Goal: Task Accomplishment & Management: Manage account settings

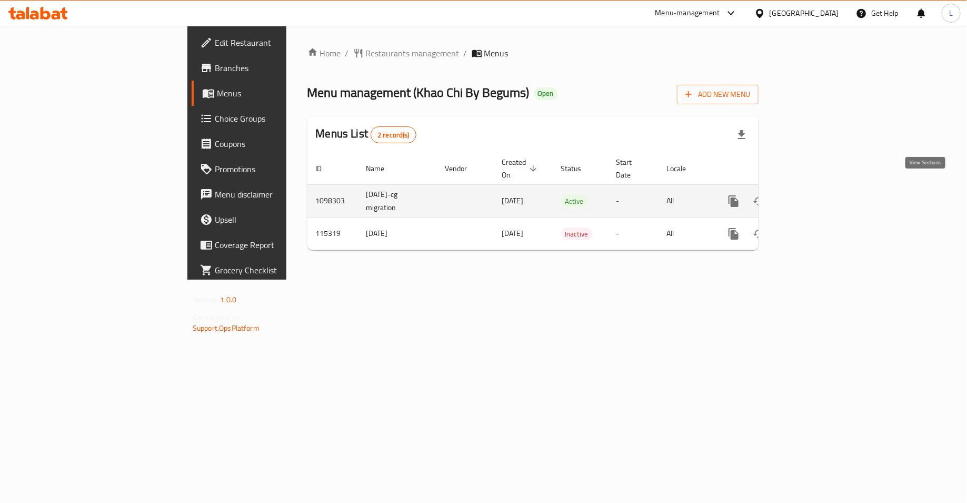
click at [816, 195] on icon "enhanced table" at bounding box center [810, 201] width 13 height 13
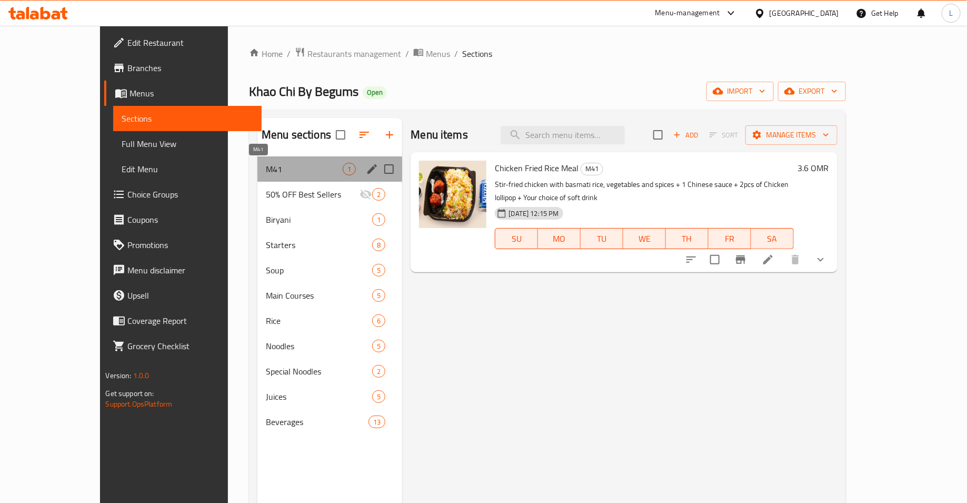
click at [313, 165] on span "M41" at bounding box center [304, 169] width 77 height 13
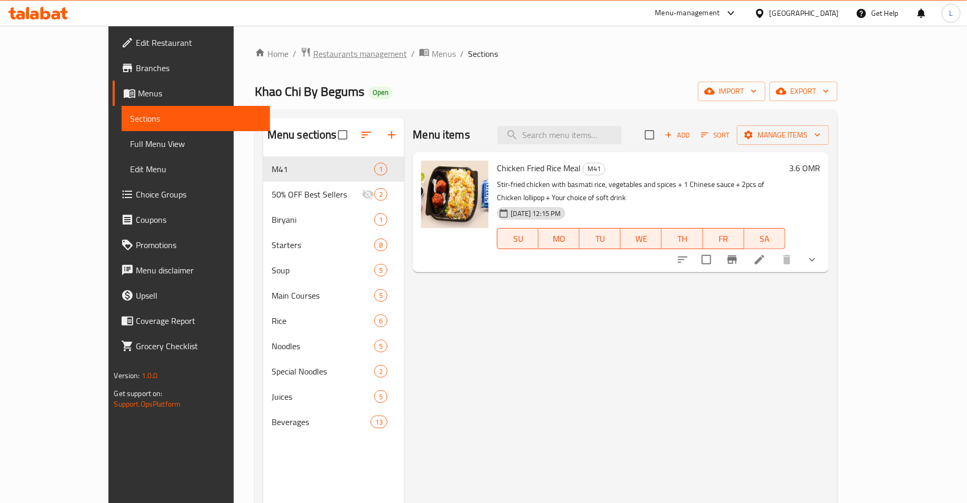
click at [313, 51] on span "Restaurants management" at bounding box center [360, 53] width 94 height 13
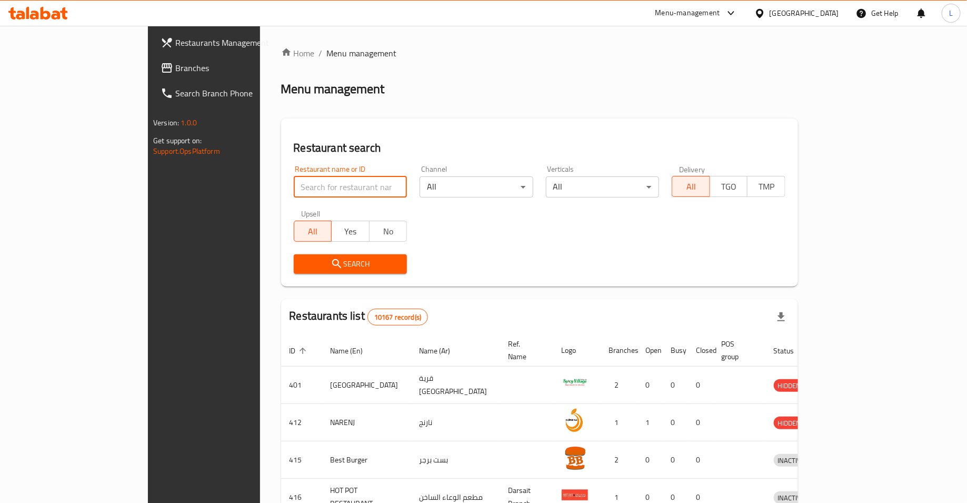
click at [344, 189] on input "search" at bounding box center [351, 186] width 114 height 21
type input "hen crispy chicken"
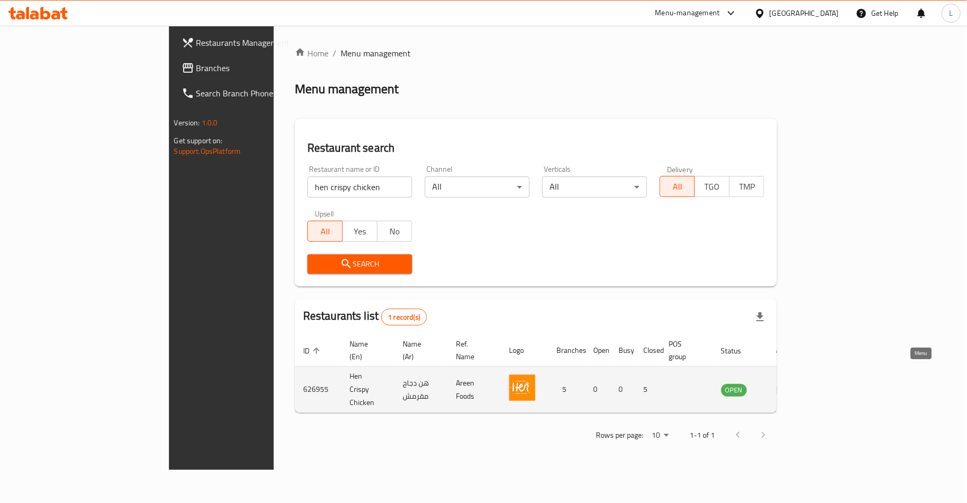
click at [796, 383] on link "enhanced table" at bounding box center [786, 389] width 19 height 13
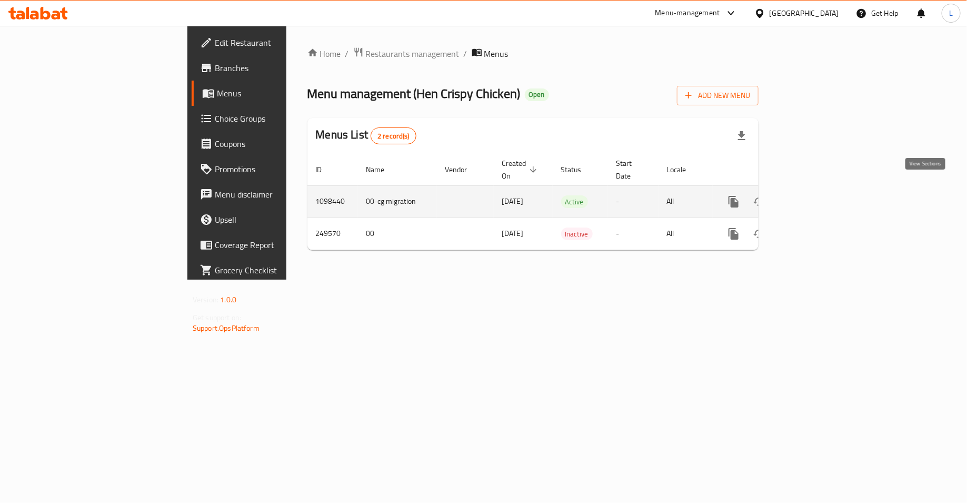
click at [816, 195] on icon "enhanced table" at bounding box center [810, 201] width 13 height 13
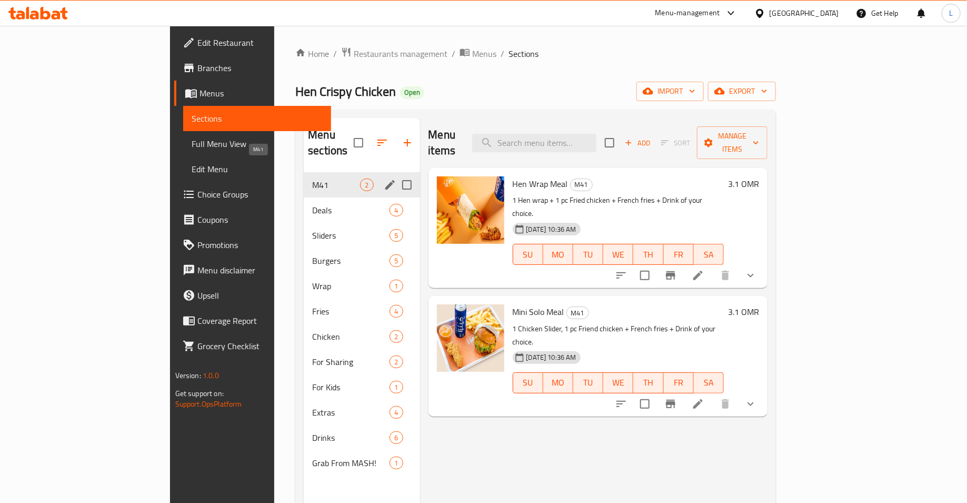
click at [312, 179] on span "M41" at bounding box center [336, 185] width 48 height 13
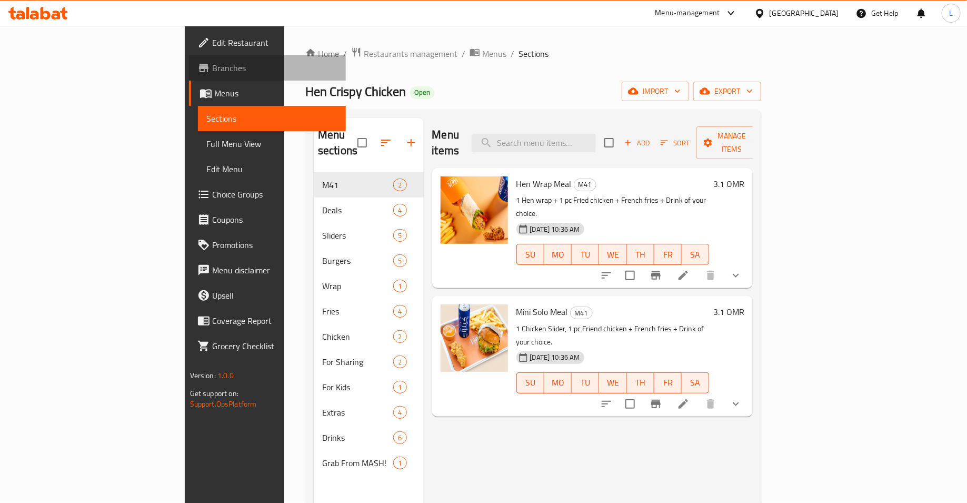
click at [212, 66] on span "Branches" at bounding box center [275, 68] width 126 height 13
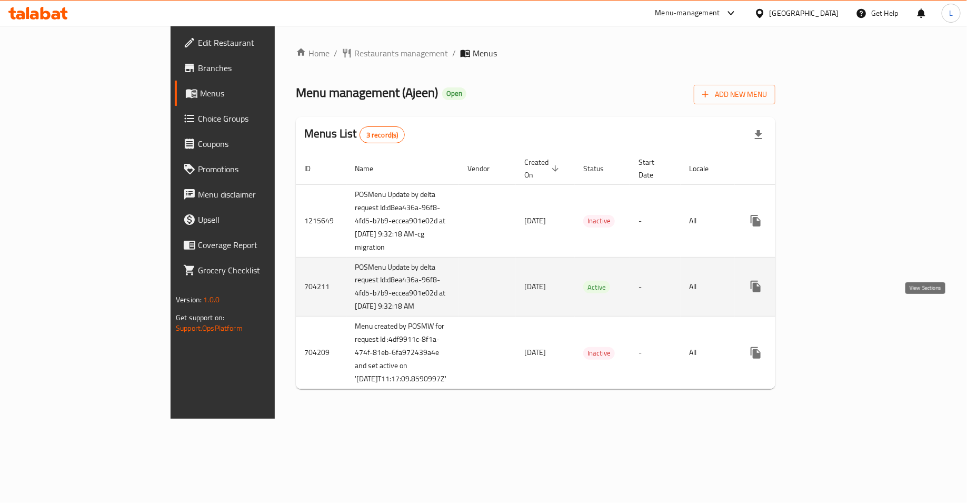
click at [838, 293] on icon "enhanced table" at bounding box center [832, 286] width 13 height 13
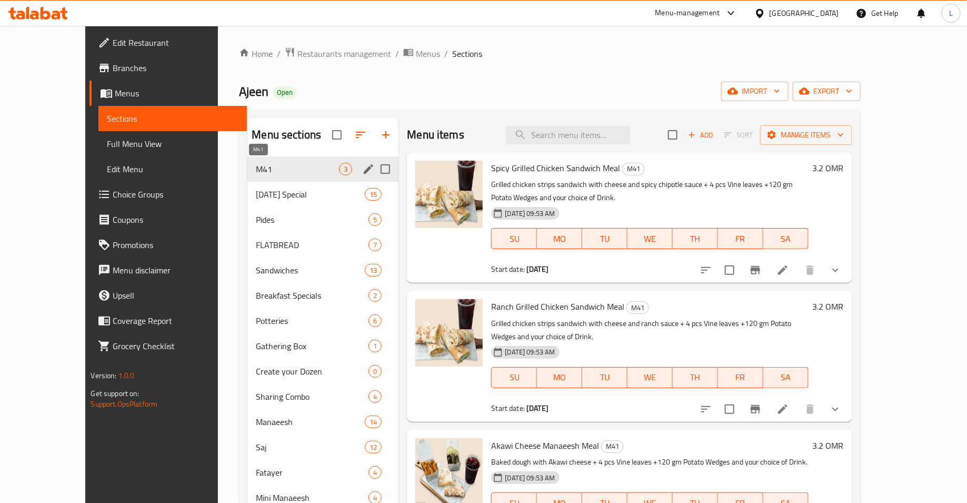
click at [264, 164] on span "M41" at bounding box center [297, 169] width 83 height 13
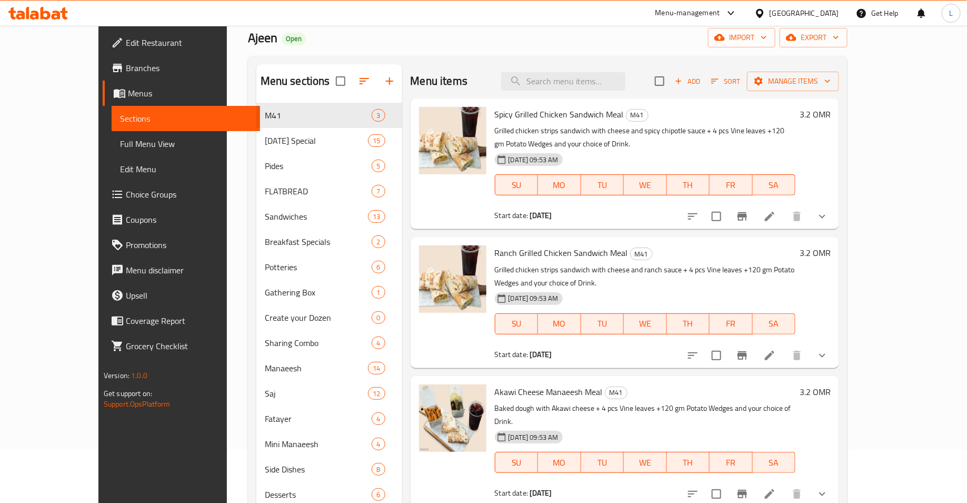
scroll to position [48, 0]
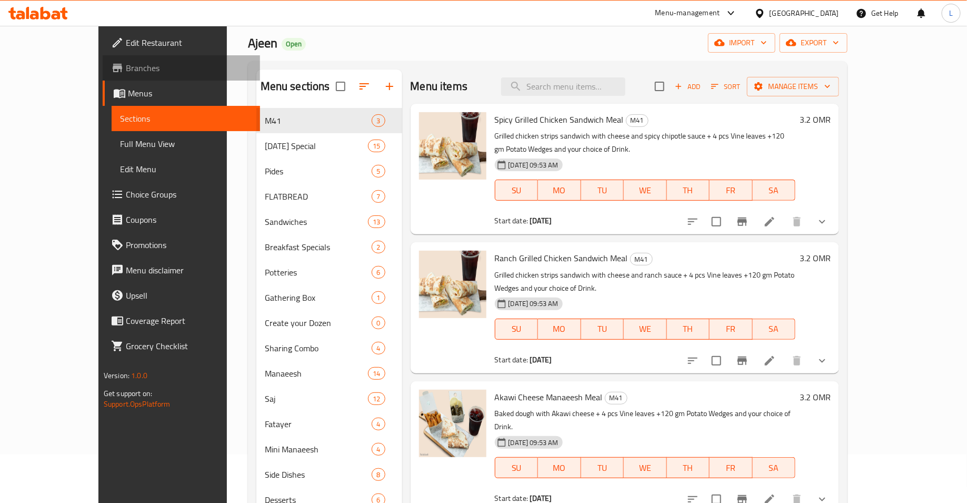
click at [103, 74] on link "Branches" at bounding box center [181, 67] width 157 height 25
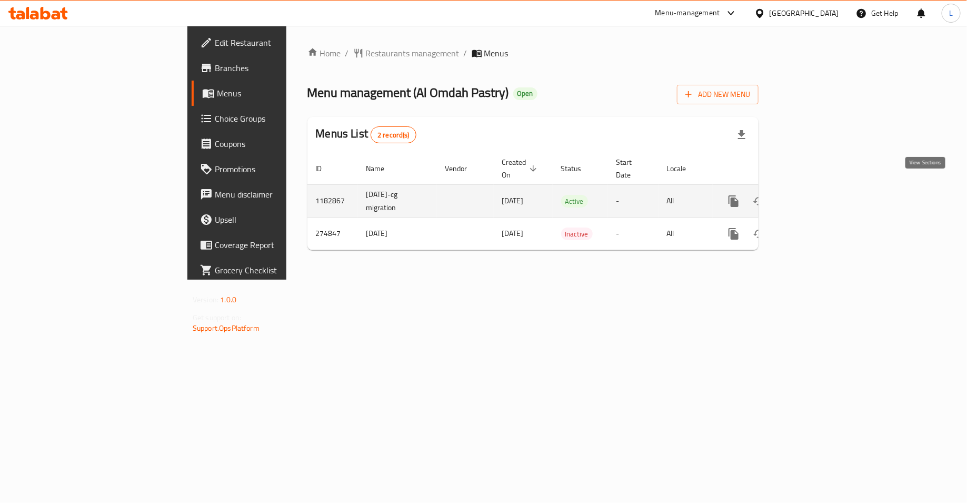
click at [816, 195] on icon "enhanced table" at bounding box center [810, 201] width 13 height 13
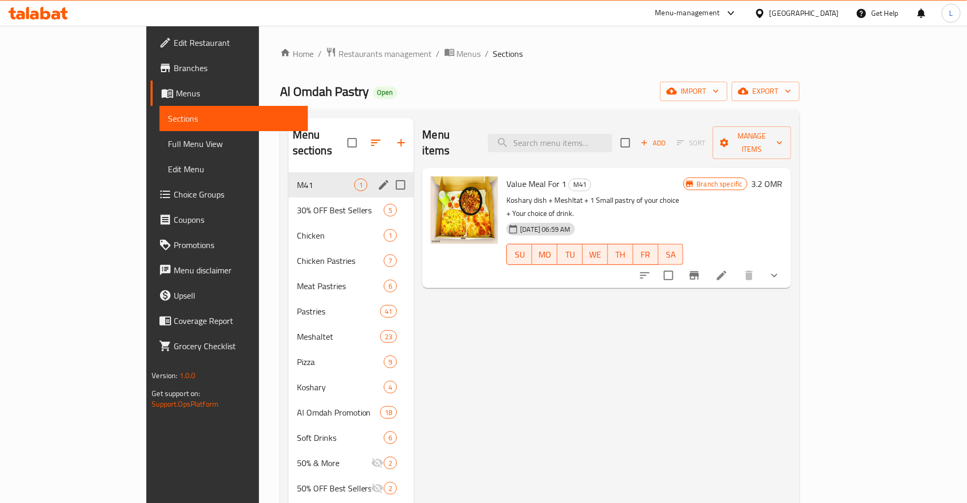
click at [294, 172] on div "M41 1" at bounding box center [352, 184] width 126 height 25
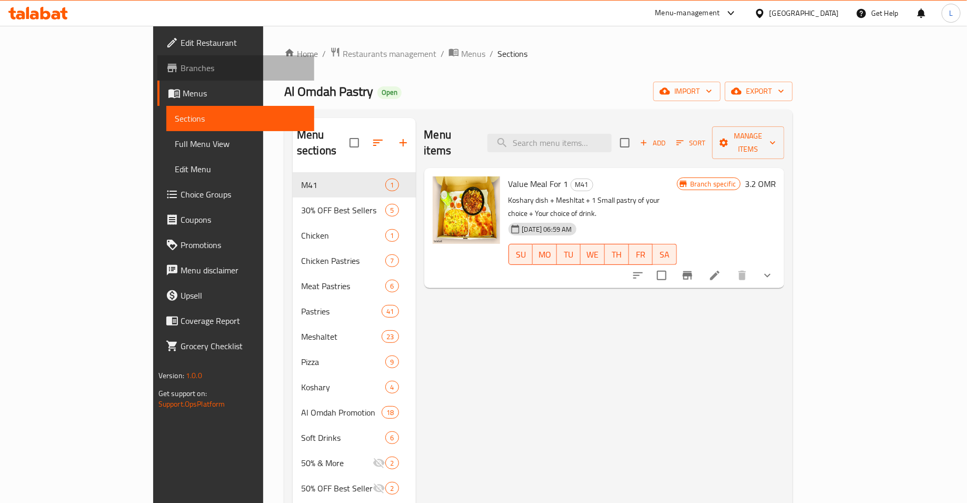
click at [181, 73] on span "Branches" at bounding box center [244, 68] width 126 height 13
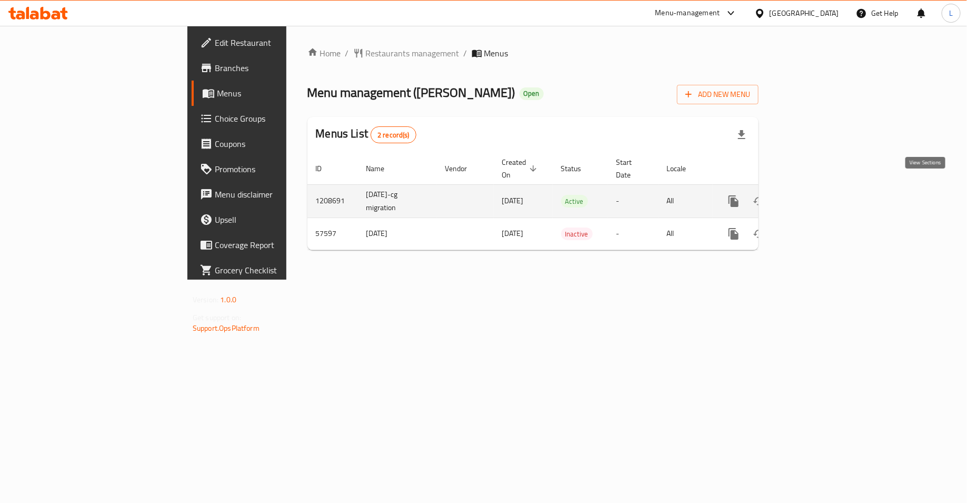
click at [816, 195] on icon "enhanced table" at bounding box center [810, 201] width 13 height 13
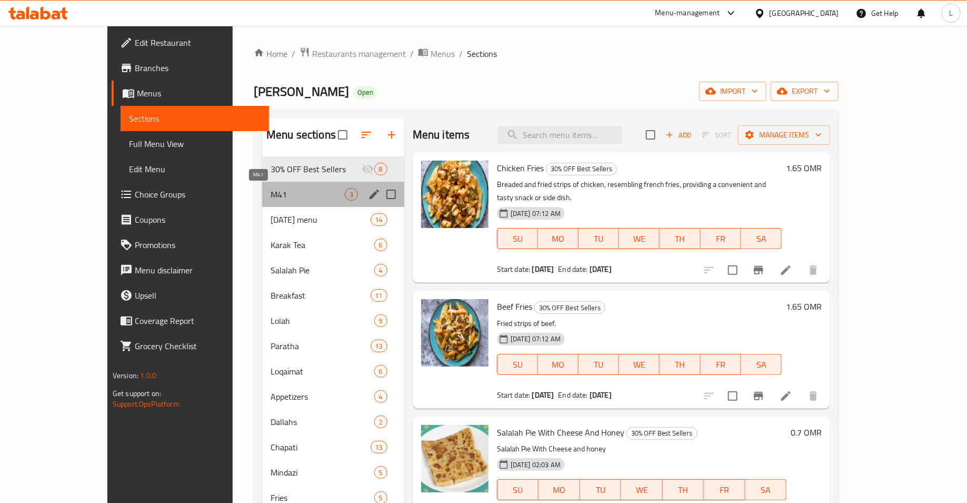
click at [279, 188] on span "M41" at bounding box center [308, 194] width 74 height 13
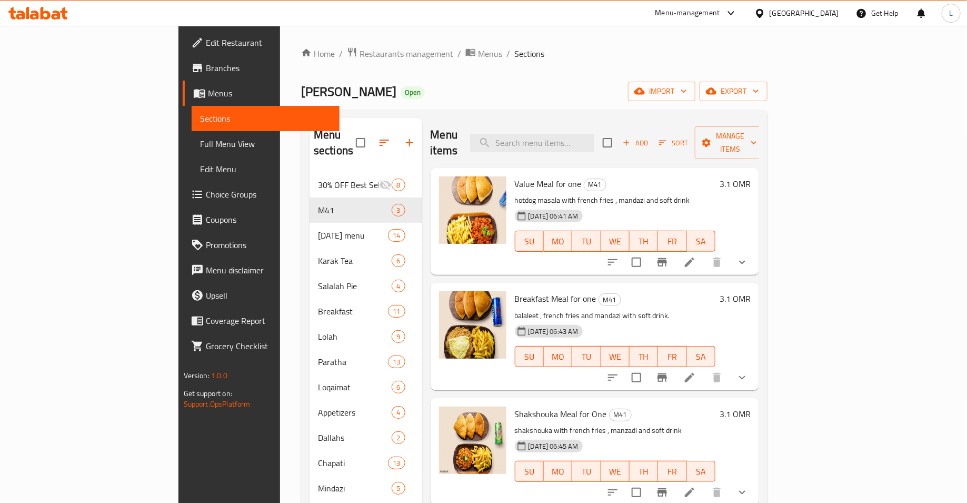
click at [206, 62] on span "Branches" at bounding box center [269, 68] width 126 height 13
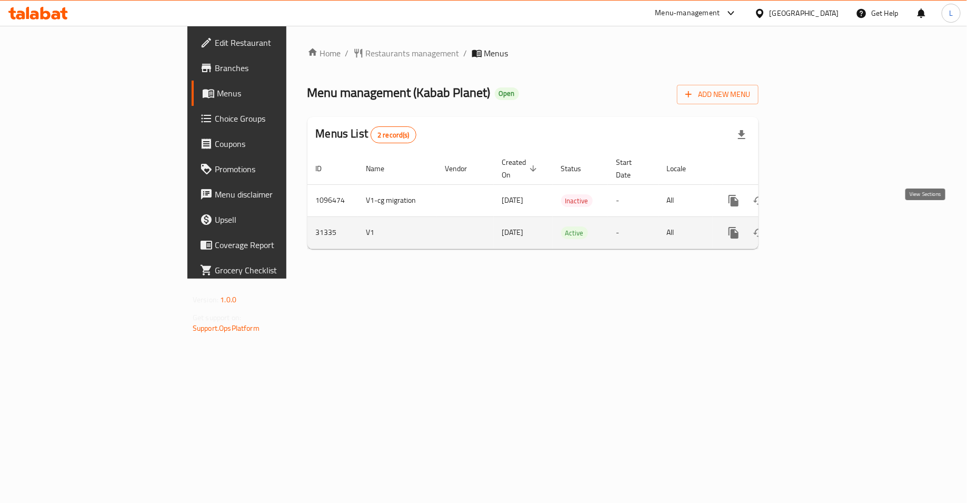
click at [816, 226] on icon "enhanced table" at bounding box center [810, 232] width 13 height 13
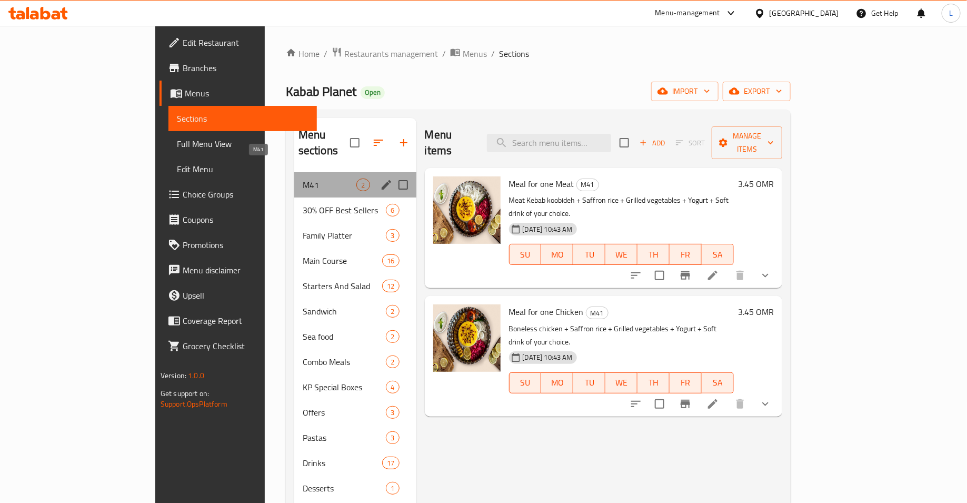
click at [303, 179] on span "M41" at bounding box center [330, 185] width 54 height 13
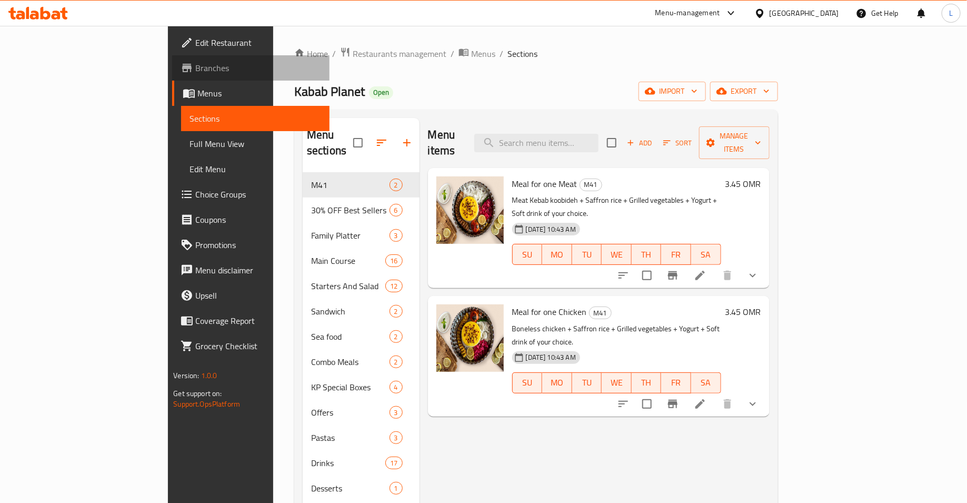
click at [195, 66] on span "Branches" at bounding box center [258, 68] width 126 height 13
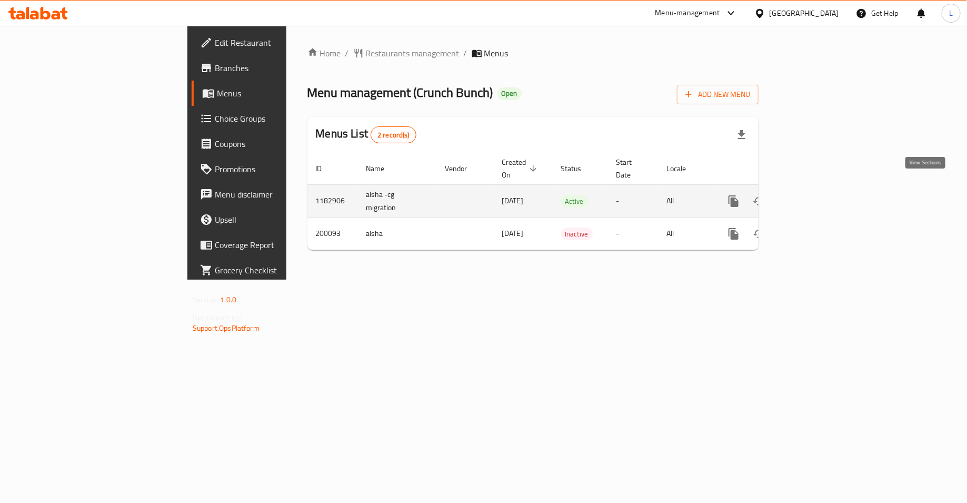
click at [816, 195] on icon "enhanced table" at bounding box center [810, 201] width 13 height 13
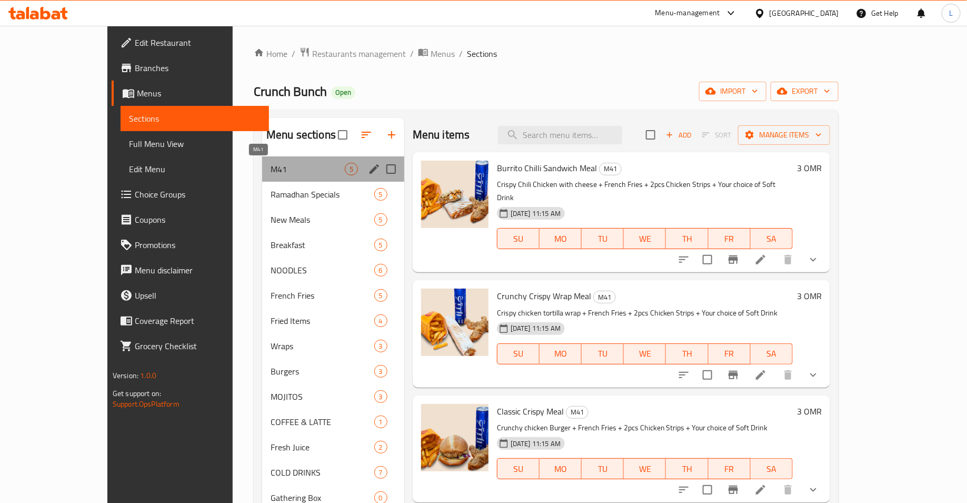
click at [271, 163] on span "M41" at bounding box center [308, 169] width 74 height 13
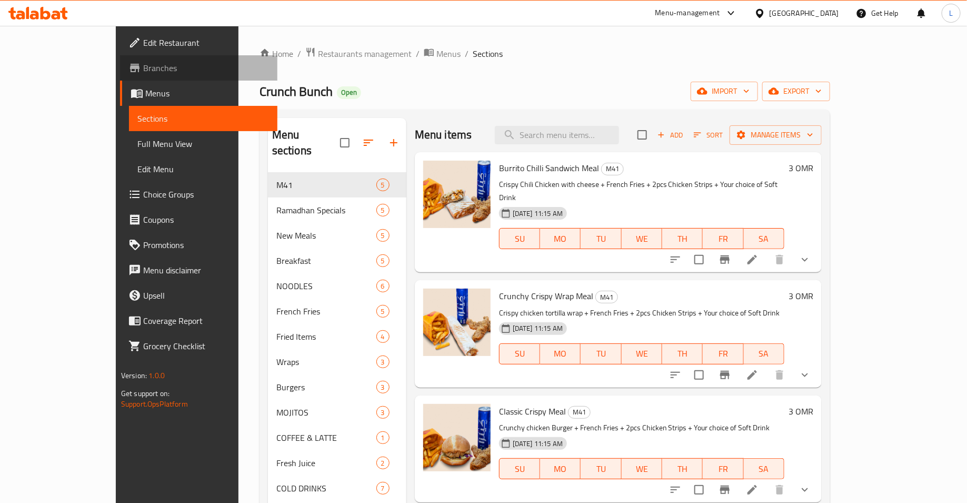
click at [143, 66] on span "Branches" at bounding box center [206, 68] width 126 height 13
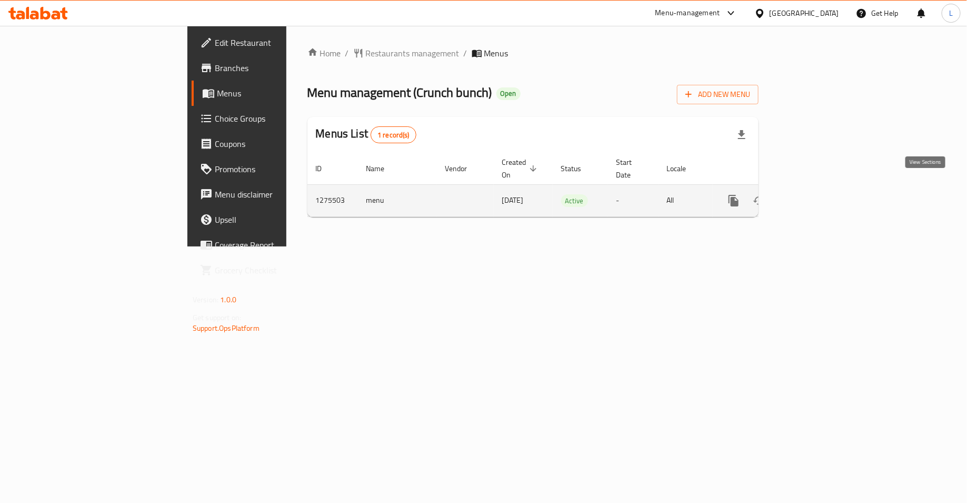
click at [816, 194] on icon "enhanced table" at bounding box center [810, 200] width 13 height 13
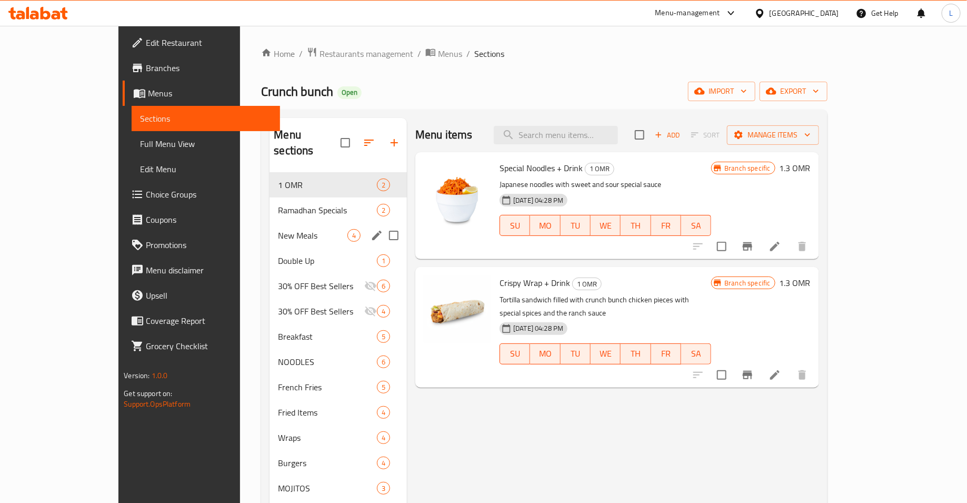
click at [278, 229] on span "New Meals" at bounding box center [313, 235] width 70 height 13
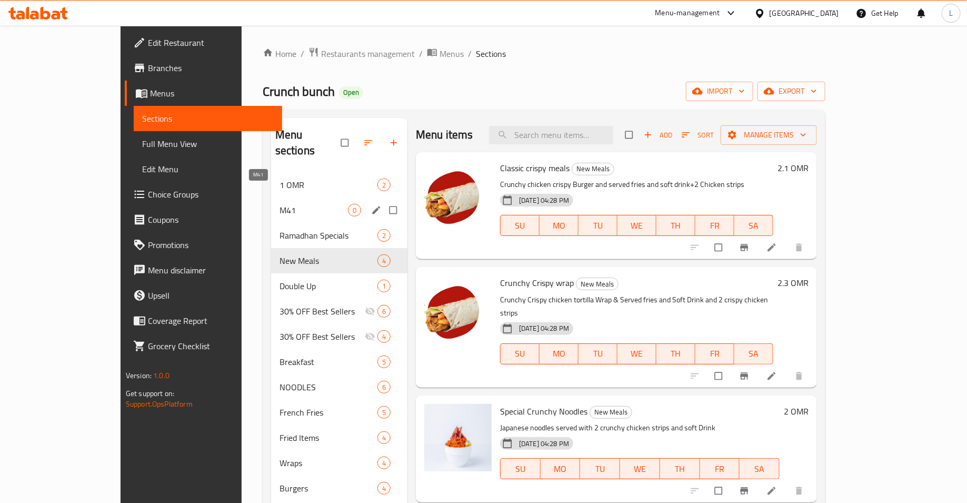
click at [280, 204] on span "M41" at bounding box center [314, 210] width 68 height 13
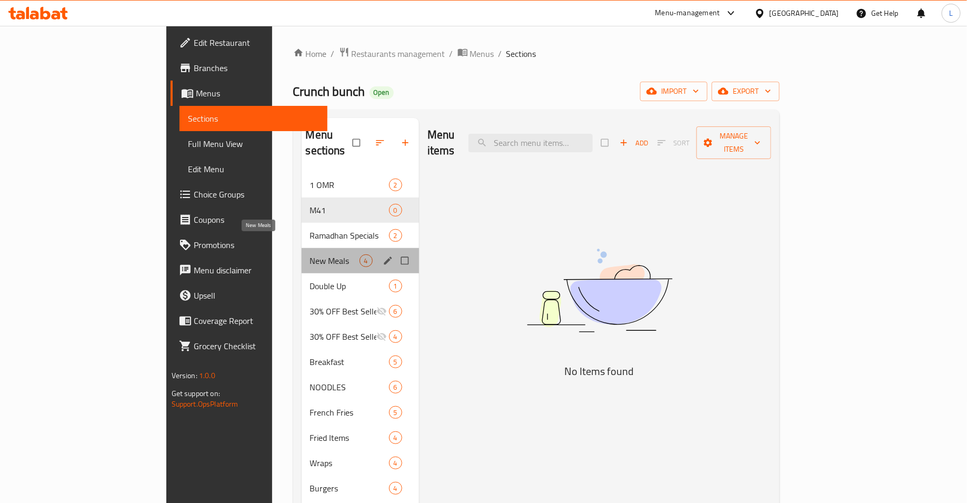
click at [310, 254] on span "New Meals" at bounding box center [335, 260] width 50 height 13
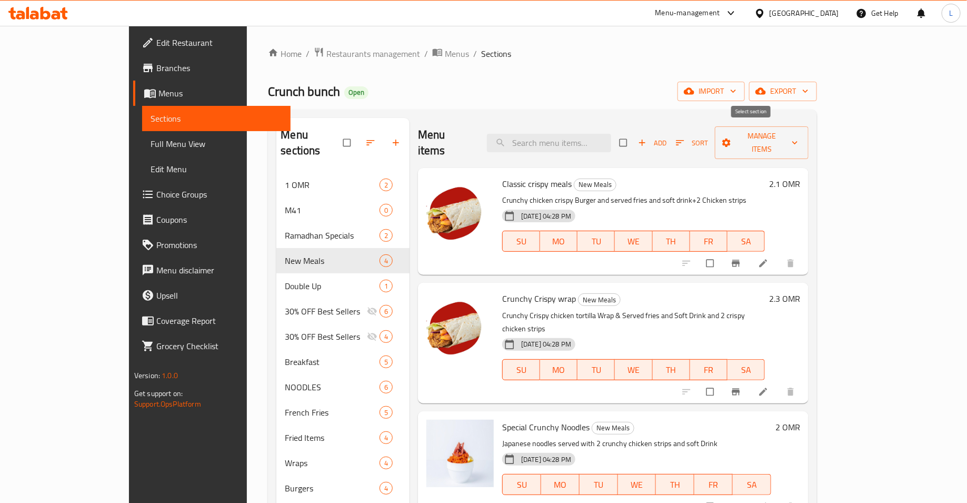
click at [636, 133] on input "checkbox" at bounding box center [625, 143] width 22 height 20
checkbox input "true"
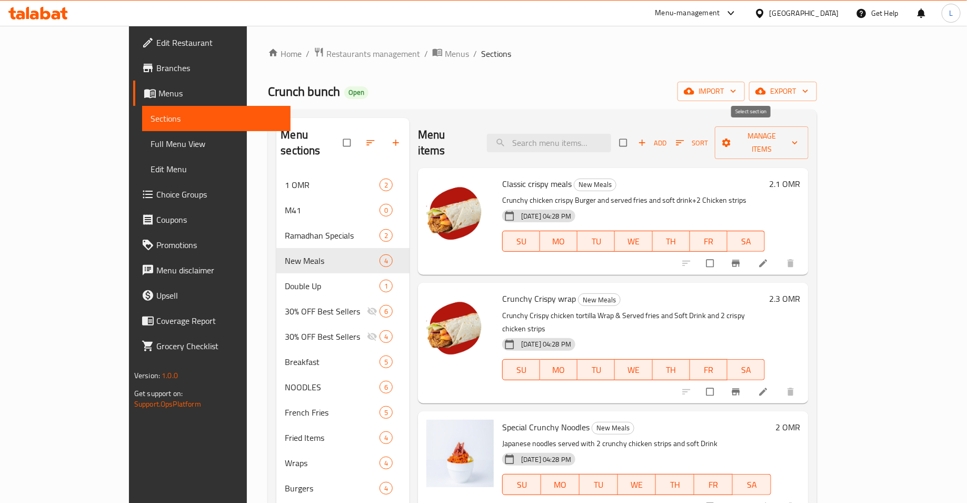
checkbox input "true"
click at [801, 131] on span "Manage items" at bounding box center [762, 143] width 77 height 26
click at [878, 160] on span "Copy items" at bounding box center [905, 160] width 67 height 13
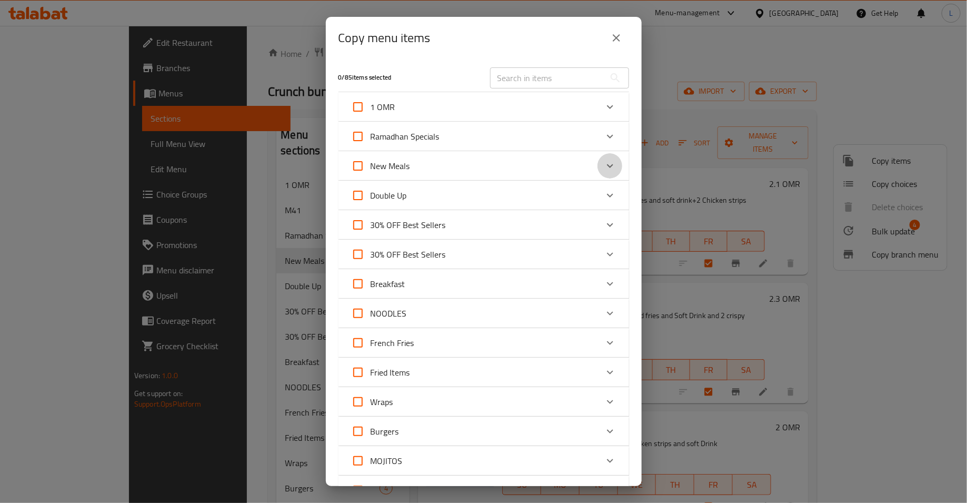
click at [608, 165] on icon "Expand" at bounding box center [610, 166] width 6 height 4
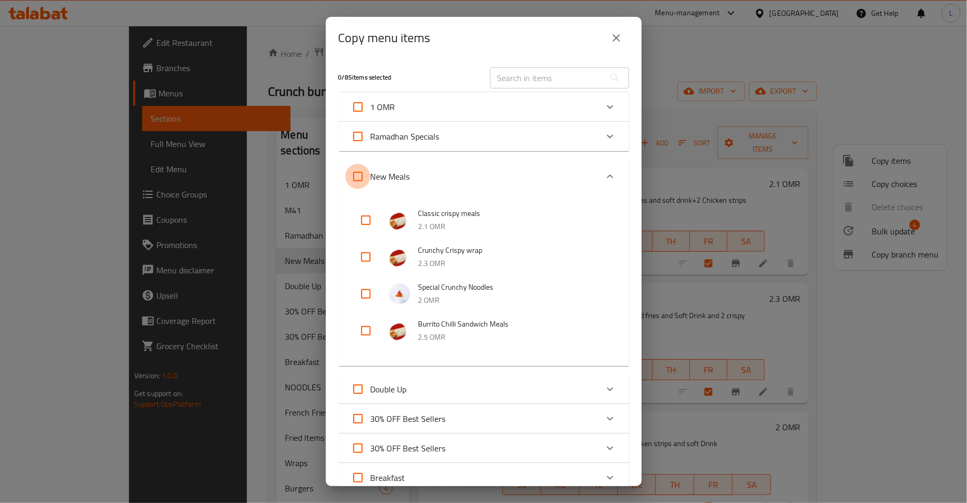
click at [357, 180] on input "New Meals" at bounding box center [357, 176] width 25 height 25
checkbox input "true"
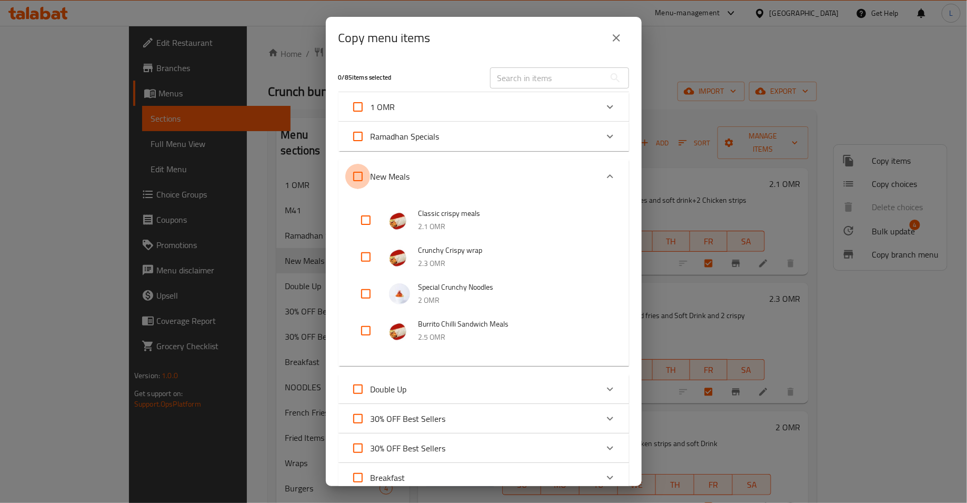
checkbox input "true"
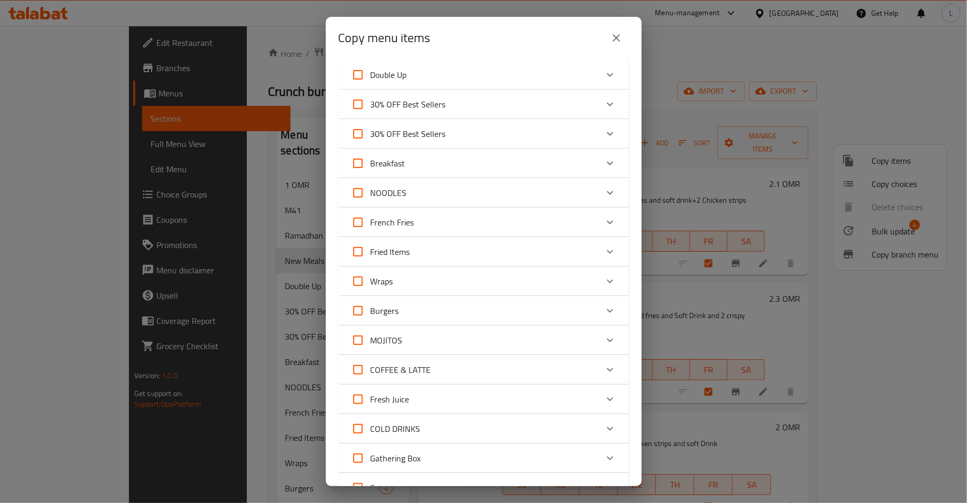
scroll to position [629, 0]
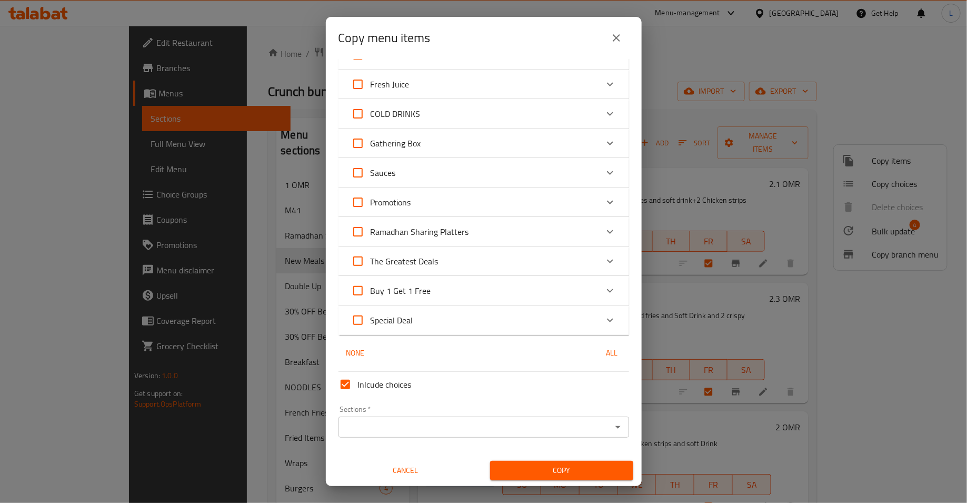
click at [421, 423] on input "Sections   *" at bounding box center [475, 427] width 267 height 15
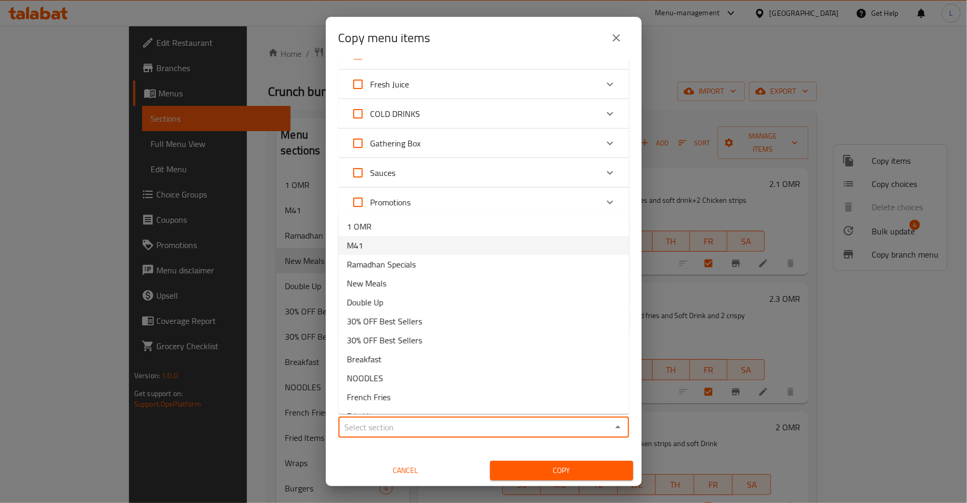
click at [396, 249] on li "M41" at bounding box center [484, 245] width 291 height 19
type input "M41"
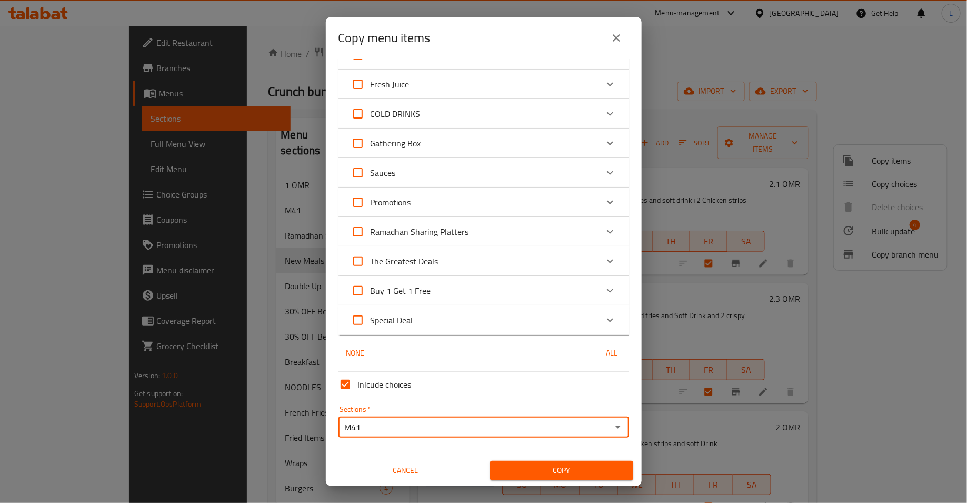
click at [545, 470] on span "Copy" at bounding box center [562, 470] width 126 height 13
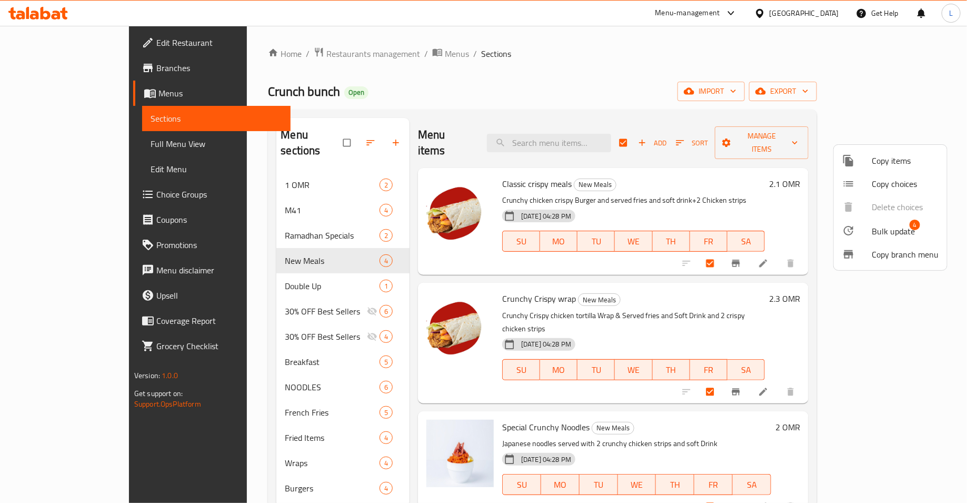
click at [240, 369] on div at bounding box center [483, 251] width 967 height 503
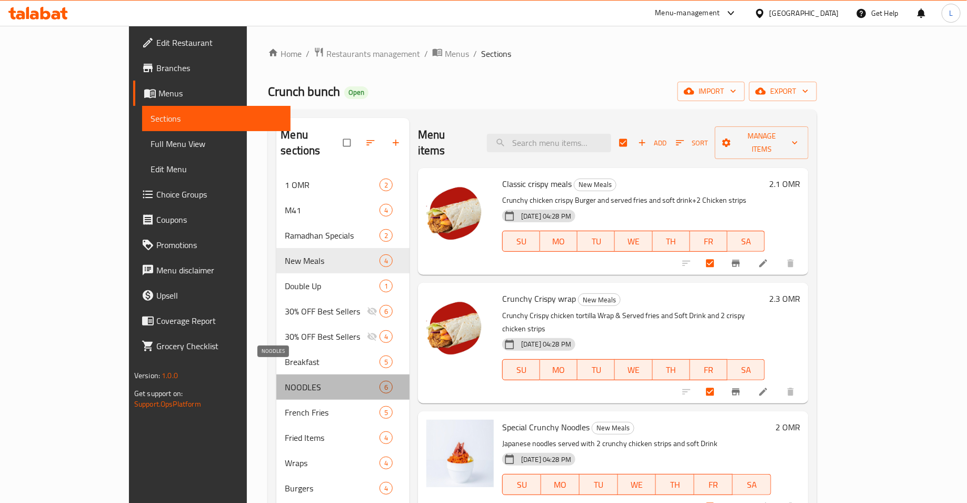
click at [285, 381] on span "NOODLES" at bounding box center [332, 387] width 95 height 13
checkbox input "false"
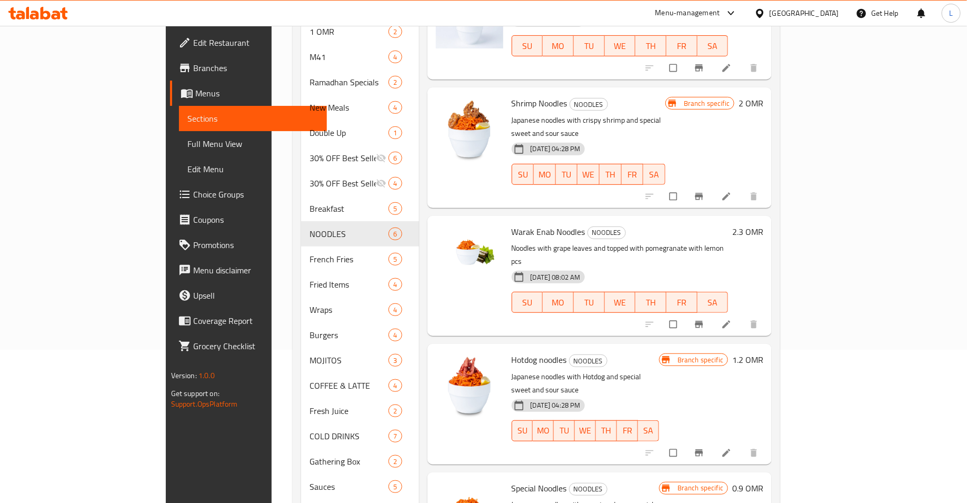
scroll to position [161, 0]
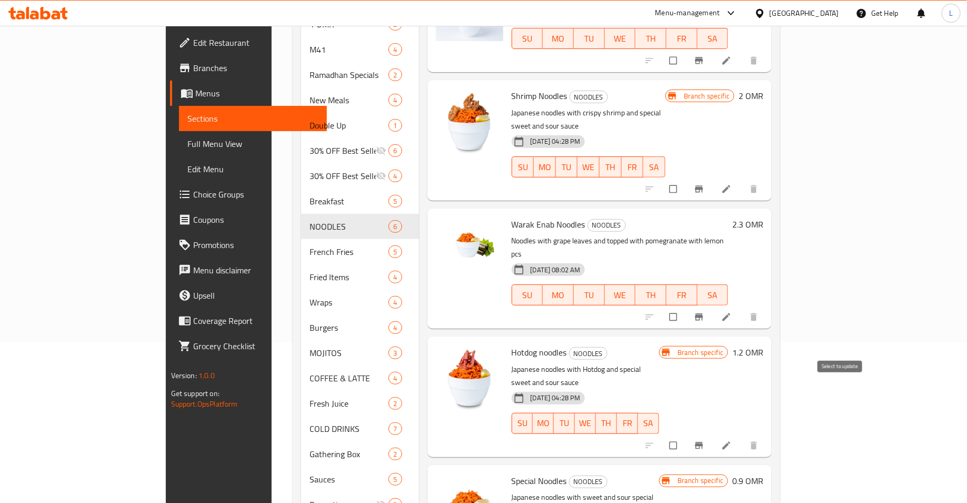
click at [686, 436] on input "checkbox" at bounding box center [675, 446] width 22 height 20
checkbox input "true"
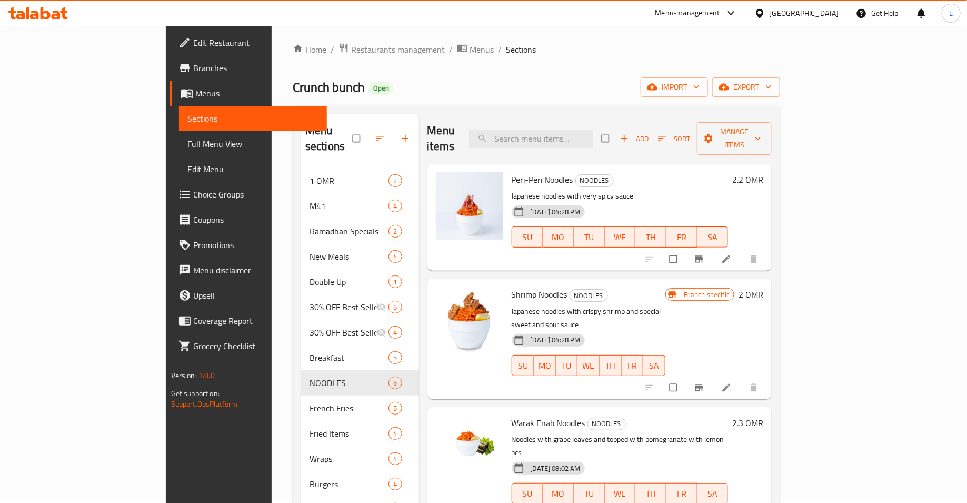
scroll to position [0, 0]
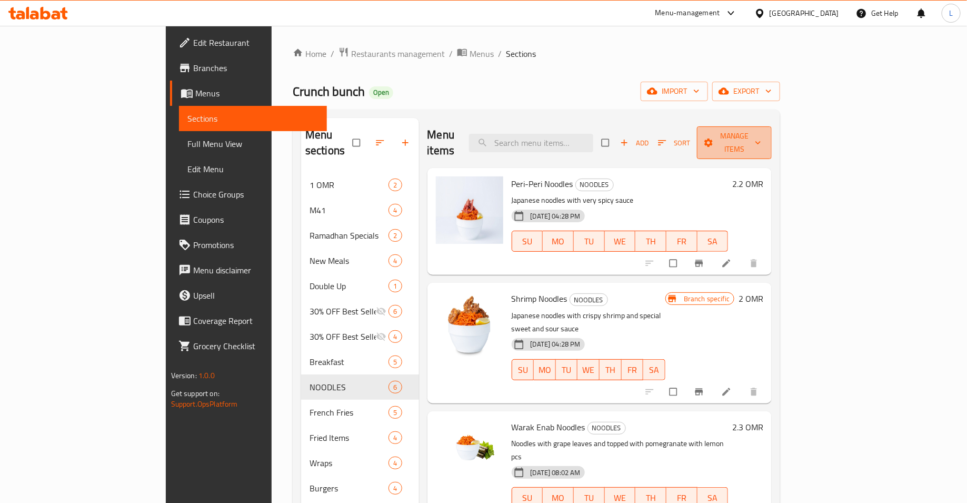
click at [764, 131] on span "Manage items" at bounding box center [735, 143] width 58 height 26
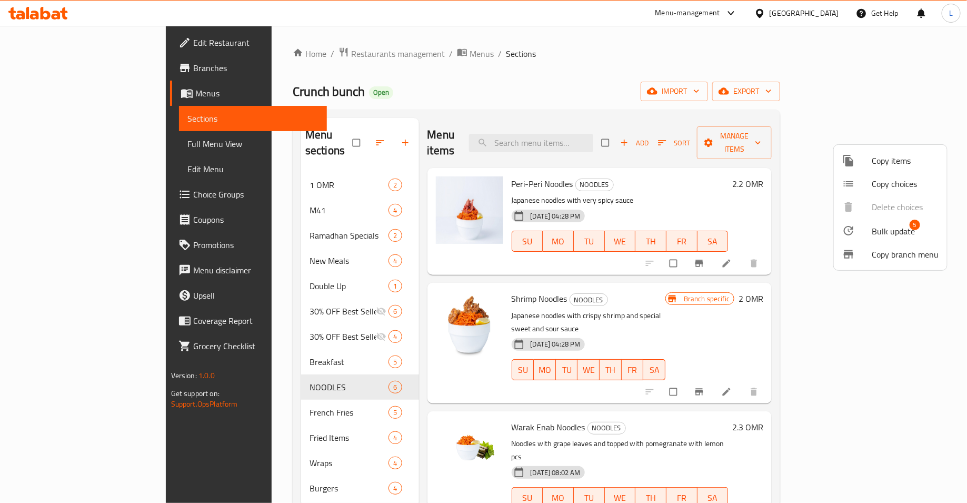
click at [884, 165] on span "Copy items" at bounding box center [905, 160] width 67 height 13
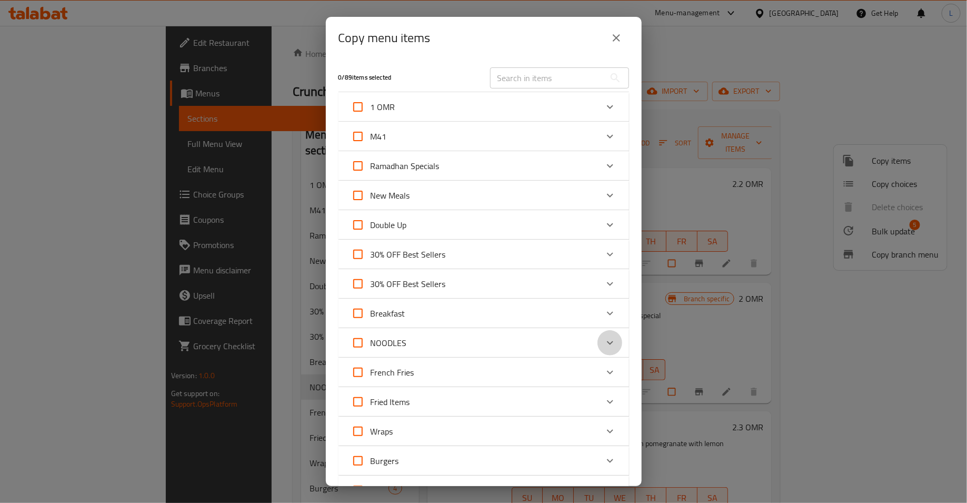
click at [610, 341] on icon "Expand" at bounding box center [610, 343] width 13 height 13
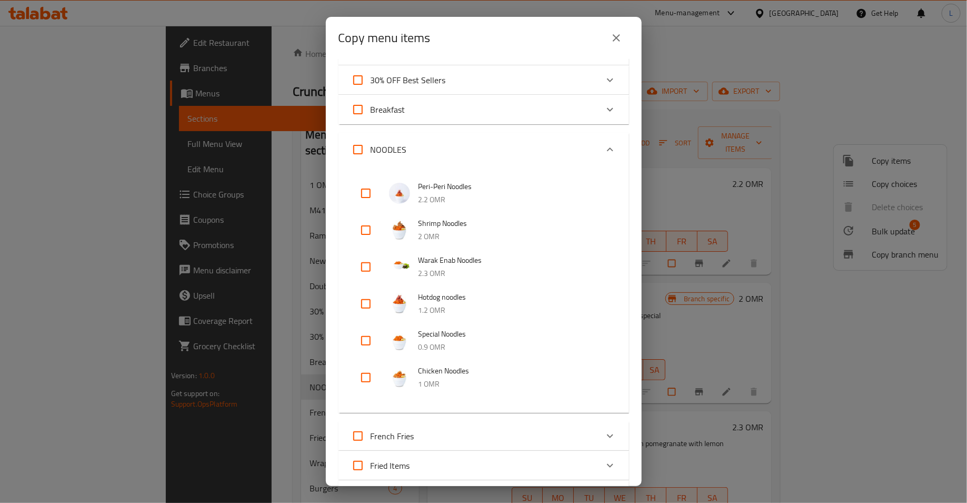
scroll to position [213, 0]
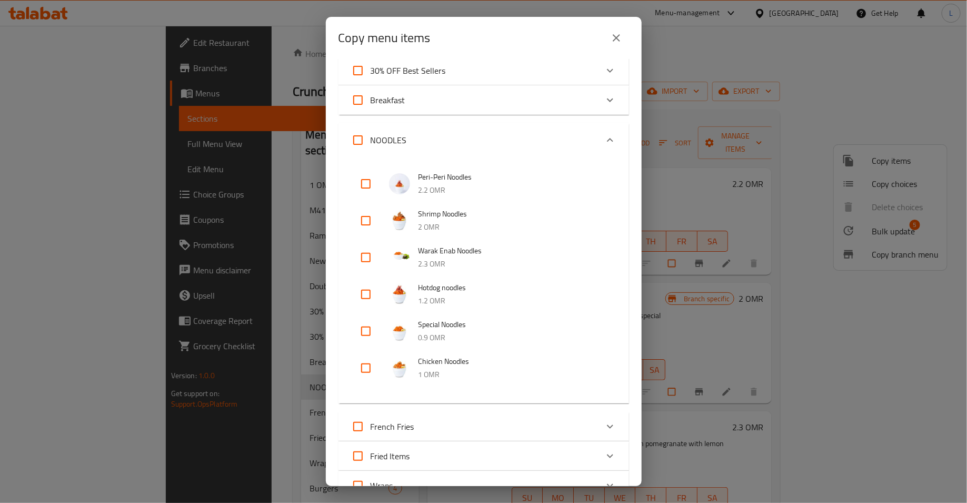
click at [367, 295] on input "checkbox" at bounding box center [365, 294] width 25 height 25
checkbox input "true"
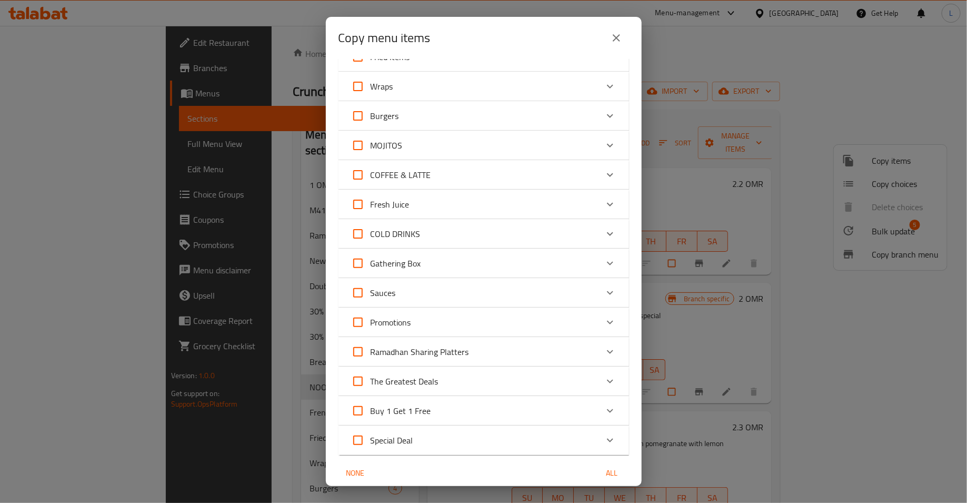
scroll to position [733, 0]
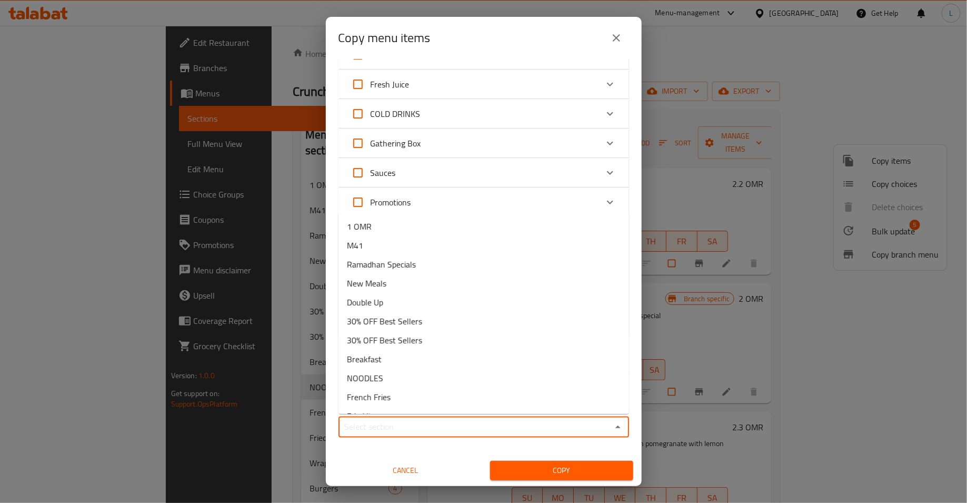
click at [433, 433] on input "Sections   *" at bounding box center [475, 427] width 267 height 15
click at [381, 242] on li "M41" at bounding box center [484, 245] width 291 height 19
type input "M41"
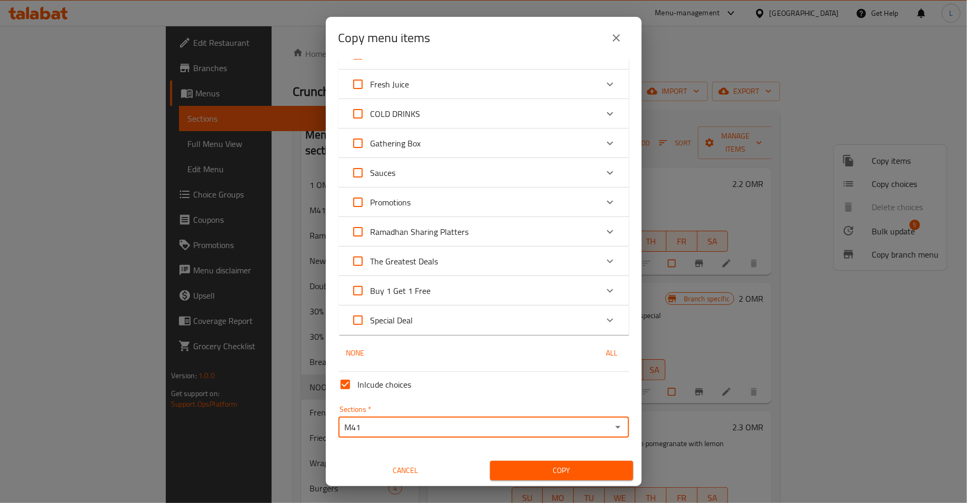
click at [555, 468] on span "Copy" at bounding box center [562, 470] width 126 height 13
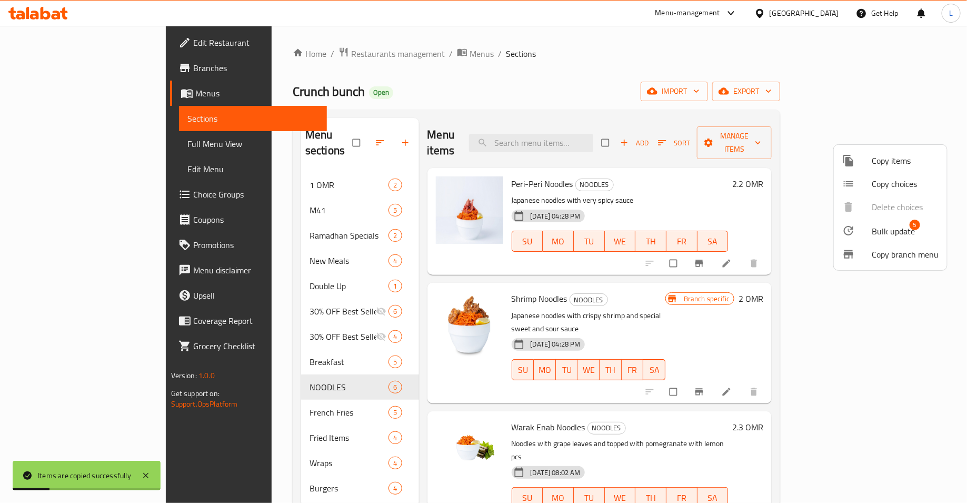
click at [248, 192] on div at bounding box center [483, 251] width 967 height 503
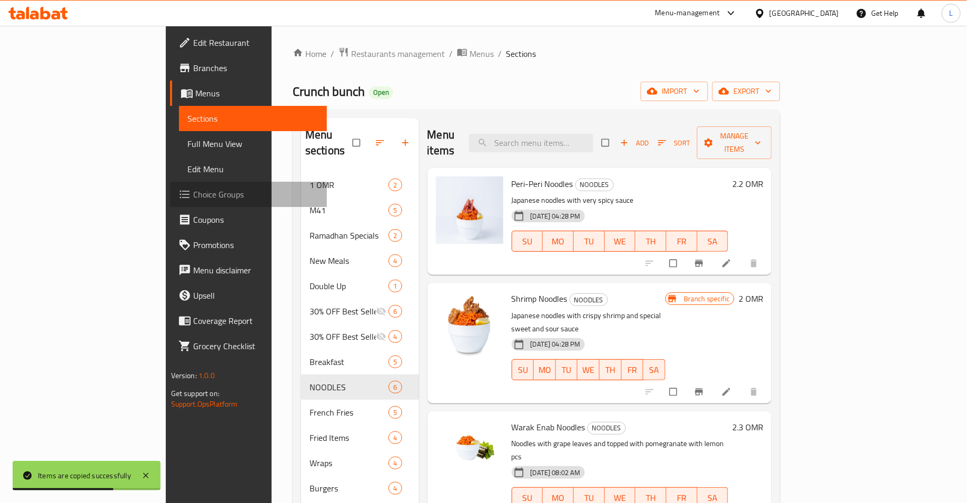
click at [193, 200] on span "Choice Groups" at bounding box center [256, 194] width 126 height 13
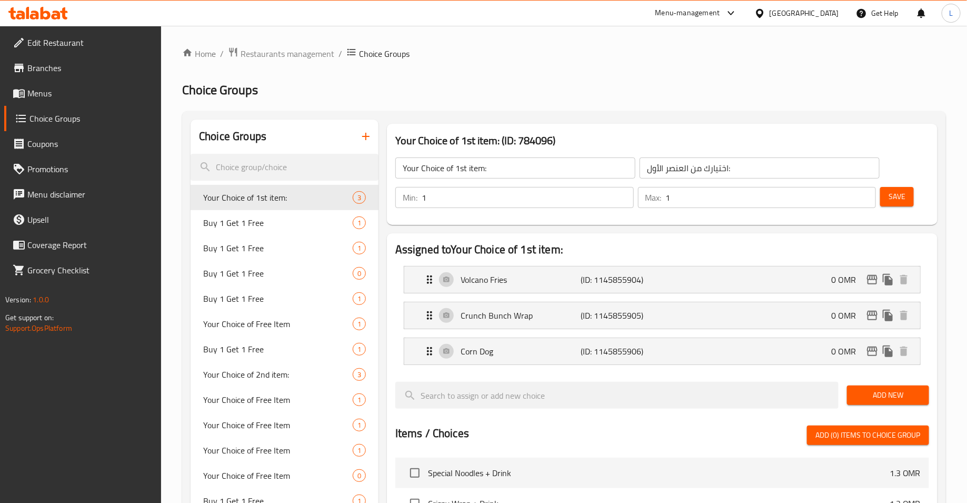
click at [366, 134] on icon "button" at bounding box center [365, 136] width 7 height 7
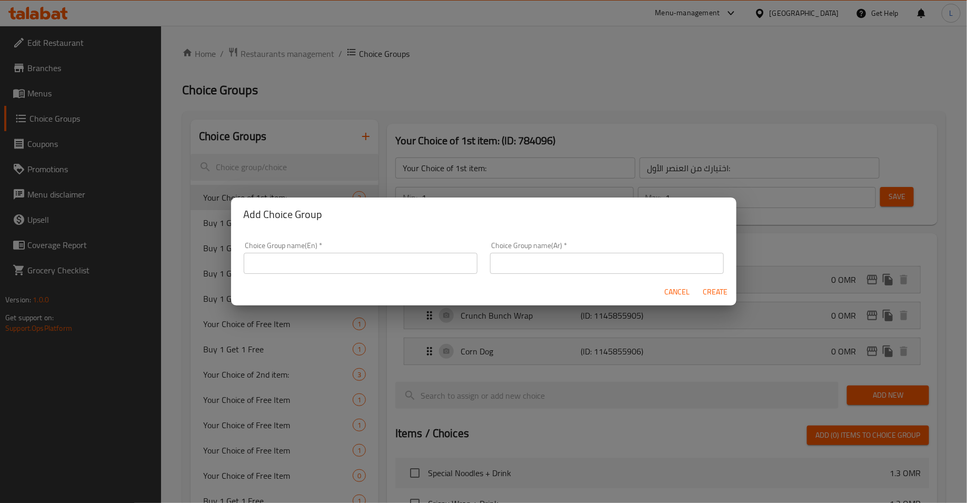
click at [396, 259] on input "text" at bounding box center [361, 263] width 234 height 21
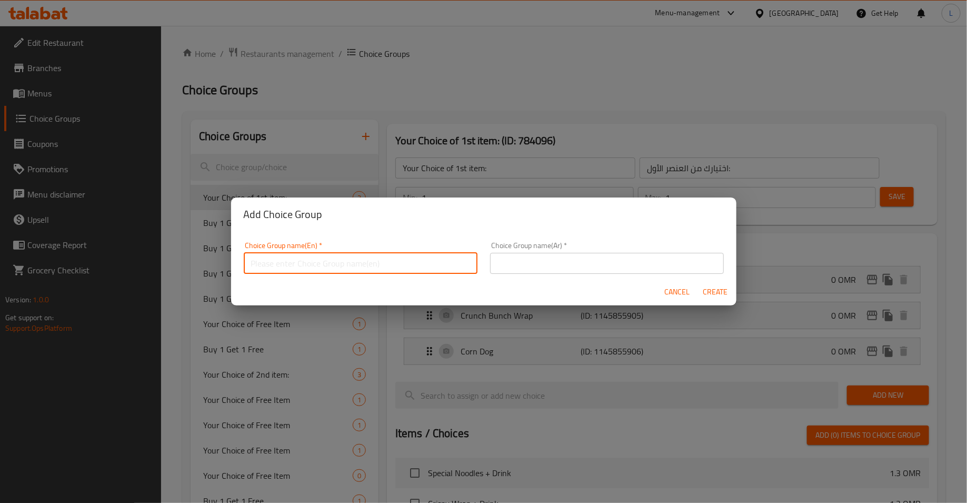
type input "Your choice of soft drink:"
click at [534, 268] on input "text" at bounding box center [607, 263] width 234 height 21
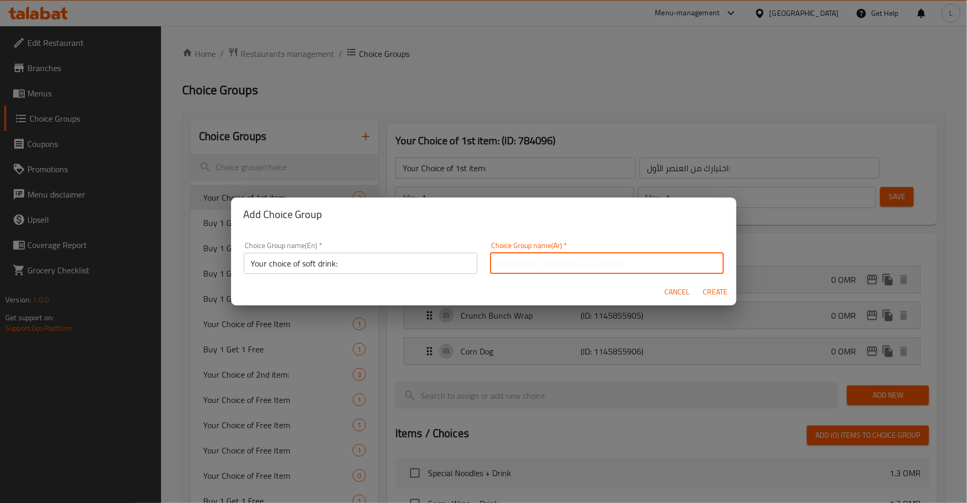
type input "اختيارك من المشروب الغازي:"
click at [724, 289] on span "Create" at bounding box center [715, 291] width 25 height 13
type input "Your choice of soft drink:"
type input "اختيارك من المشروب الغازي:"
type input "0"
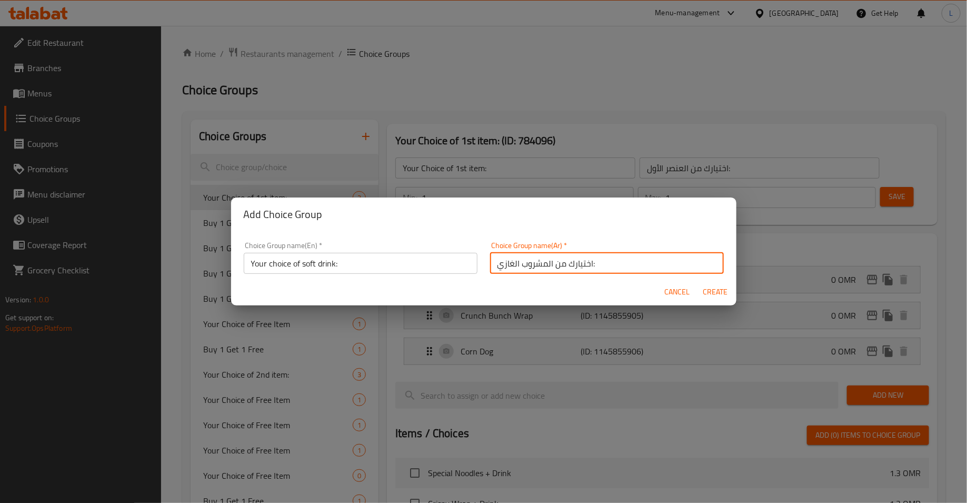
type input "0"
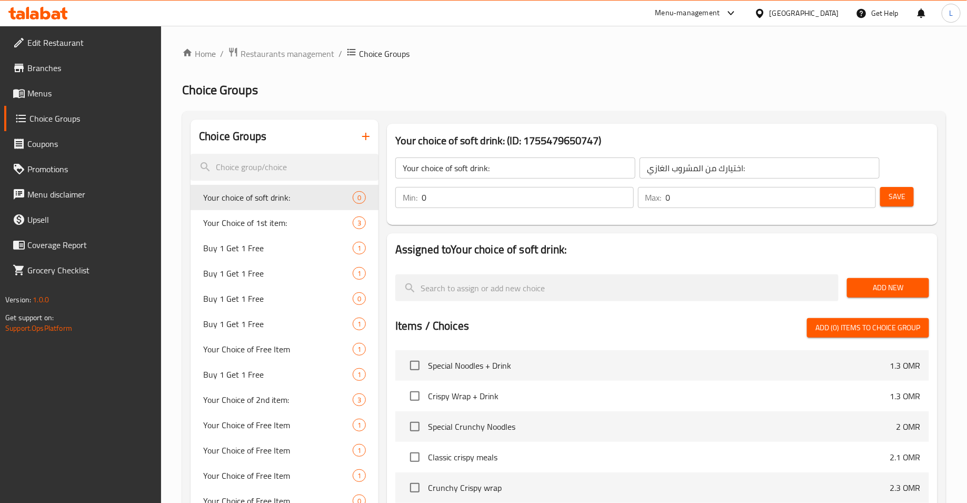
click at [554, 203] on input "0" at bounding box center [528, 197] width 212 height 21
type input "1"
click at [685, 193] on input "0" at bounding box center [771, 197] width 211 height 21
type input "1"
click at [897, 199] on span "Save" at bounding box center [897, 196] width 17 height 13
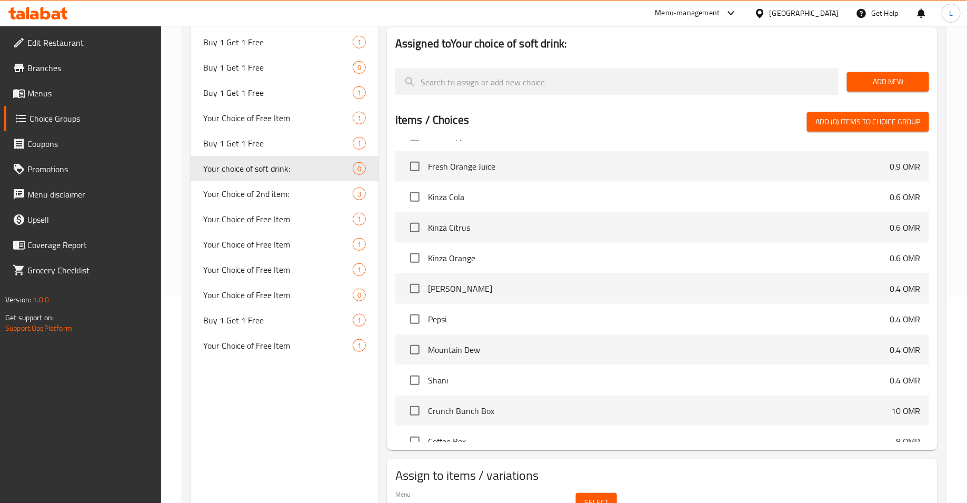
scroll to position [2013, 0]
click at [414, 195] on input "checkbox" at bounding box center [415, 193] width 22 height 22
checkbox input "true"
click at [416, 225] on input "checkbox" at bounding box center [415, 224] width 22 height 22
checkbox input "true"
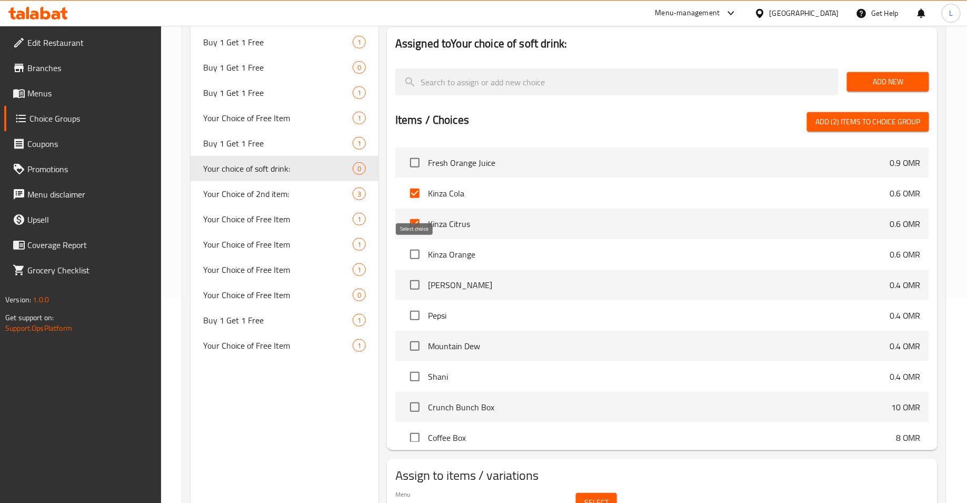
click at [413, 253] on input "checkbox" at bounding box center [415, 254] width 22 height 22
checkbox input "true"
click at [414, 284] on input "checkbox" at bounding box center [415, 285] width 22 height 22
checkbox input "true"
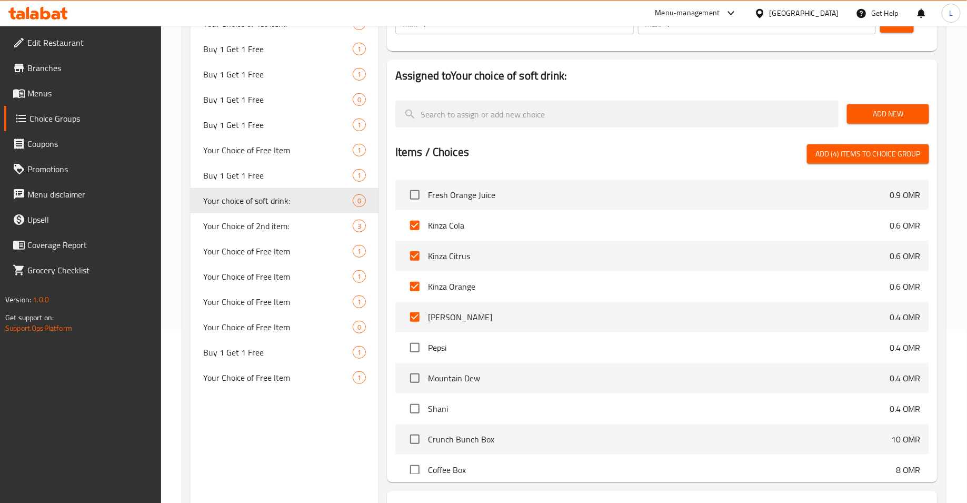
scroll to position [170, 0]
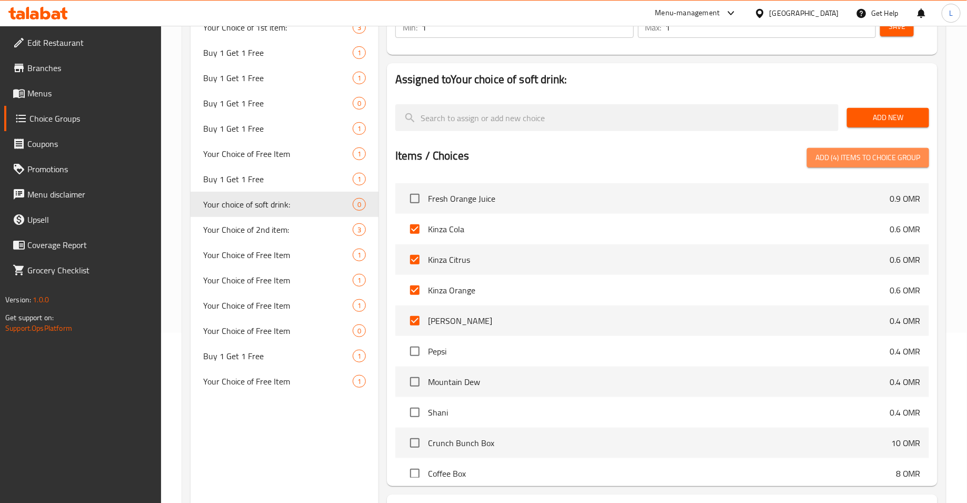
click at [848, 155] on span "Add (4) items to choice group" at bounding box center [868, 157] width 105 height 13
checkbox input "false"
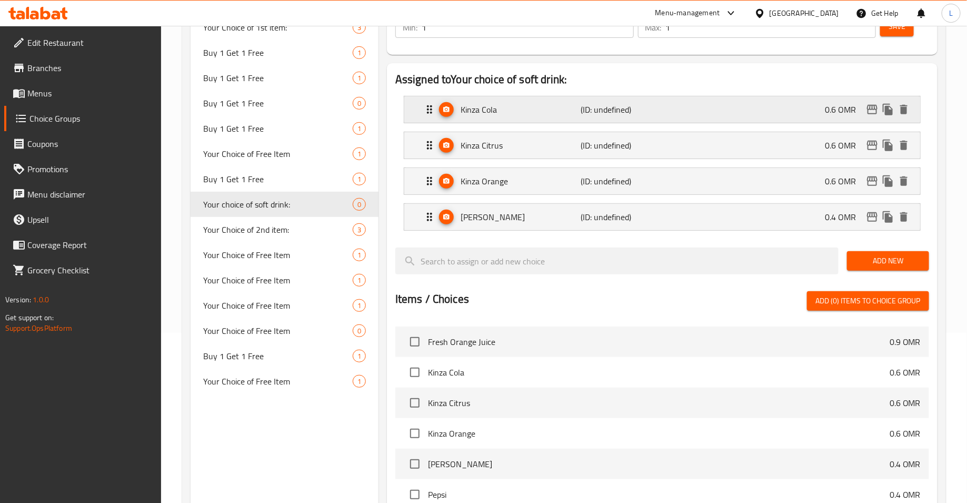
click at [718, 121] on div "Kinza Cola (ID: undefined) 0.6 OMR" at bounding box center [665, 109] width 485 height 26
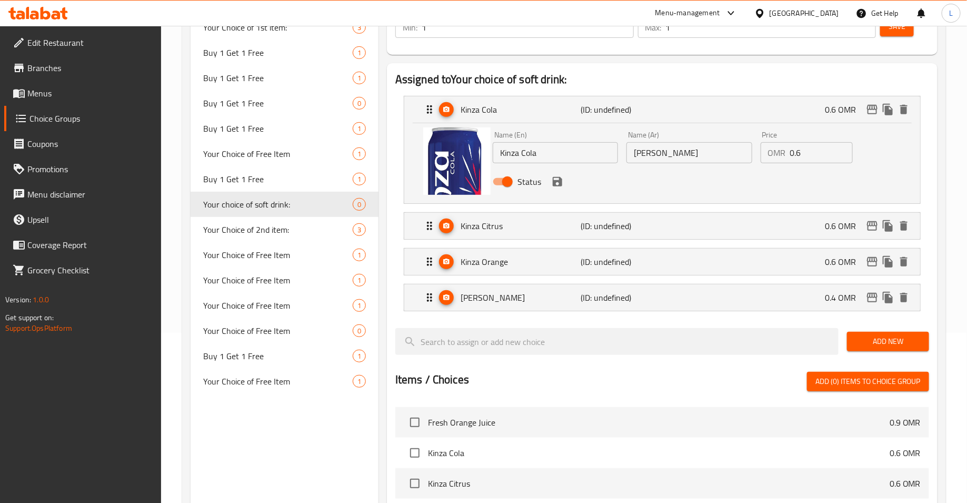
click at [801, 155] on input "0.6" at bounding box center [822, 152] width 63 height 21
click at [803, 223] on div "Kinza Citrus (ID: undefined) 0.6 OMR" at bounding box center [665, 226] width 485 height 26
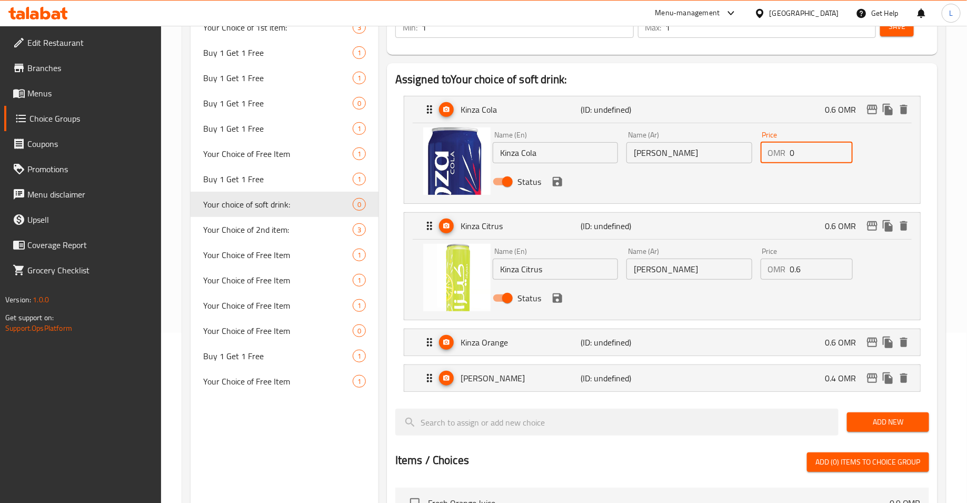
type input "0"
click at [791, 272] on input "0.6" at bounding box center [822, 269] width 63 height 21
click at [778, 340] on div "Kinza Orange (ID: undefined) 0.6 OMR" at bounding box center [665, 342] width 485 height 26
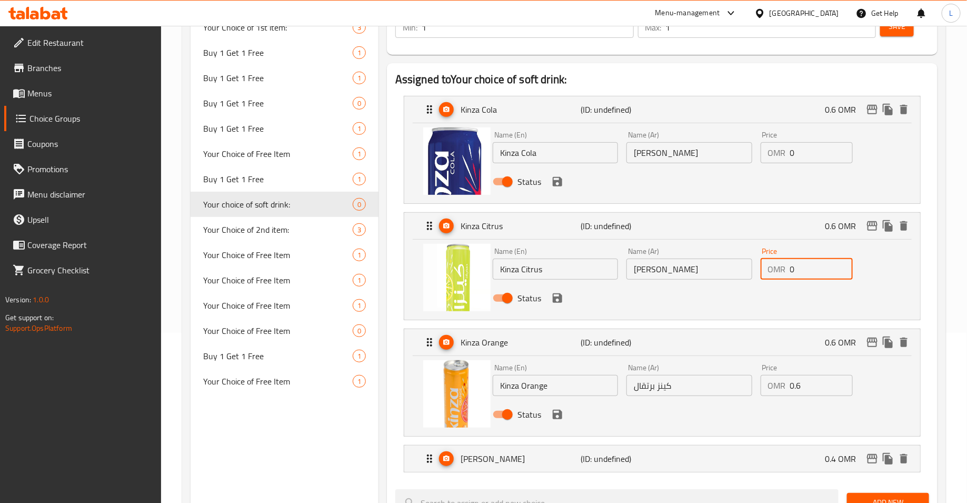
type input "0"
click at [796, 388] on input "0.6" at bounding box center [822, 385] width 63 height 21
click at [792, 456] on div "Kinza Lemon (ID: undefined) 0.4 OMR" at bounding box center [665, 459] width 485 height 26
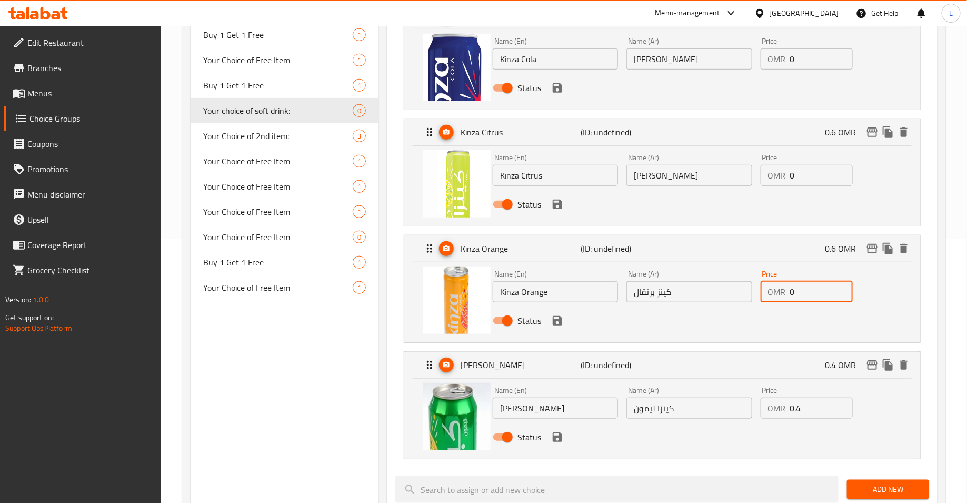
scroll to position [287, 0]
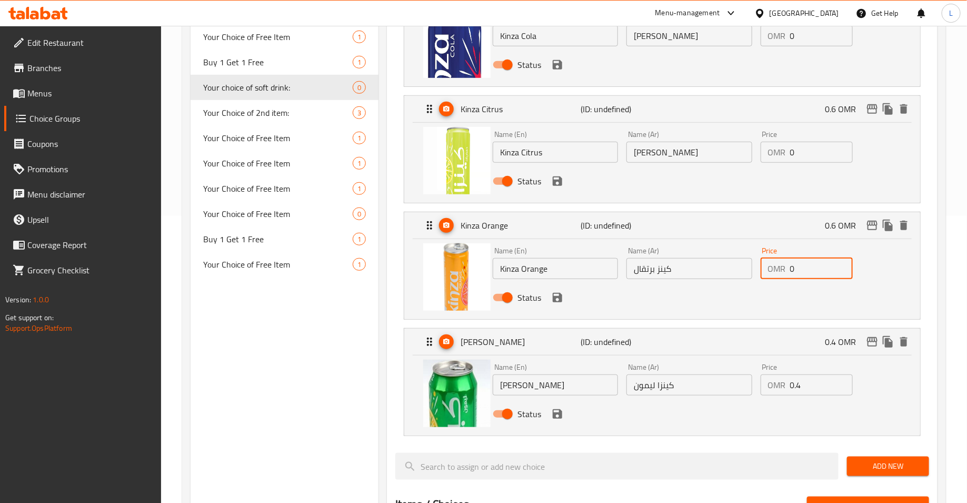
type input "0"
click at [792, 389] on input "0.4" at bounding box center [822, 384] width 63 height 21
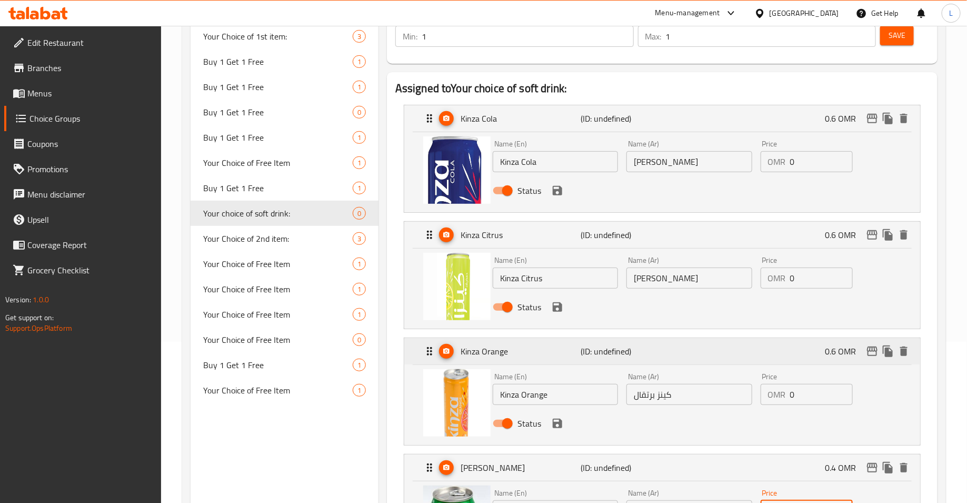
scroll to position [149, 0]
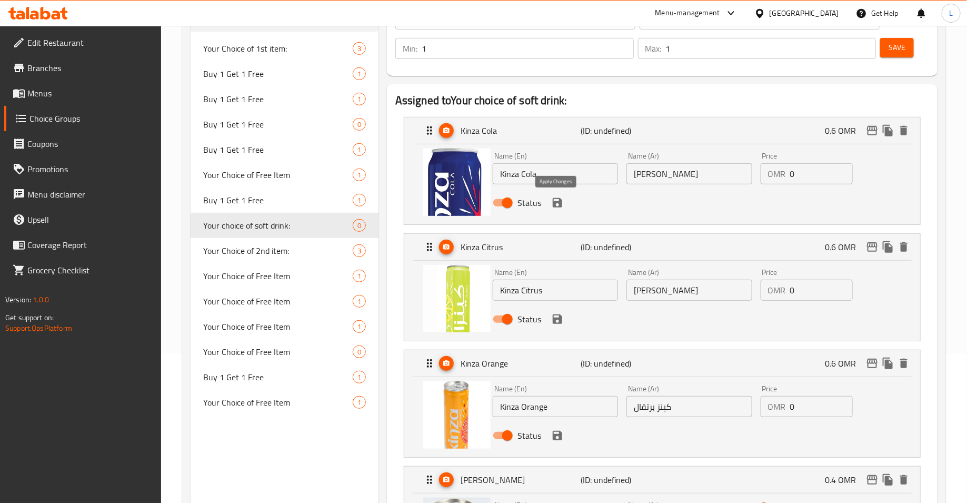
click at [555, 202] on icon "save" at bounding box center [557, 202] width 9 height 9
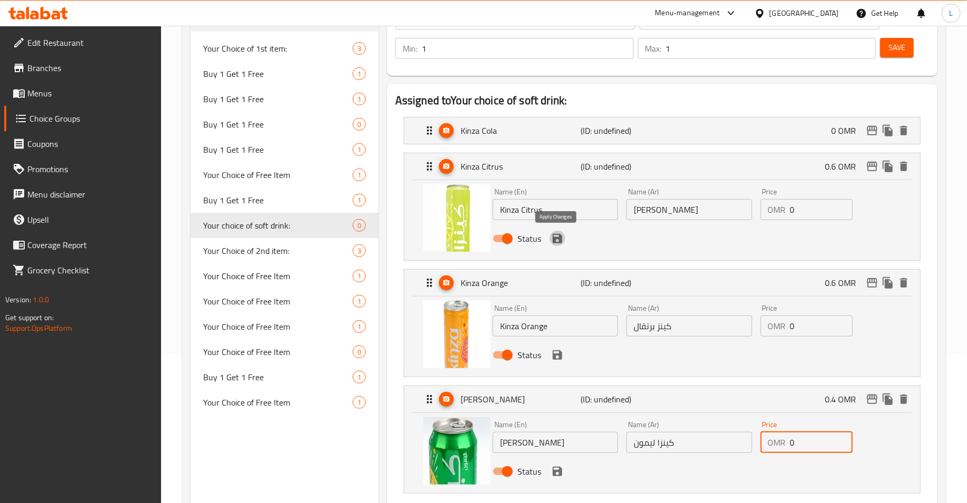
click at [558, 240] on icon "save" at bounding box center [557, 238] width 13 height 13
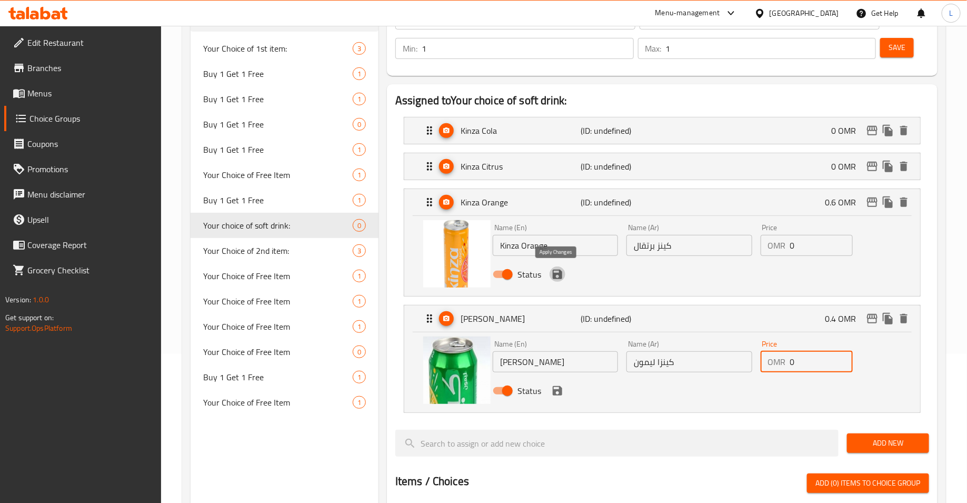
click at [559, 274] on icon "save" at bounding box center [557, 274] width 9 height 9
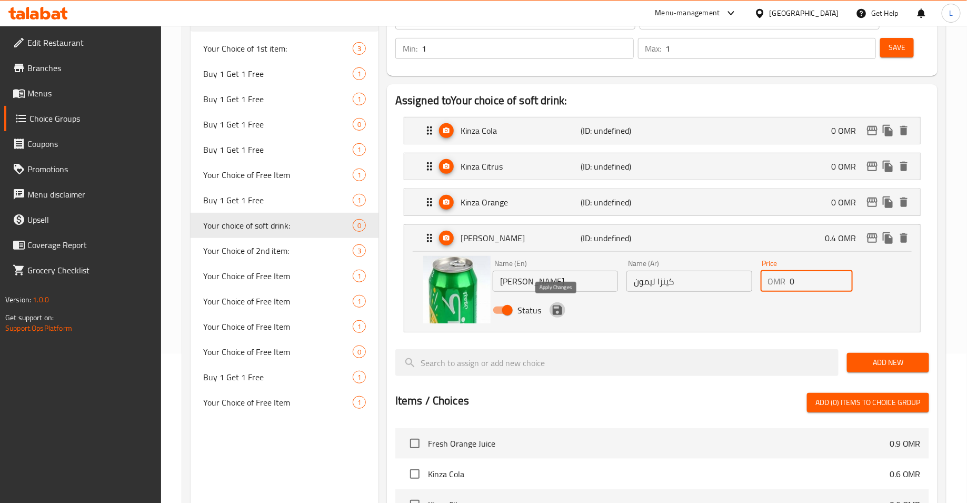
click at [557, 310] on icon "save" at bounding box center [557, 310] width 13 height 13
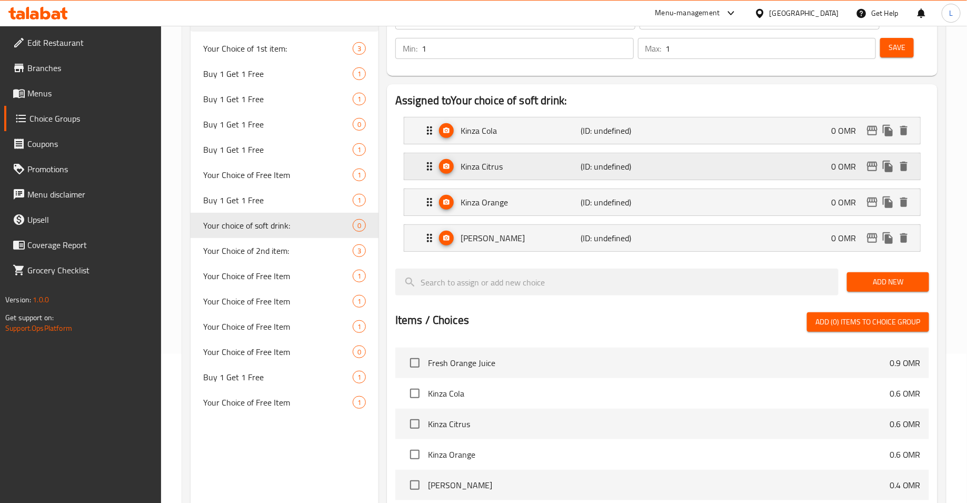
type input "0"
click at [888, 55] on button "Save" at bounding box center [898, 47] width 34 height 19
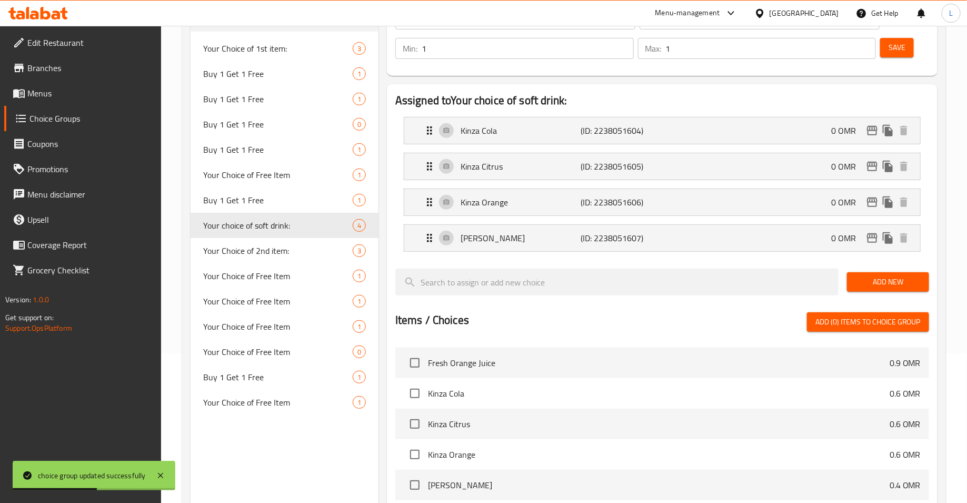
click at [46, 91] on span "Menus" at bounding box center [90, 93] width 126 height 13
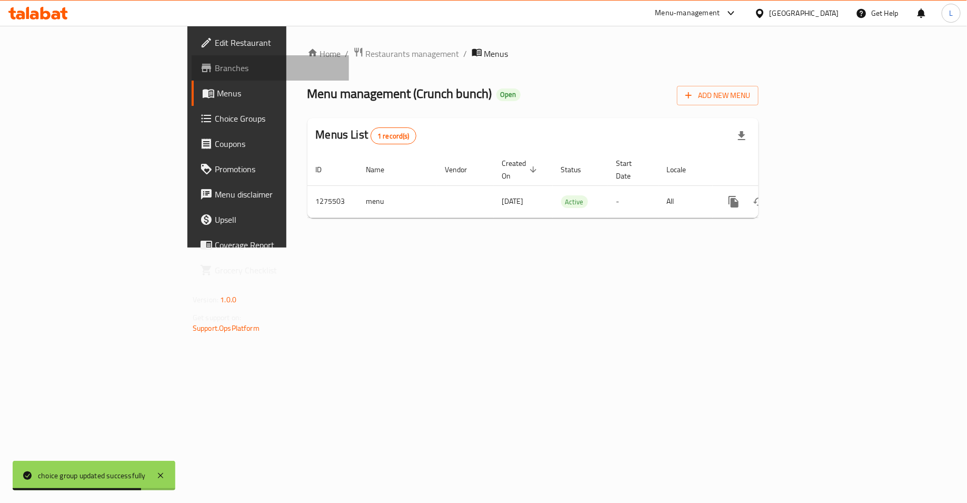
click at [215, 71] on span "Branches" at bounding box center [278, 68] width 126 height 13
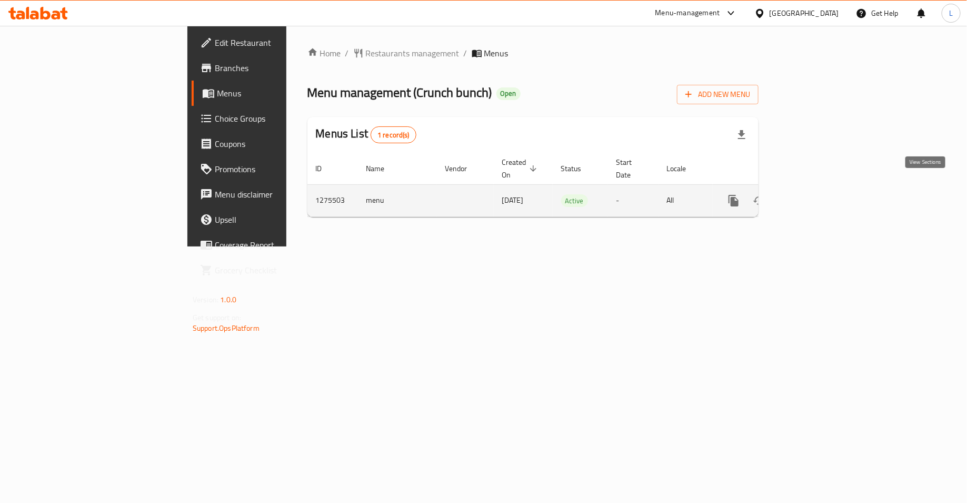
click at [816, 194] on icon "enhanced table" at bounding box center [810, 200] width 13 height 13
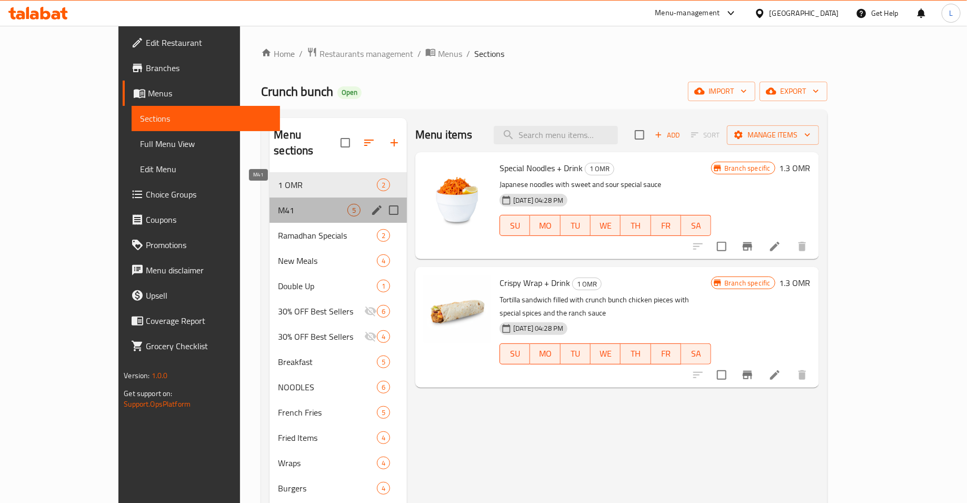
click at [290, 204] on span "M41" at bounding box center [313, 210] width 70 height 13
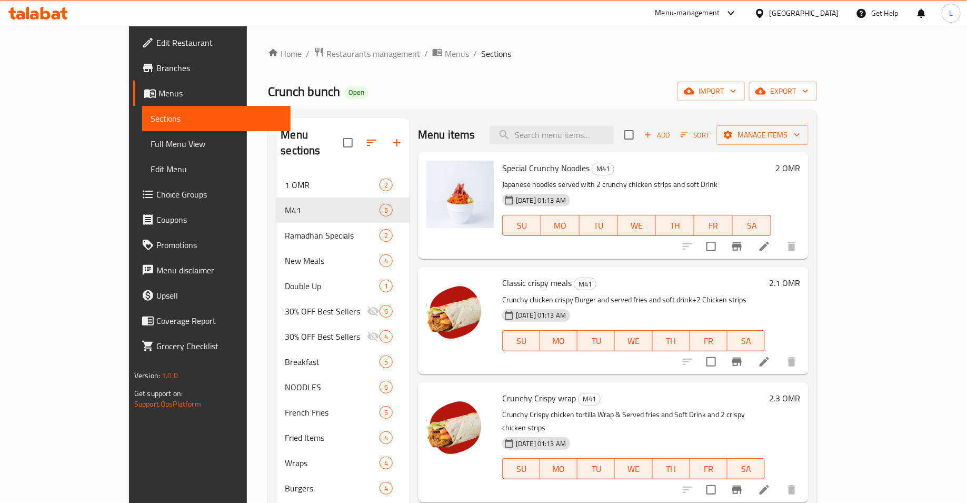
click at [771, 242] on icon at bounding box center [764, 246] width 13 height 13
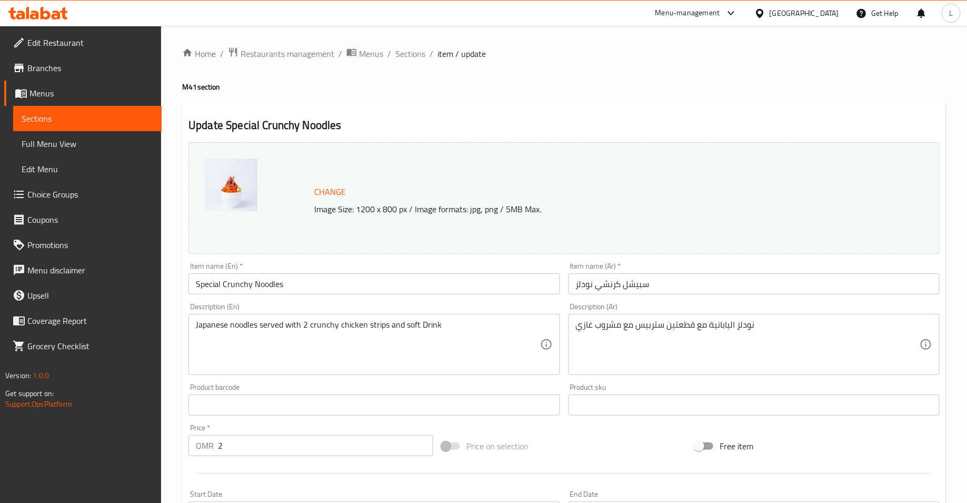
click at [341, 281] on input "Special Crunchy Noodles" at bounding box center [374, 283] width 371 height 21
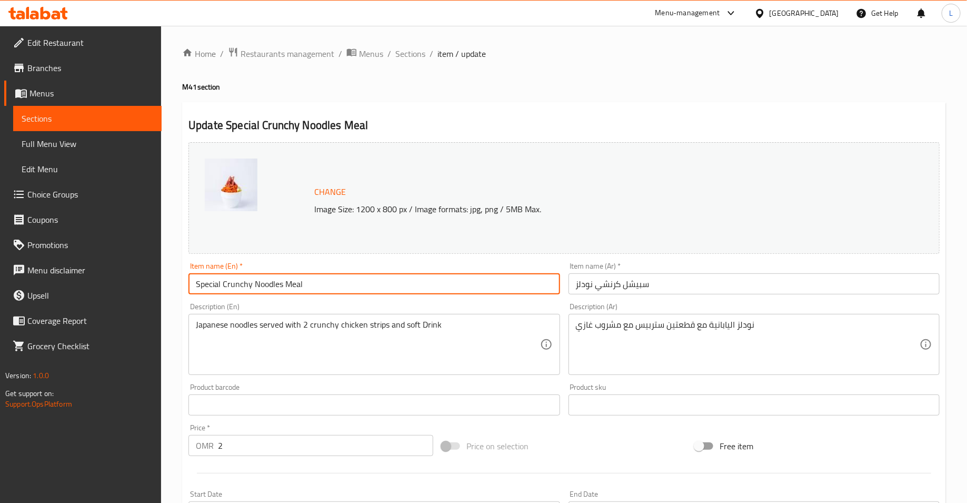
type input "Special Crunchy Noodles Meal"
click at [573, 285] on input "سبيشل كرنشي نودلز" at bounding box center [754, 283] width 371 height 21
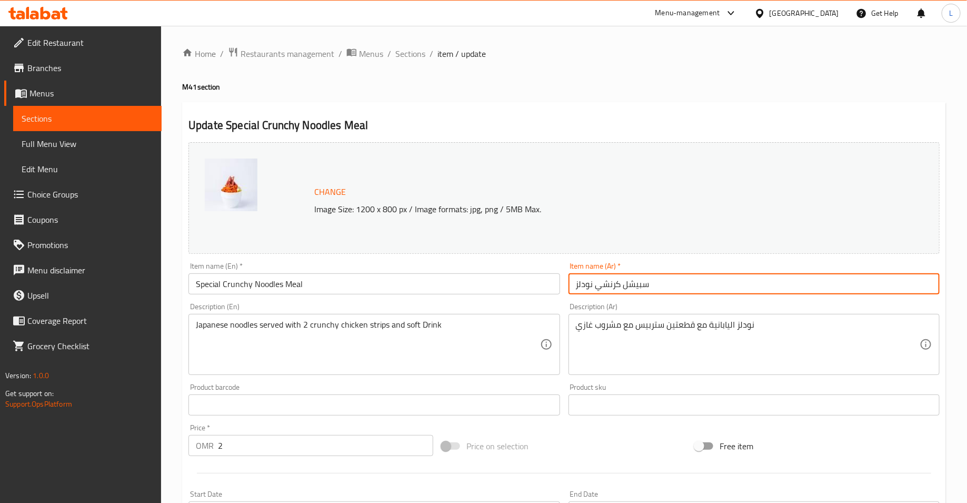
click at [669, 286] on input "سبيشل كرنشي نودلز" at bounding box center [754, 283] width 371 height 21
click at [572, 286] on input "سبيشل كرنشي نودلز" at bounding box center [754, 283] width 371 height 21
type input "وجبة سبيشل كرنشي نودلز"
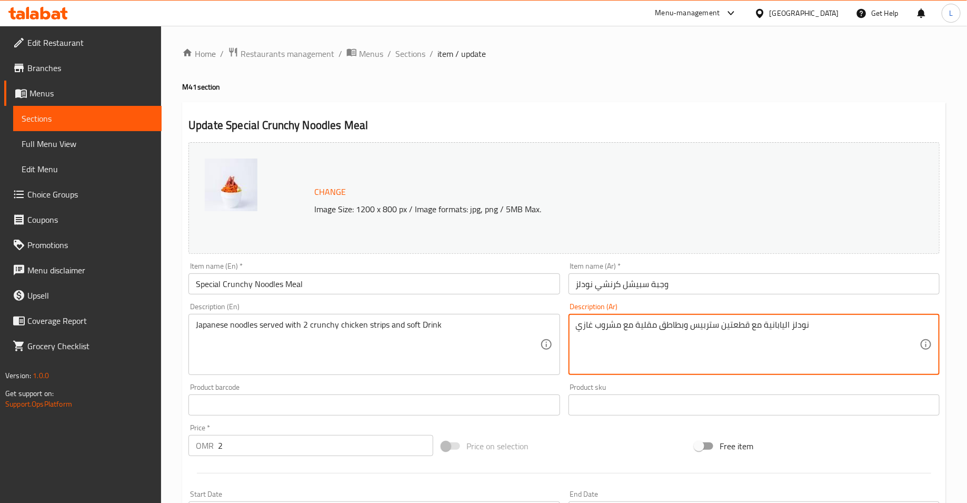
type textarea "نودلز اليابانية مع قطعتين ستربيس وبطاطق مقلية مع مشروب غازي"
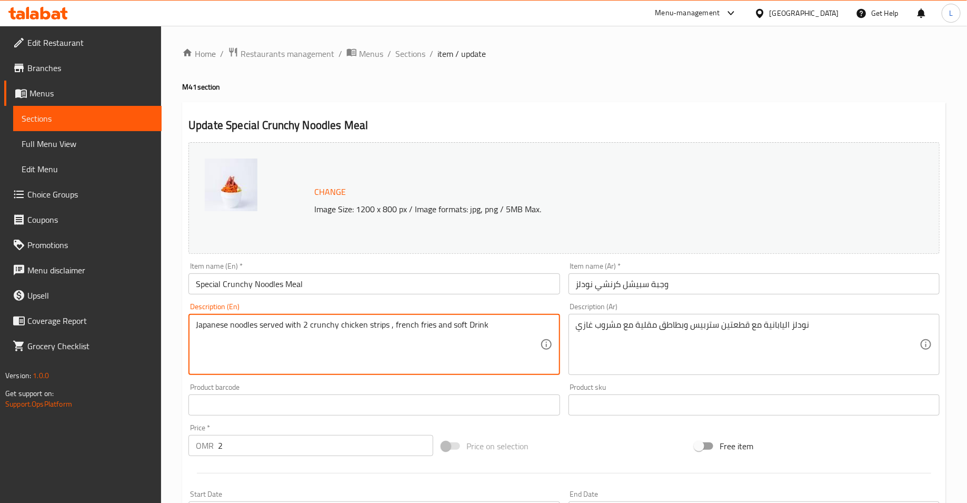
type textarea "Japanese noodles served with 2 crunchy chicken strips , french fries and soft D…"
click at [293, 442] on input "2" at bounding box center [325, 445] width 215 height 21
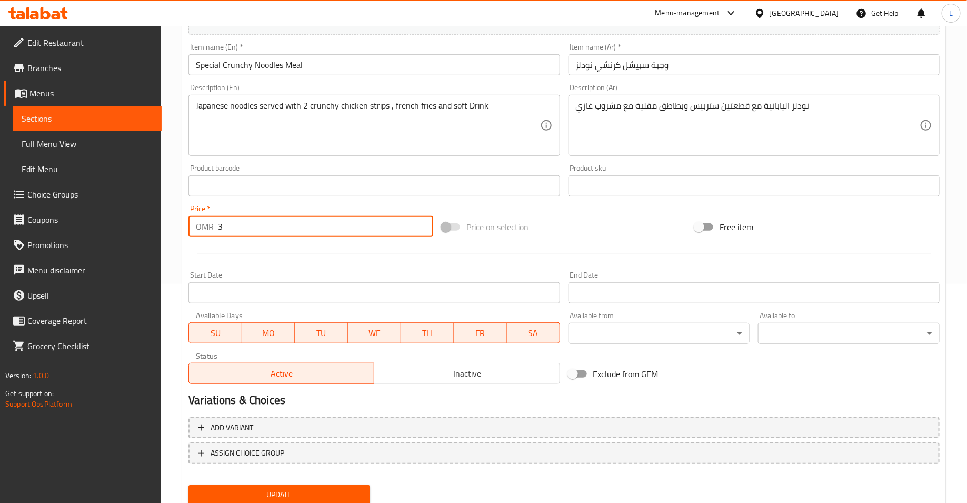
scroll to position [256, 0]
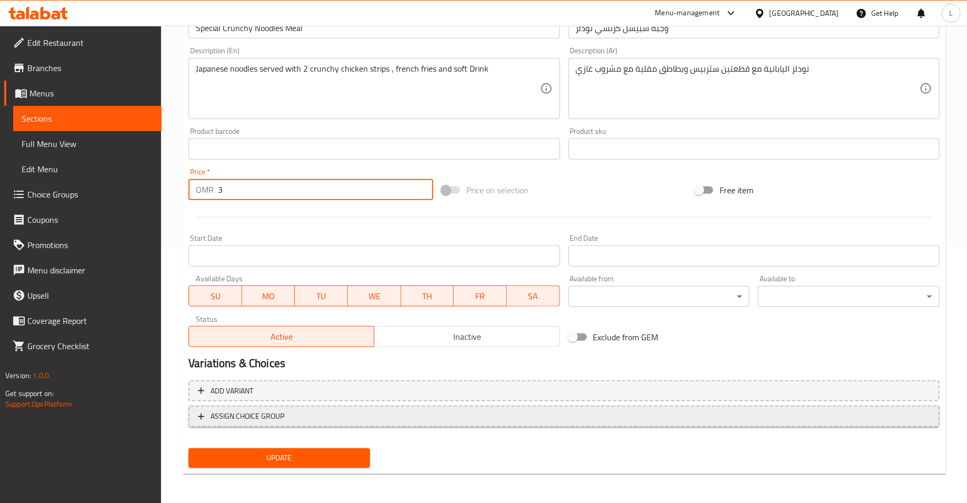
type input "3"
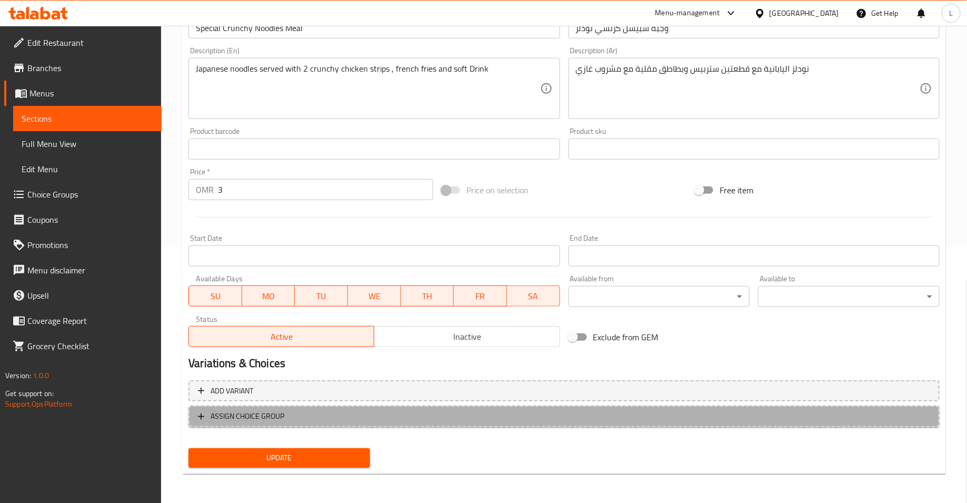
click at [364, 416] on span "ASSIGN CHOICE GROUP" at bounding box center [564, 416] width 733 height 13
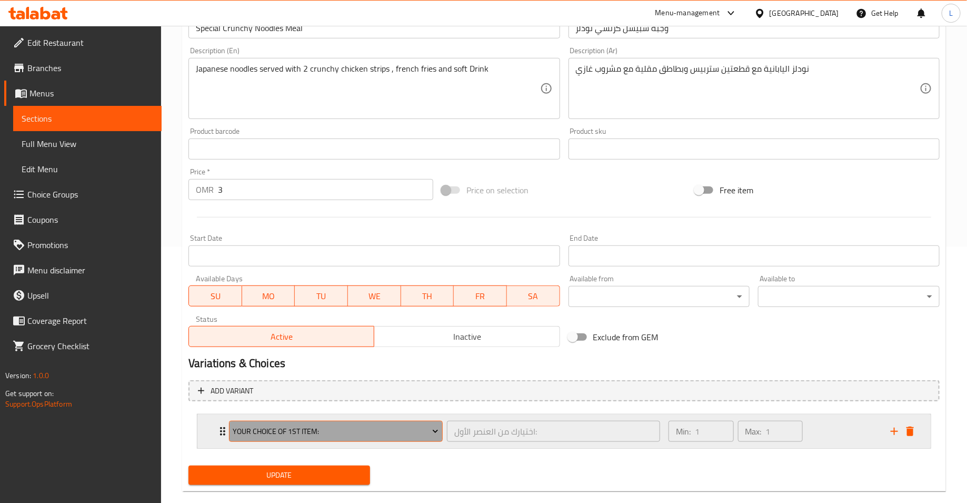
click at [361, 429] on span "Your Choice of 1st item:" at bounding box center [336, 431] width 206 height 13
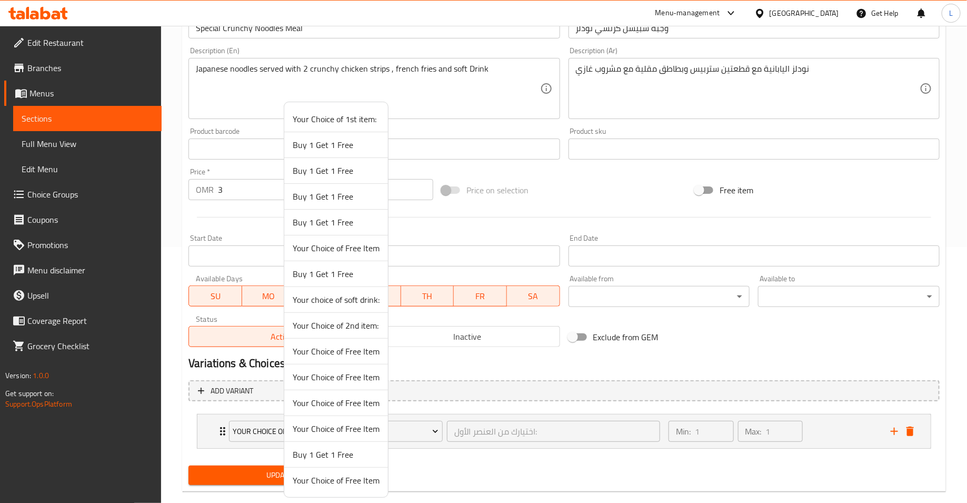
click at [334, 301] on span "Your choice of soft drink:" at bounding box center [336, 299] width 87 height 13
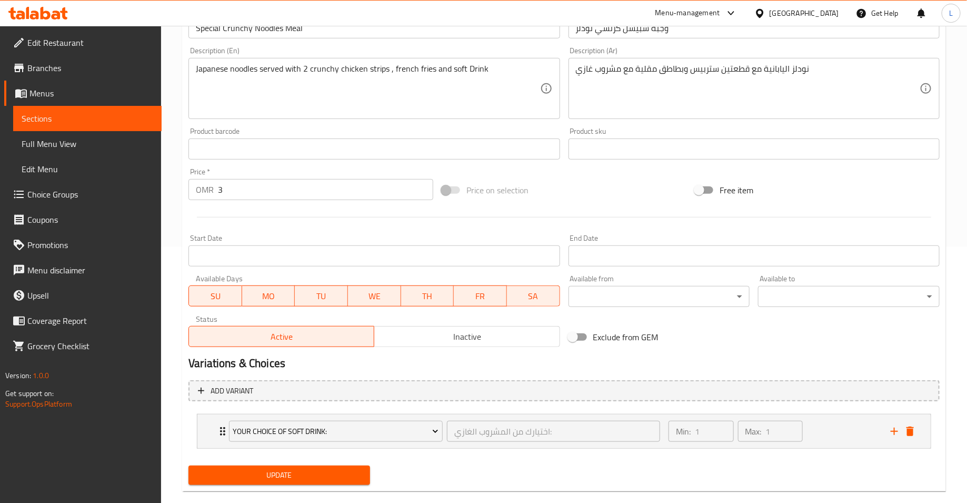
click at [343, 476] on span "Update" at bounding box center [279, 475] width 165 height 13
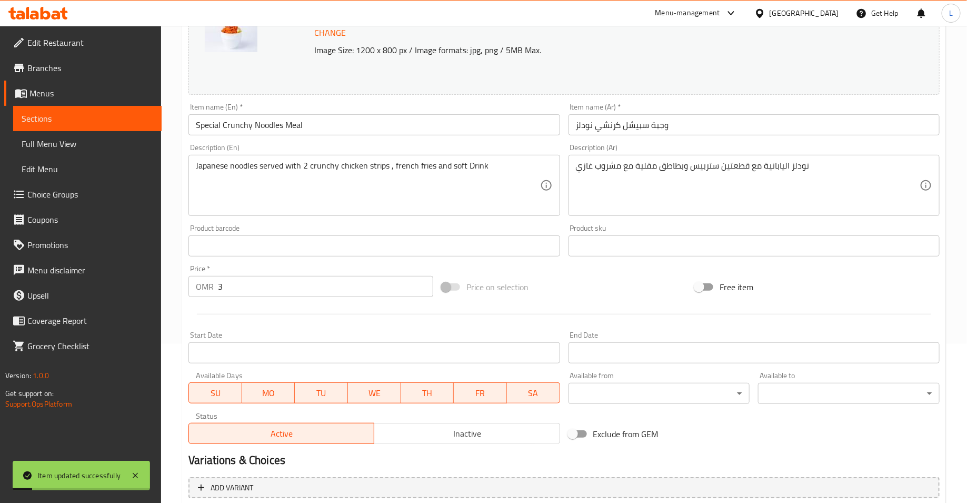
scroll to position [0, 0]
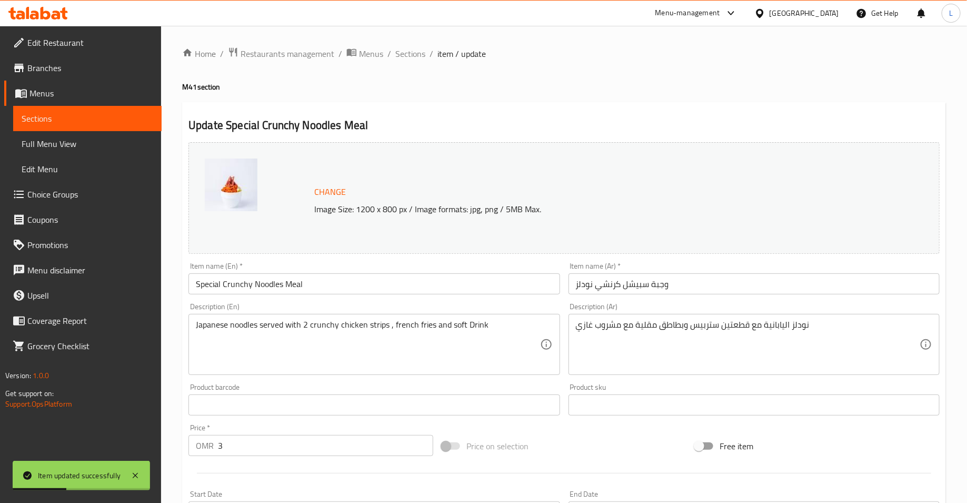
click at [335, 192] on span "Change" at bounding box center [330, 191] width 32 height 15
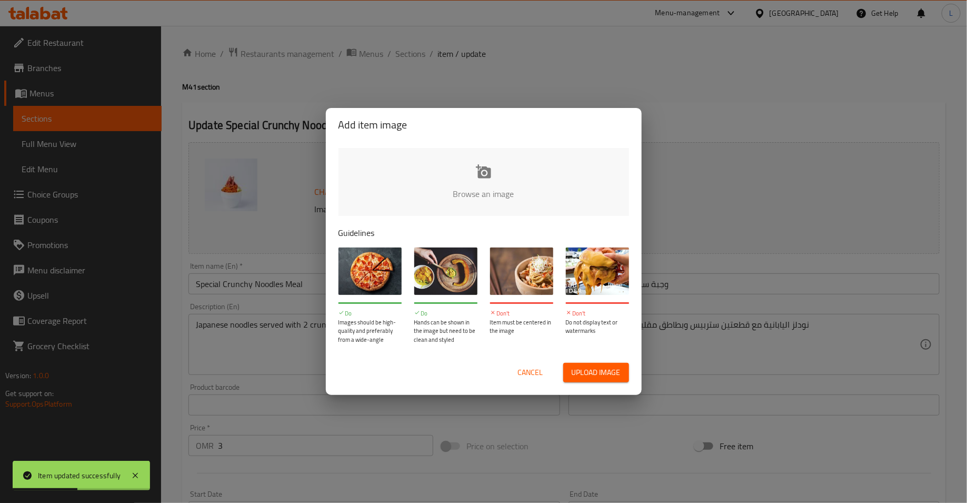
click at [458, 161] on input "file" at bounding box center [840, 197] width 1003 height 98
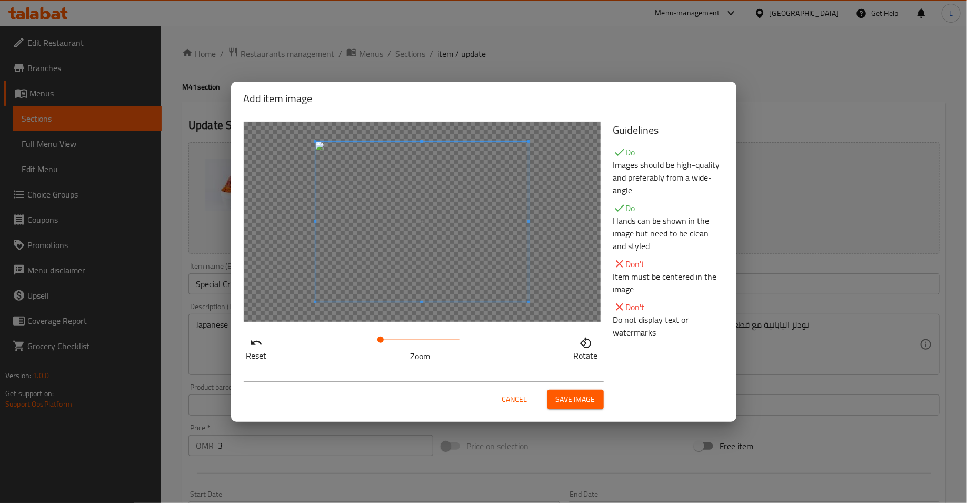
click at [583, 398] on span "Save image" at bounding box center [576, 399] width 40 height 13
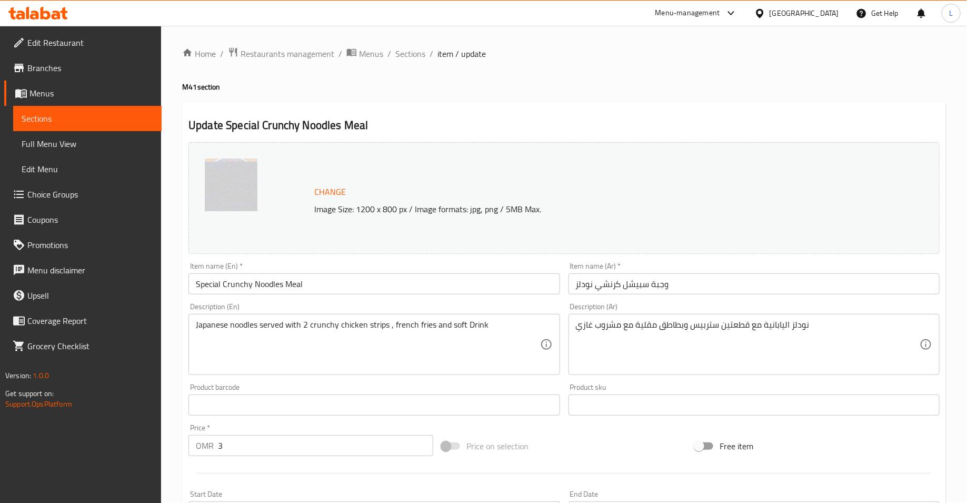
click at [232, 286] on input "Special Crunchy Noodles Meal" at bounding box center [374, 283] width 371 height 21
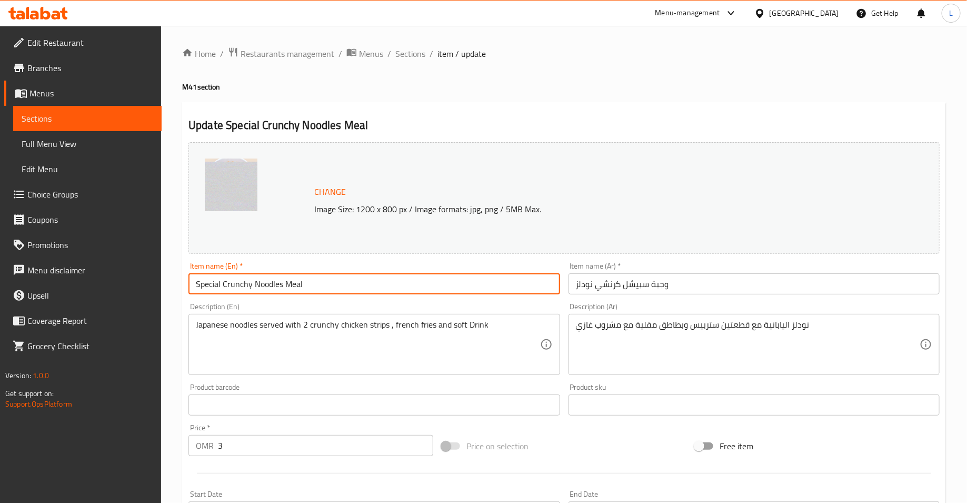
click at [232, 286] on input "Special Crunchy Noodles Meal" at bounding box center [374, 283] width 371 height 21
click at [234, 286] on input "Special Crunchy Noodles Meal" at bounding box center [374, 283] width 371 height 21
click at [229, 285] on input "Special Crnchy Noodles Meal" at bounding box center [374, 283] width 371 height 21
type input "Special Noodles Meal"
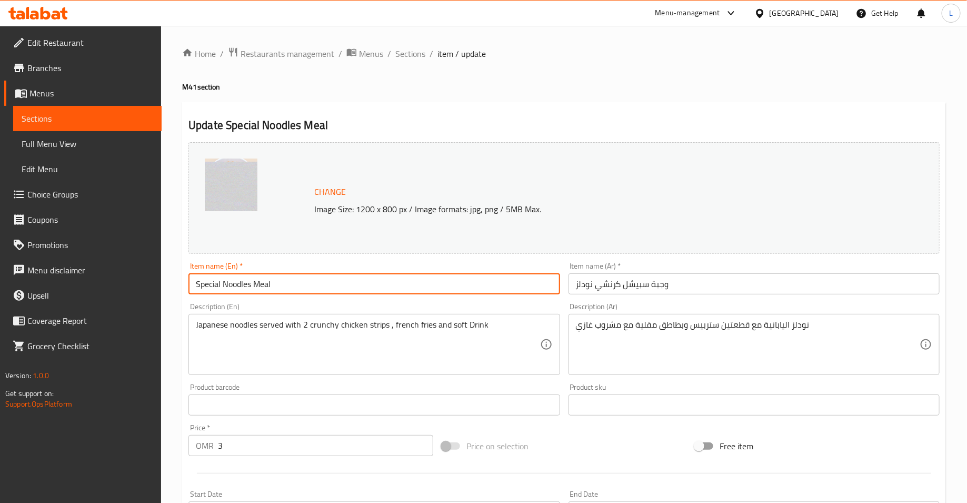
click at [610, 284] on input "وجبة سبيشل كرنشي نودلز" at bounding box center [754, 283] width 371 height 21
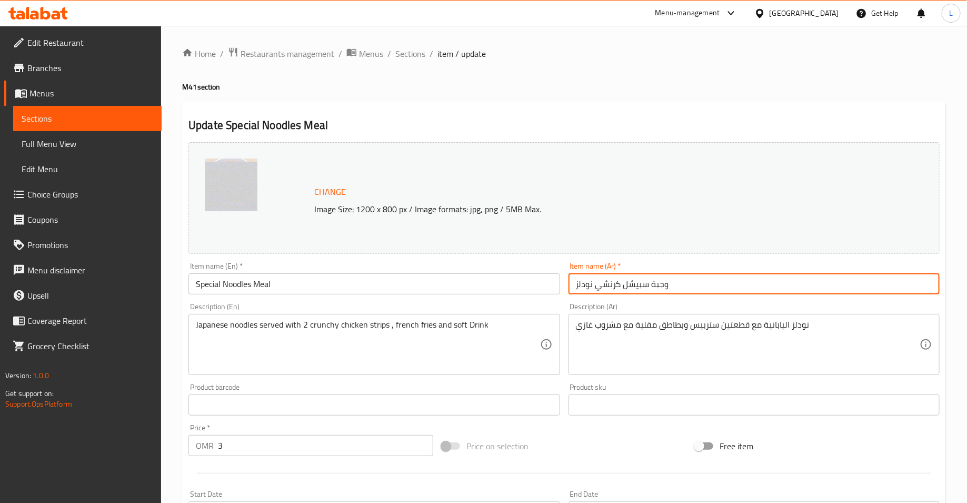
click at [610, 284] on input "وجبة سبيشل كرنشي نودلز" at bounding box center [754, 283] width 371 height 21
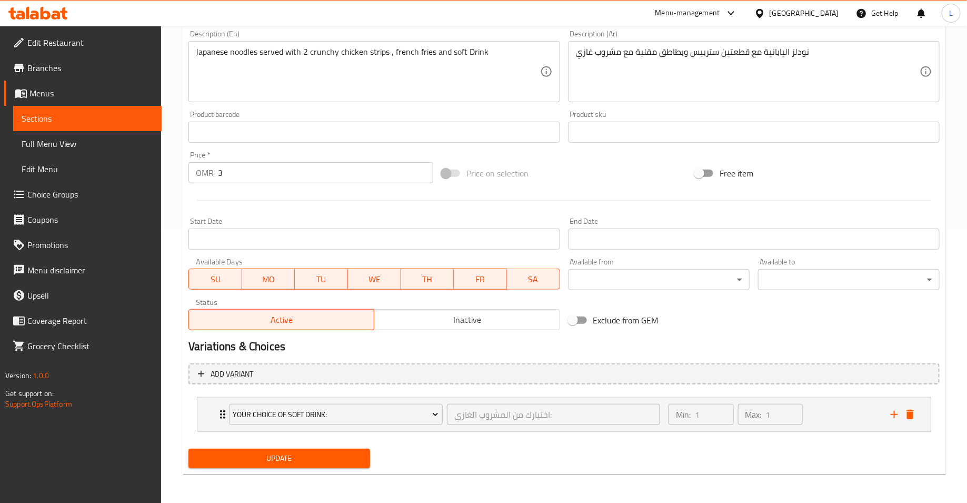
type input "وجبة سبيشل نودلز"
click at [331, 466] on button "Update" at bounding box center [280, 458] width 182 height 19
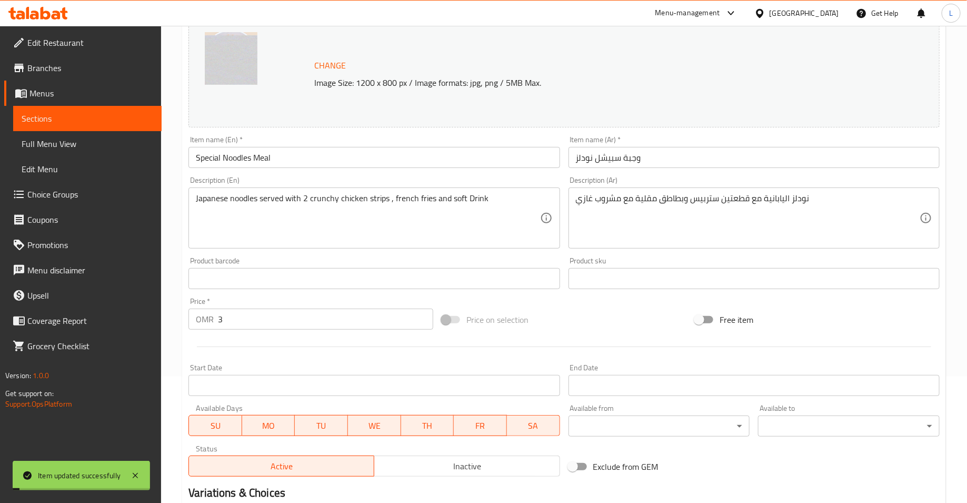
scroll to position [0, 0]
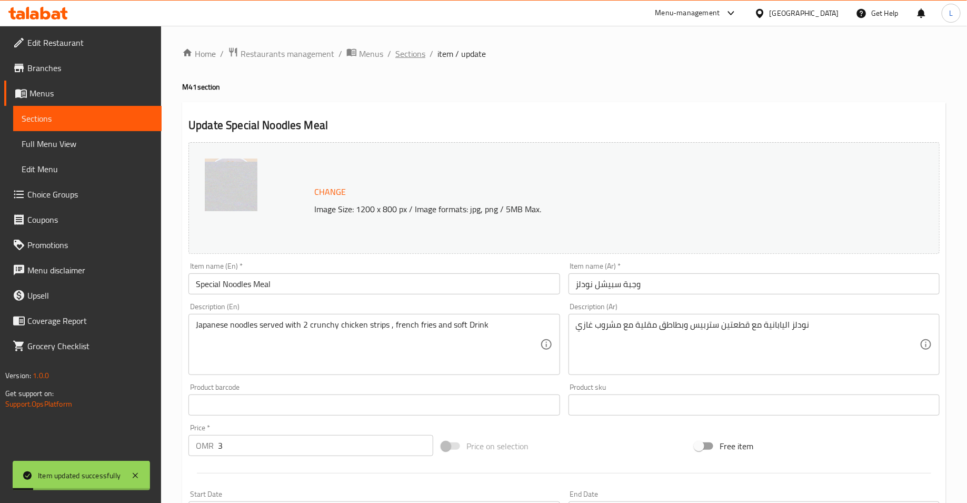
click at [420, 56] on span "Sections" at bounding box center [411, 53] width 30 height 13
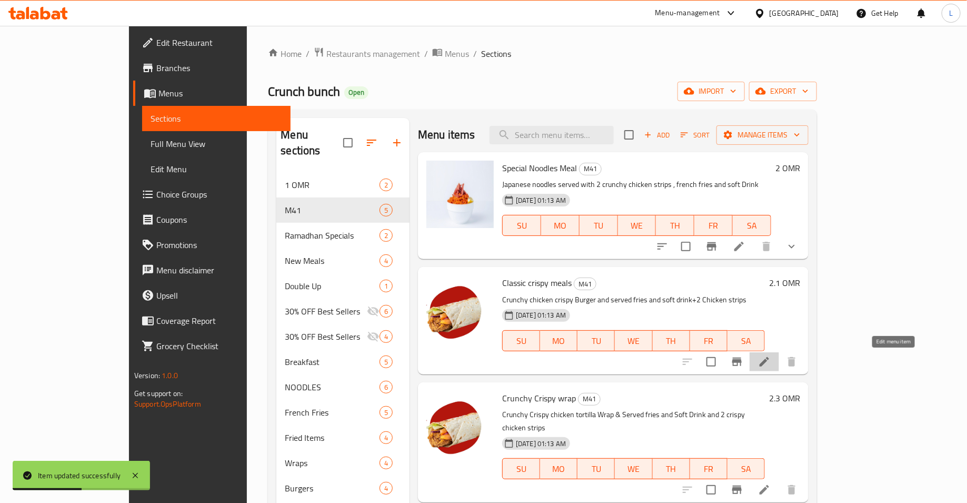
click at [769, 362] on icon at bounding box center [764, 361] width 9 height 9
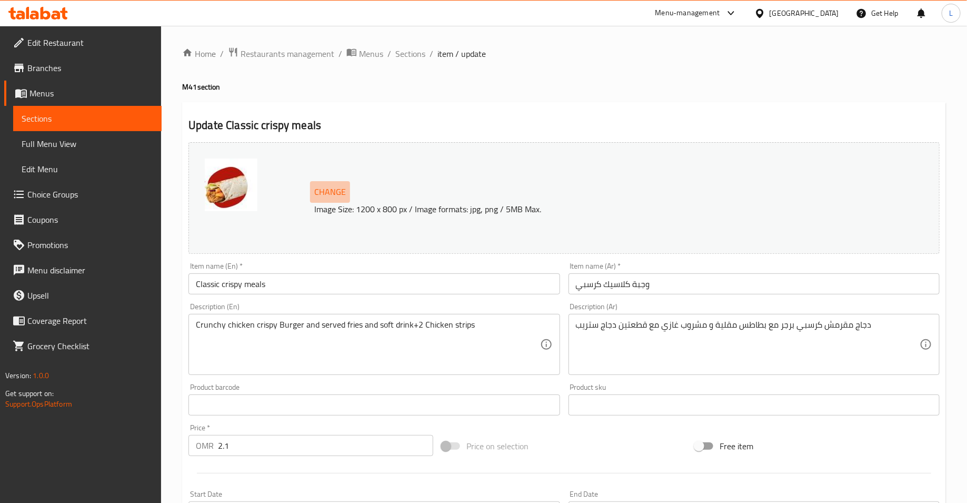
click at [325, 194] on span "Change" at bounding box center [330, 191] width 32 height 15
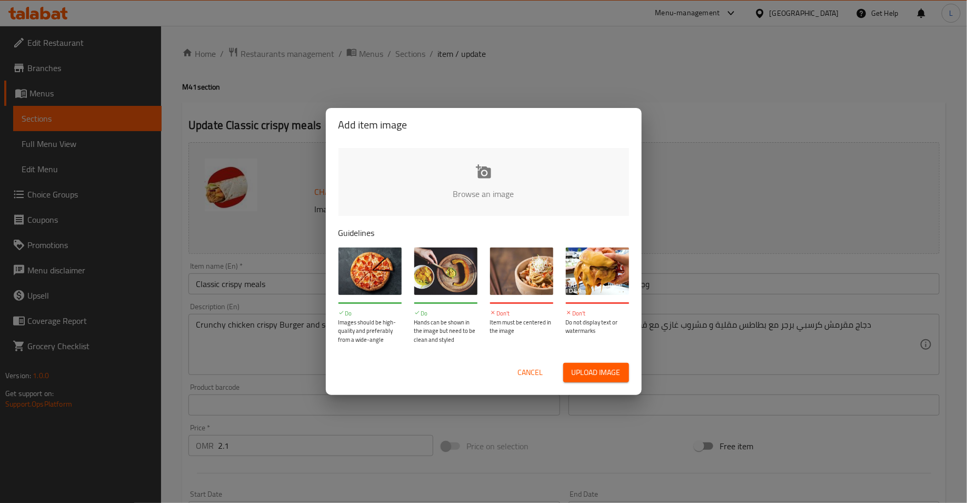
click at [431, 175] on input "file" at bounding box center [840, 197] width 1003 height 98
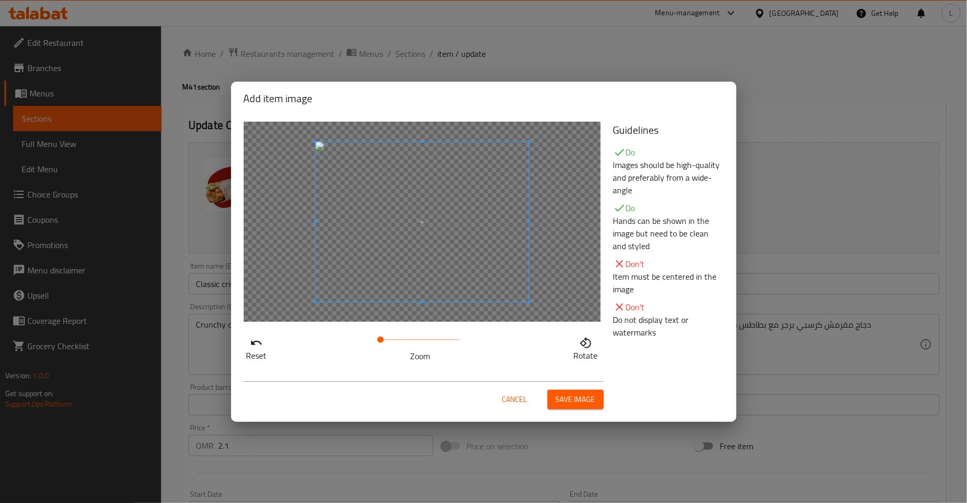
click at [572, 396] on span "Save image" at bounding box center [576, 399] width 40 height 13
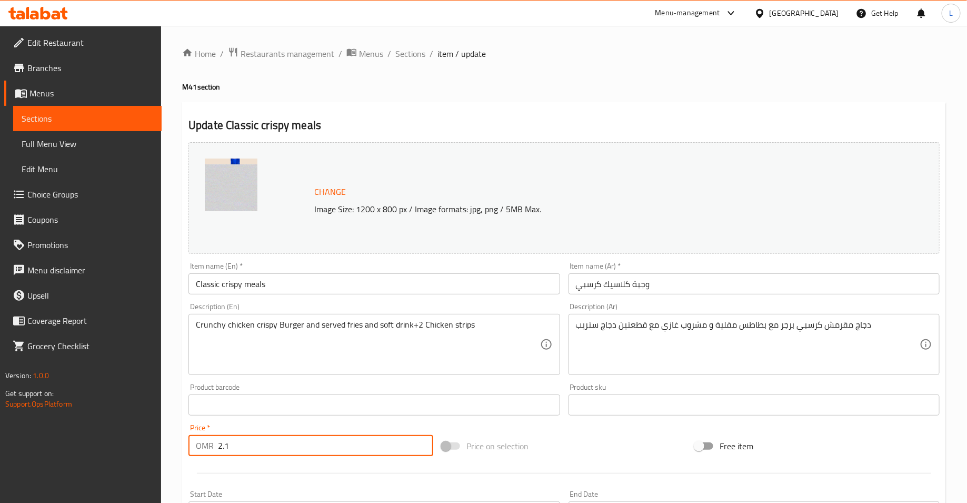
click at [223, 446] on input "2.1" at bounding box center [325, 445] width 215 height 21
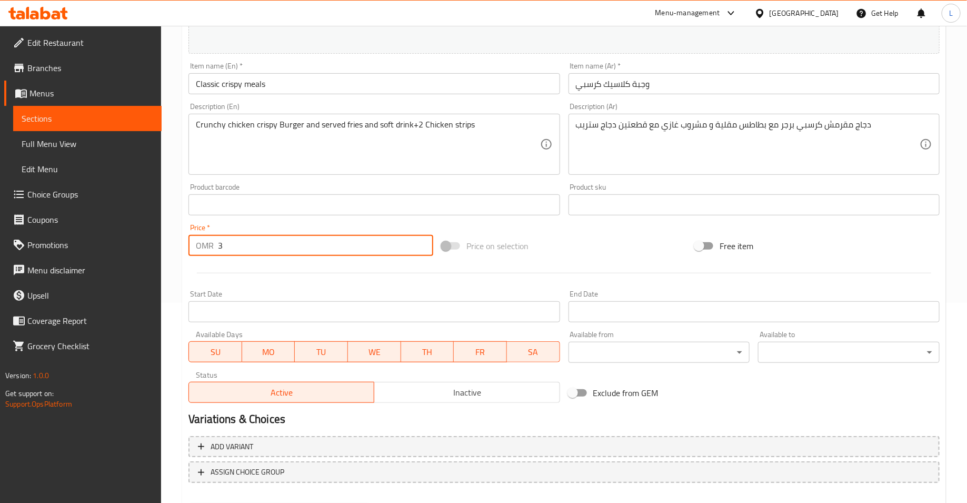
scroll to position [256, 0]
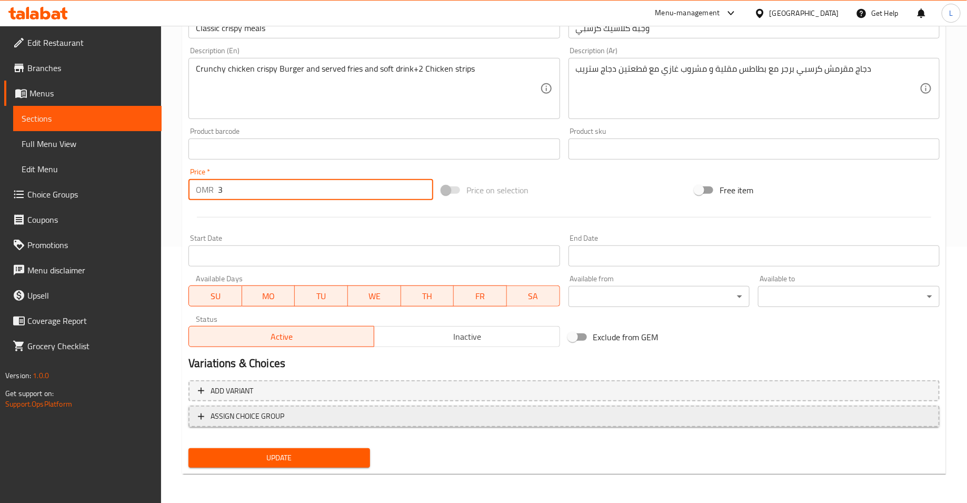
type input "3"
click at [320, 414] on span "ASSIGN CHOICE GROUP" at bounding box center [564, 416] width 733 height 13
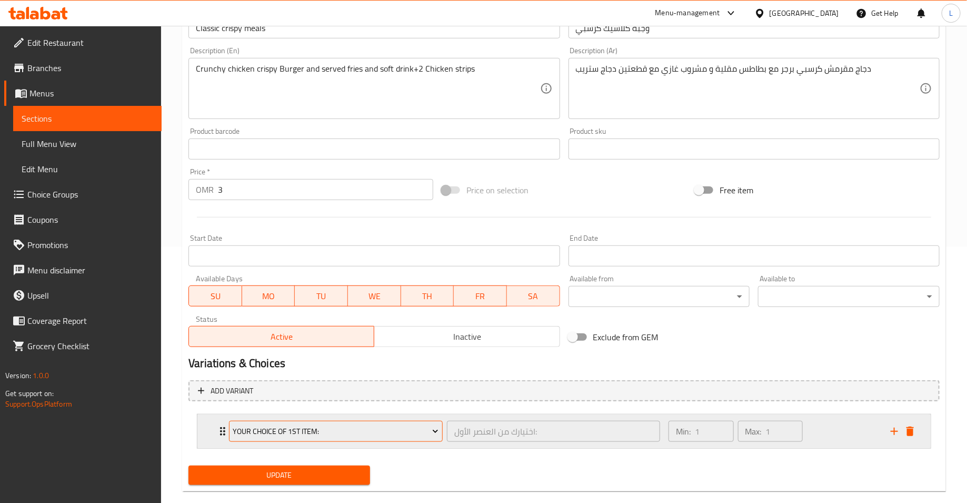
click at [318, 432] on span "Your Choice of 1st item:" at bounding box center [336, 431] width 206 height 13
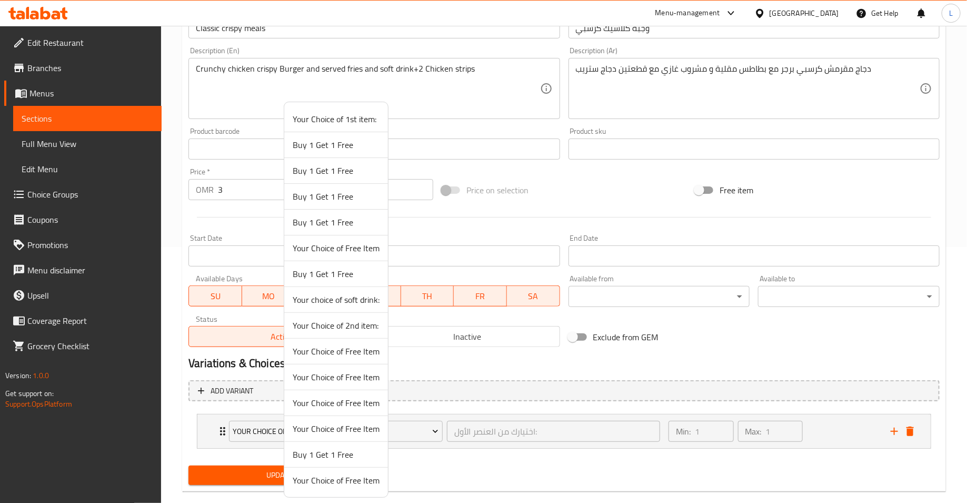
click at [322, 300] on span "Your choice of soft drink:" at bounding box center [336, 299] width 87 height 13
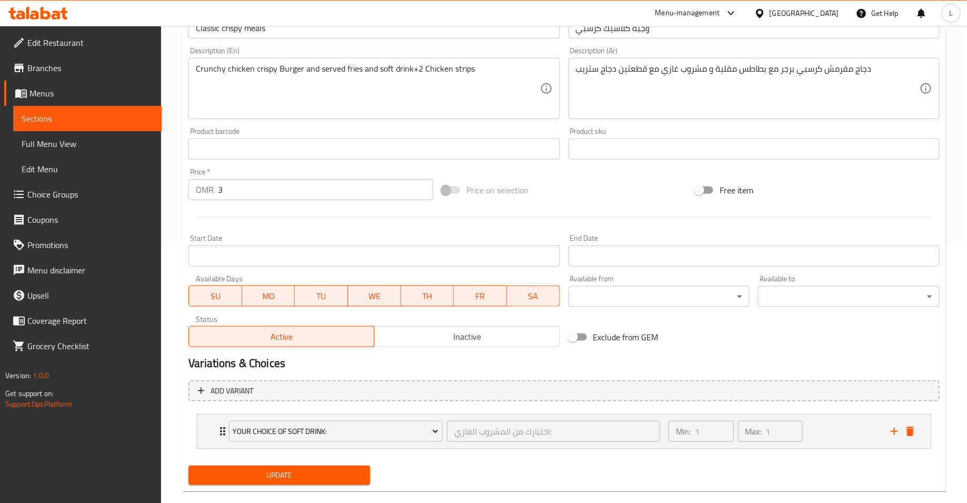
click at [274, 482] on button "Update" at bounding box center [280, 475] width 182 height 19
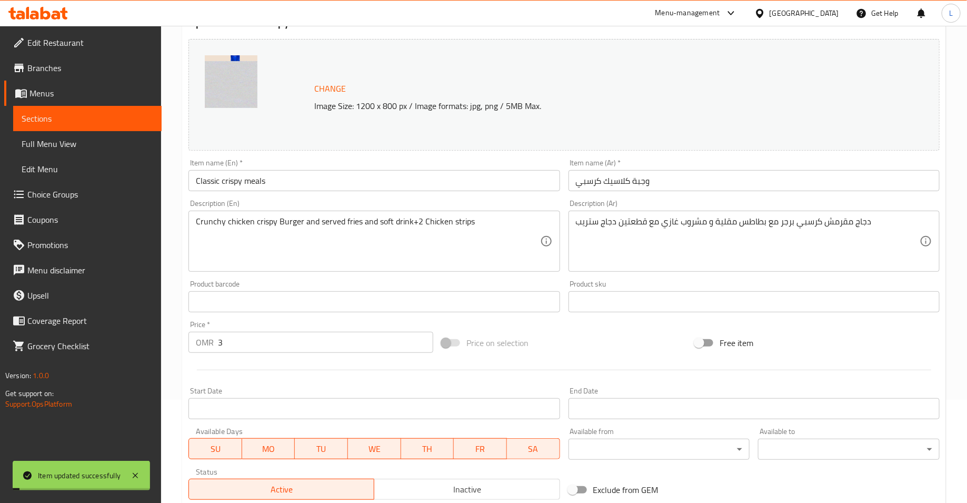
scroll to position [0, 0]
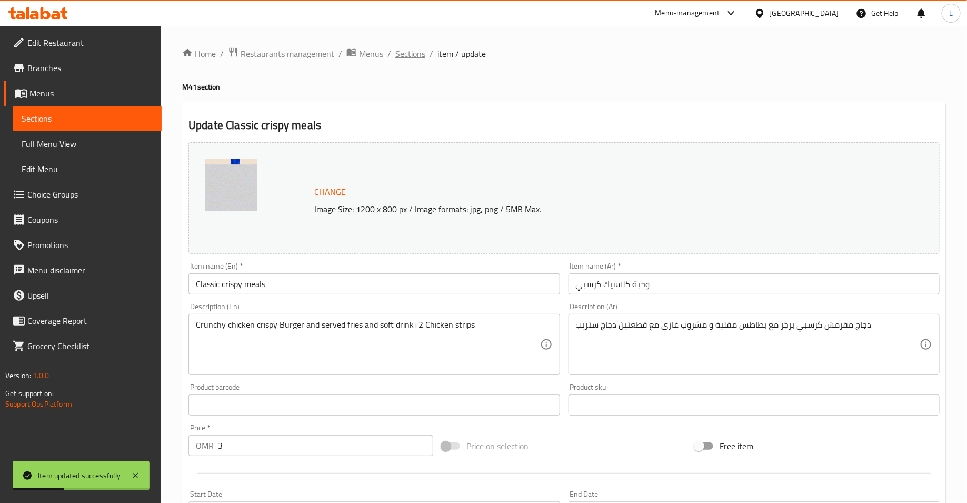
click at [418, 56] on span "Sections" at bounding box center [411, 53] width 30 height 13
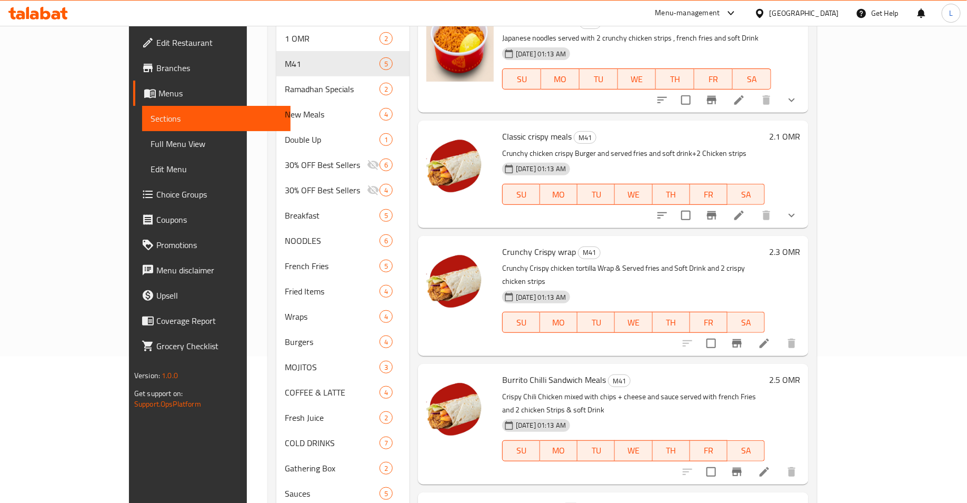
scroll to position [141, 0]
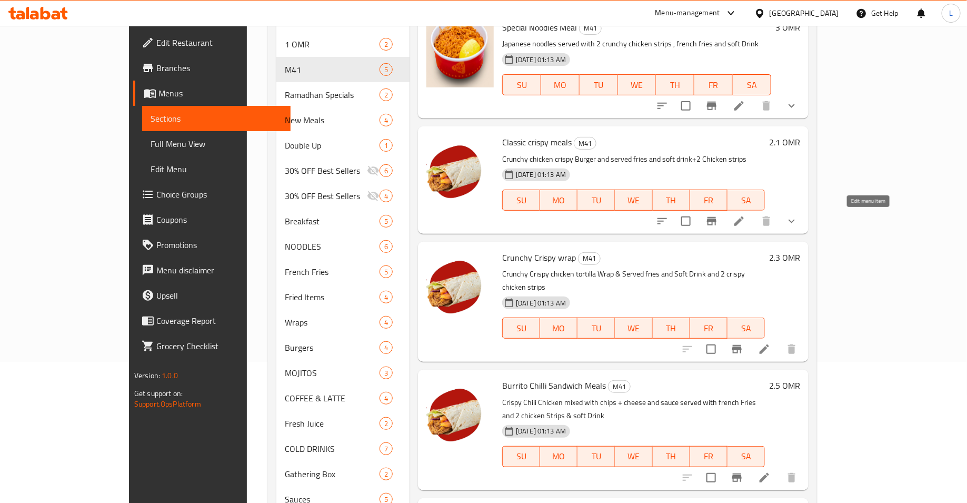
click at [744, 222] on icon at bounding box center [739, 220] width 9 height 9
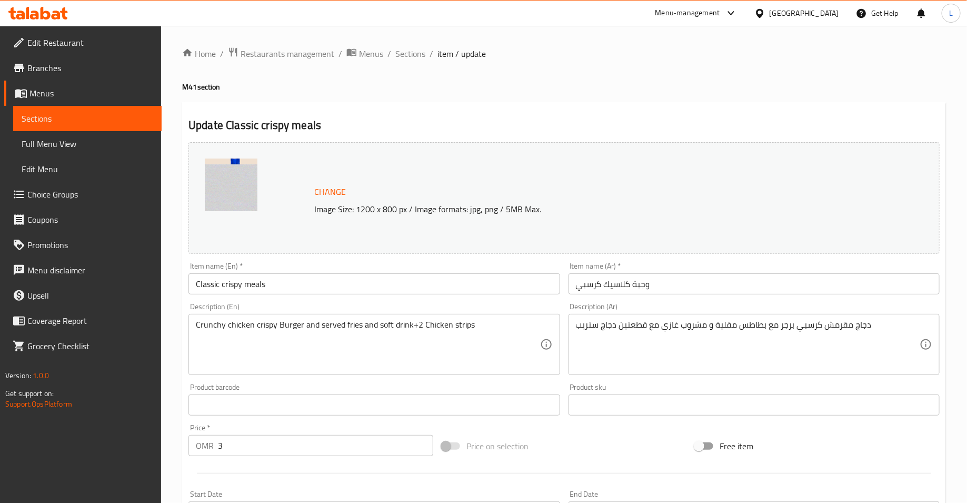
click at [328, 187] on span "Change" at bounding box center [330, 191] width 32 height 15
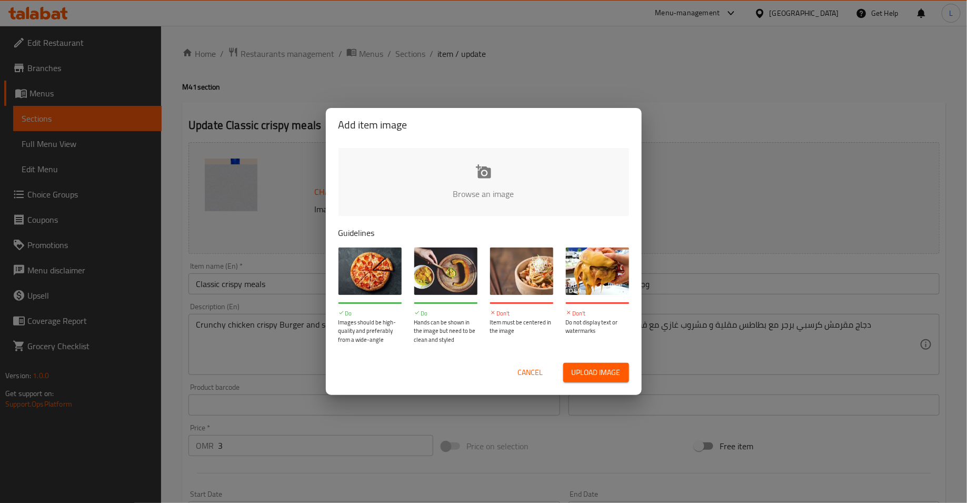
click at [436, 188] on input "file" at bounding box center [840, 197] width 1003 height 98
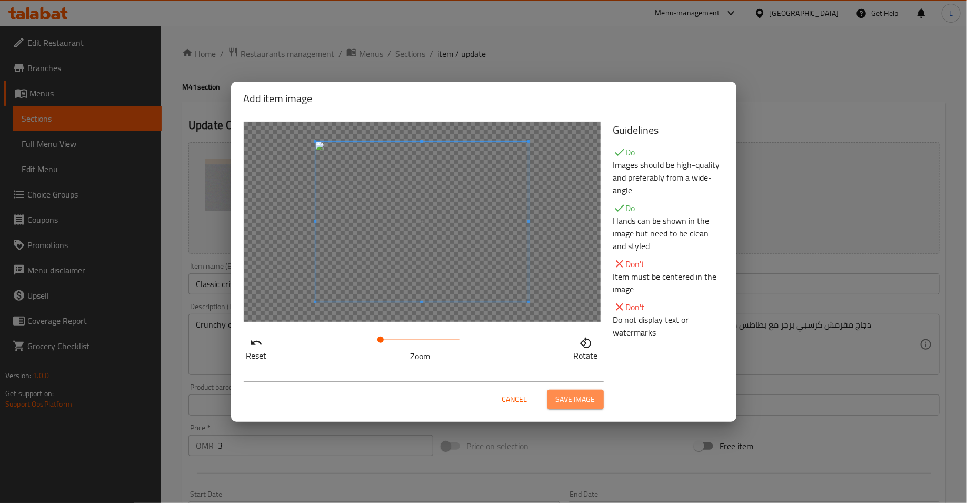
click at [580, 401] on span "Save image" at bounding box center [576, 399] width 40 height 13
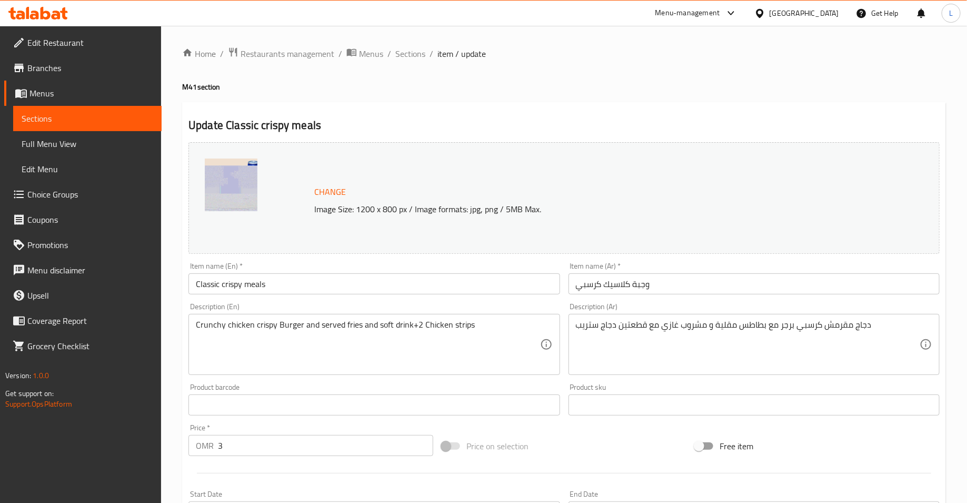
scroll to position [273, 0]
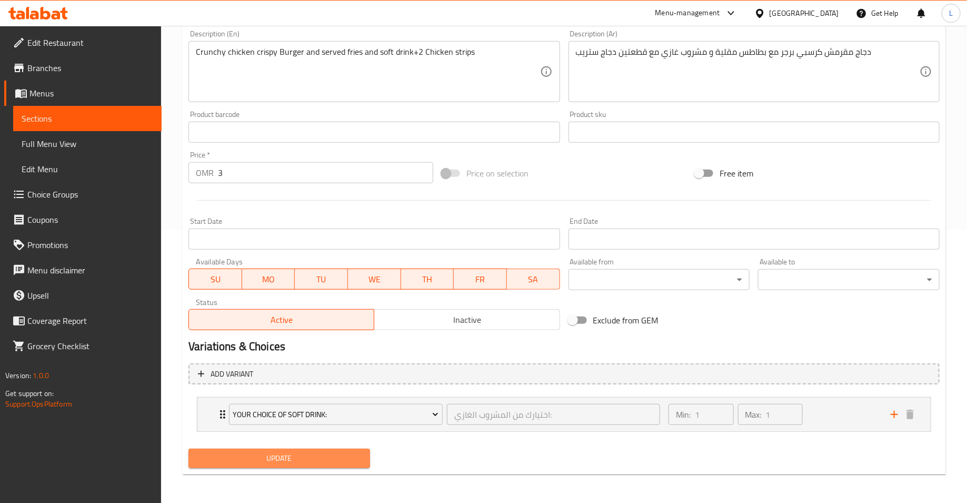
click at [300, 460] on span "Update" at bounding box center [279, 458] width 165 height 13
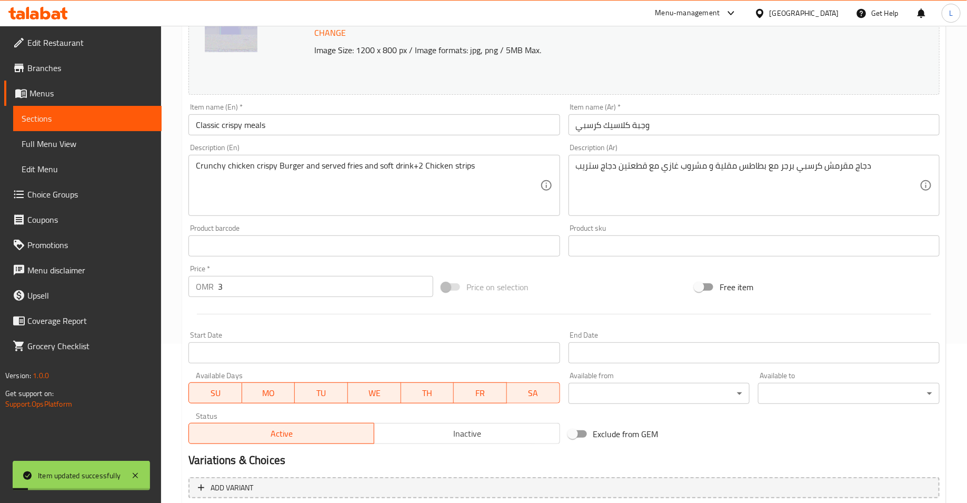
scroll to position [0, 0]
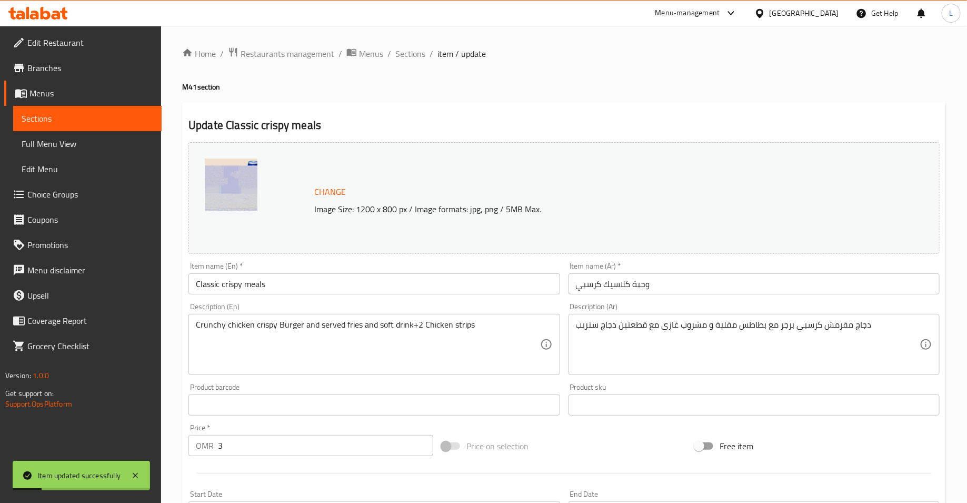
click at [430, 57] on li "/" at bounding box center [432, 53] width 4 height 13
click at [418, 57] on span "Sections" at bounding box center [411, 53] width 30 height 13
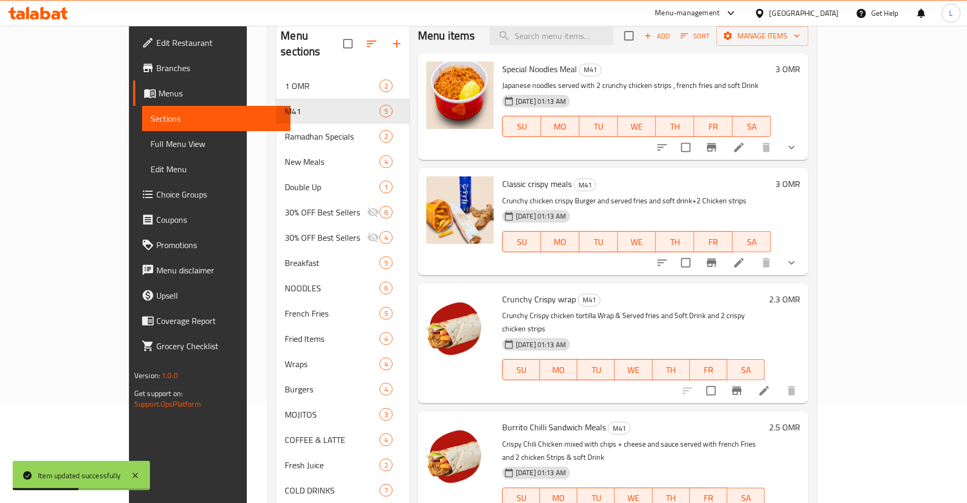
scroll to position [101, 0]
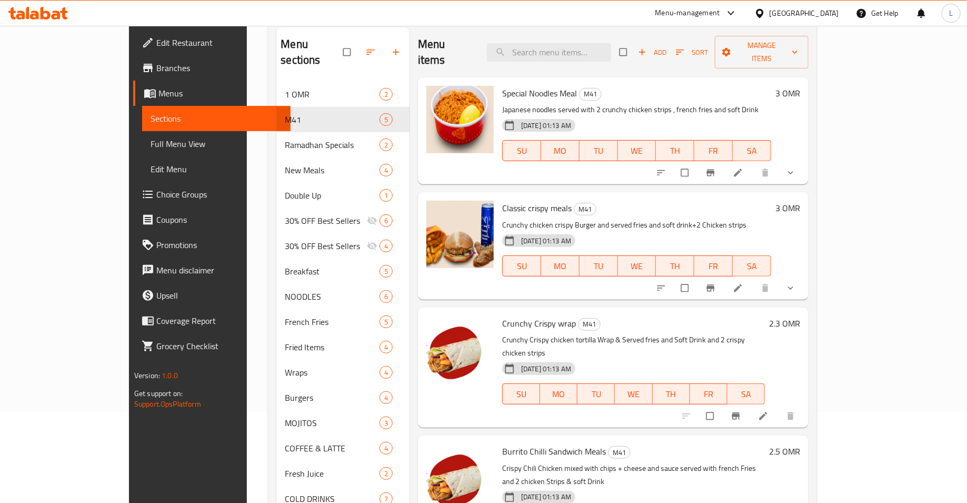
scroll to position [93, 0]
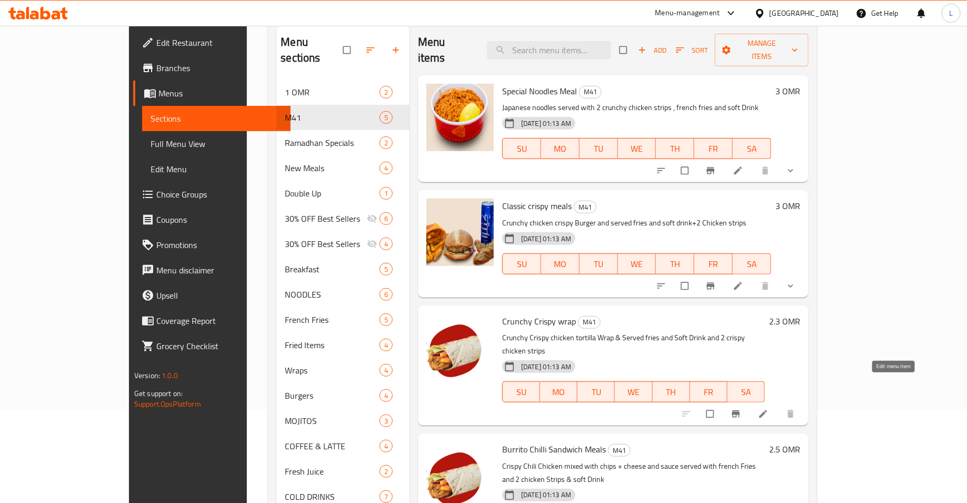
click at [769, 409] on icon at bounding box center [763, 414] width 11 height 11
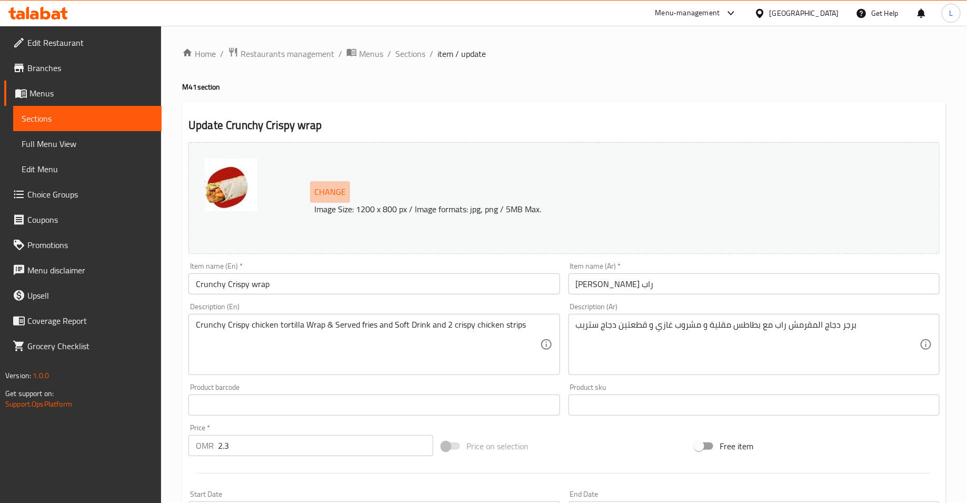
click at [340, 189] on span "Change" at bounding box center [330, 191] width 32 height 15
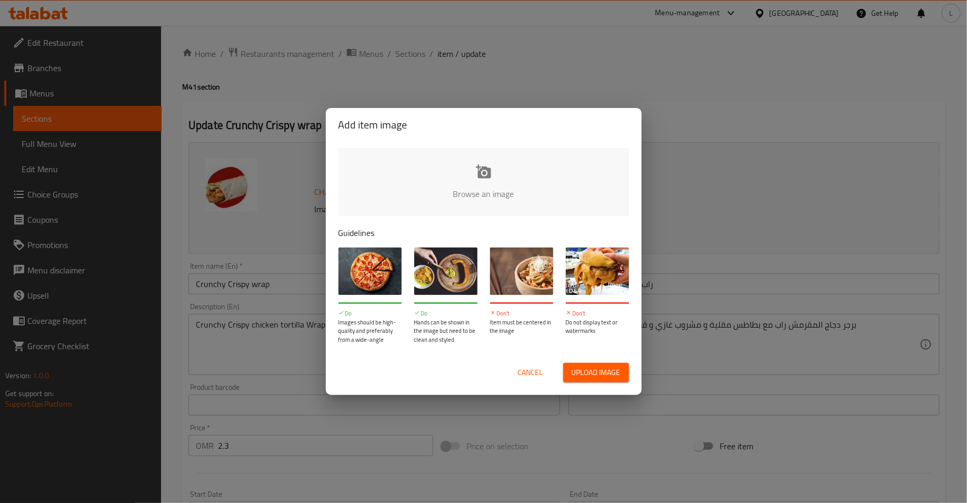
click at [435, 171] on input "file" at bounding box center [840, 197] width 1003 height 98
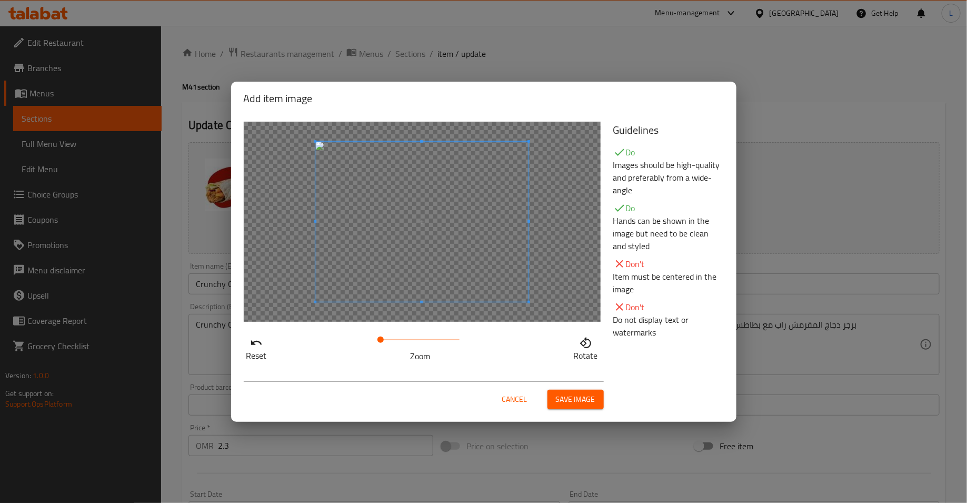
click at [577, 398] on span "Save image" at bounding box center [576, 399] width 40 height 13
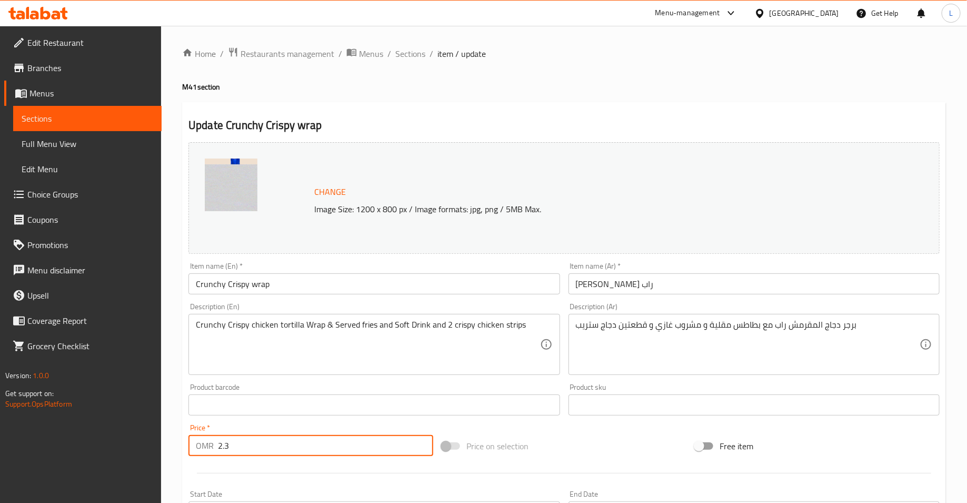
click at [228, 440] on input "2.3" at bounding box center [325, 445] width 215 height 21
click at [225, 442] on input "2.3" at bounding box center [325, 445] width 215 height 21
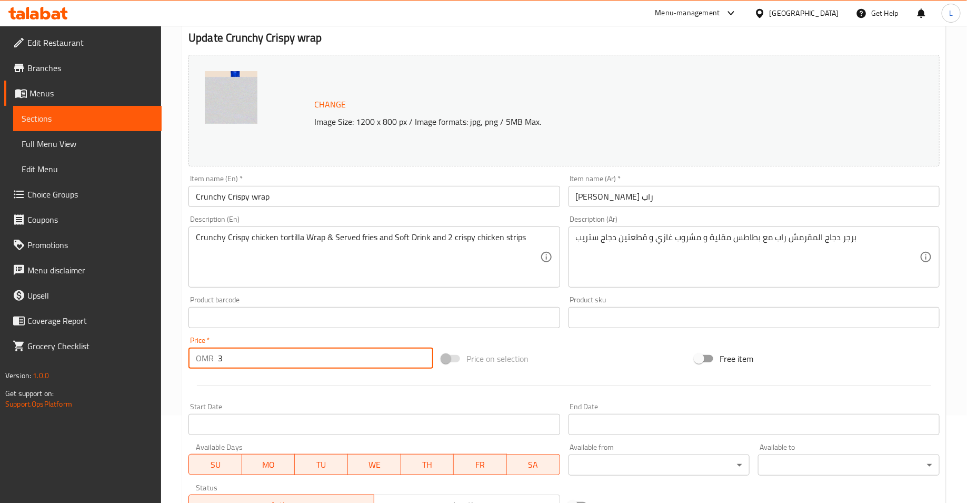
scroll to position [256, 0]
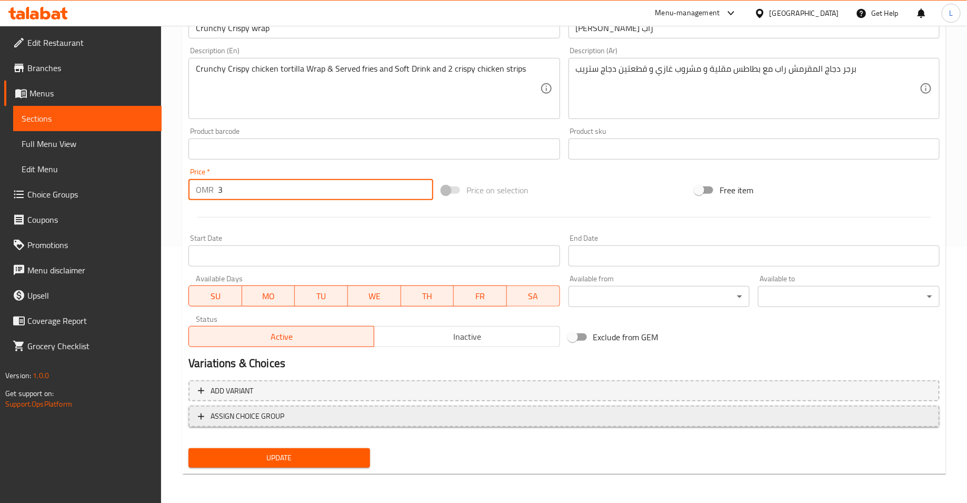
type input "3"
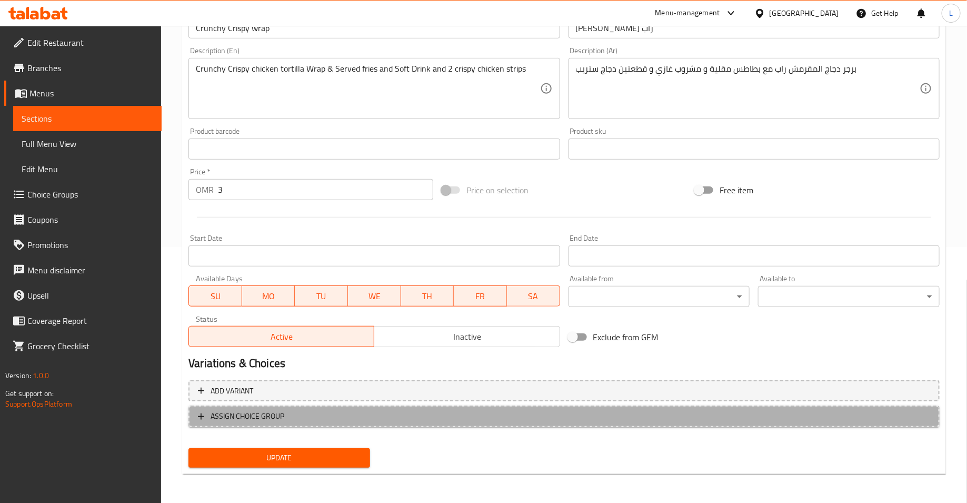
click at [265, 416] on span "ASSIGN CHOICE GROUP" at bounding box center [248, 416] width 74 height 13
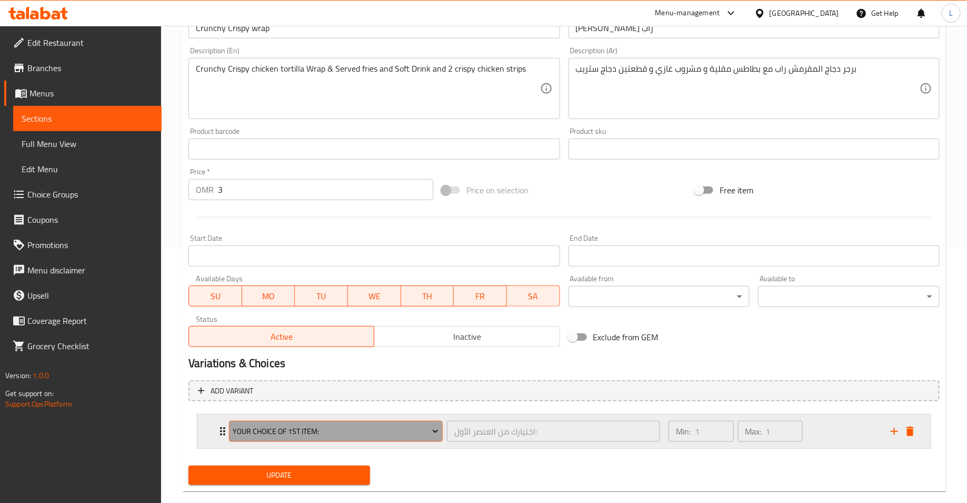
click at [271, 428] on span "Your Choice of 1st item:" at bounding box center [336, 431] width 206 height 13
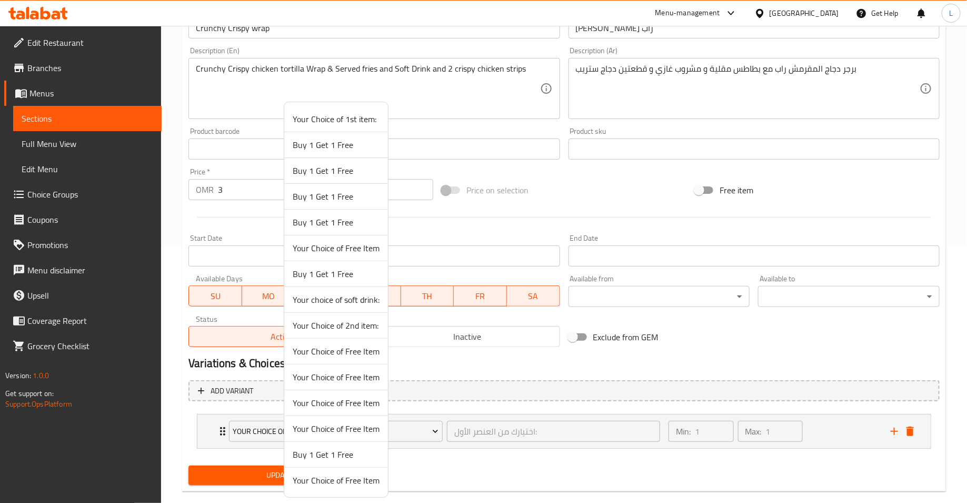
click at [324, 299] on span "Your choice of soft drink:" at bounding box center [336, 299] width 87 height 13
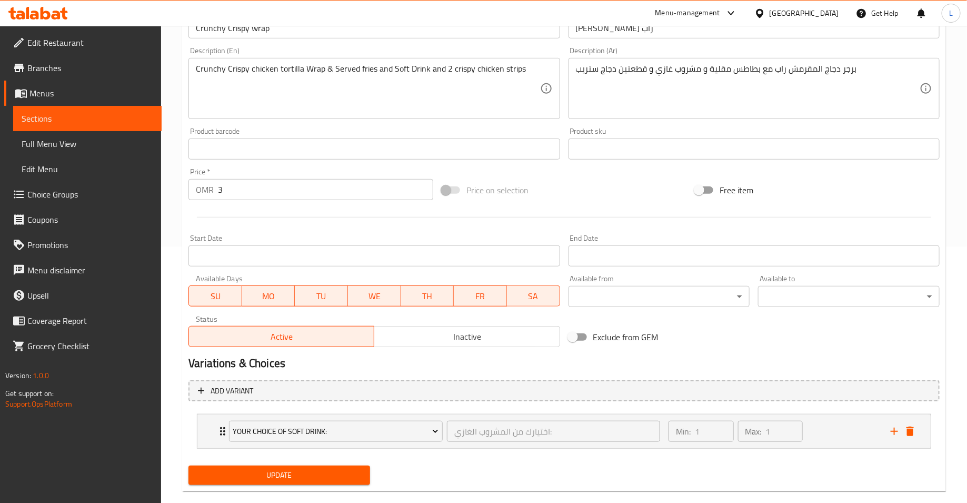
click at [297, 477] on span "Update" at bounding box center [279, 475] width 165 height 13
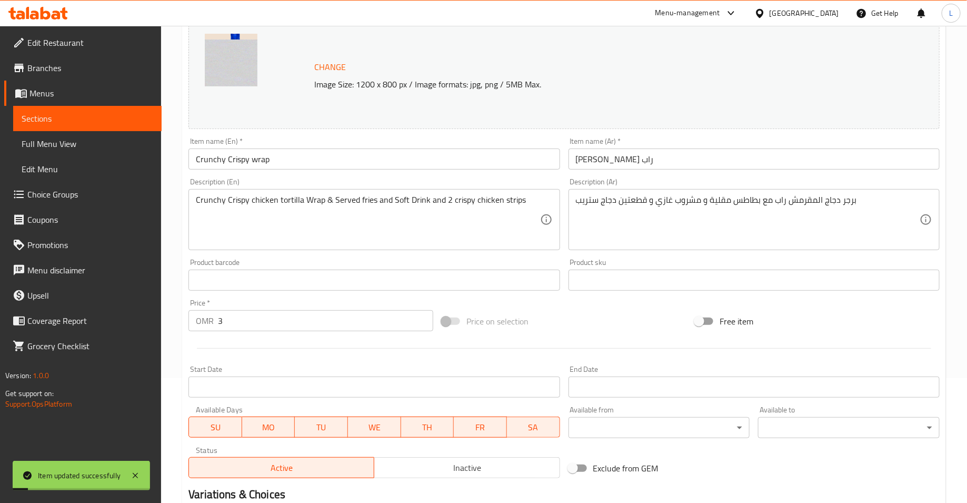
scroll to position [0, 0]
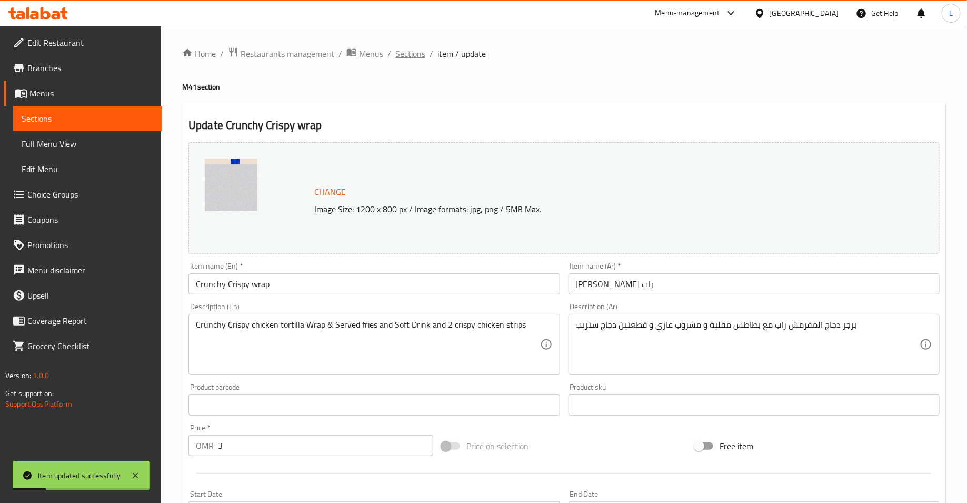
click at [413, 51] on span "Sections" at bounding box center [411, 53] width 30 height 13
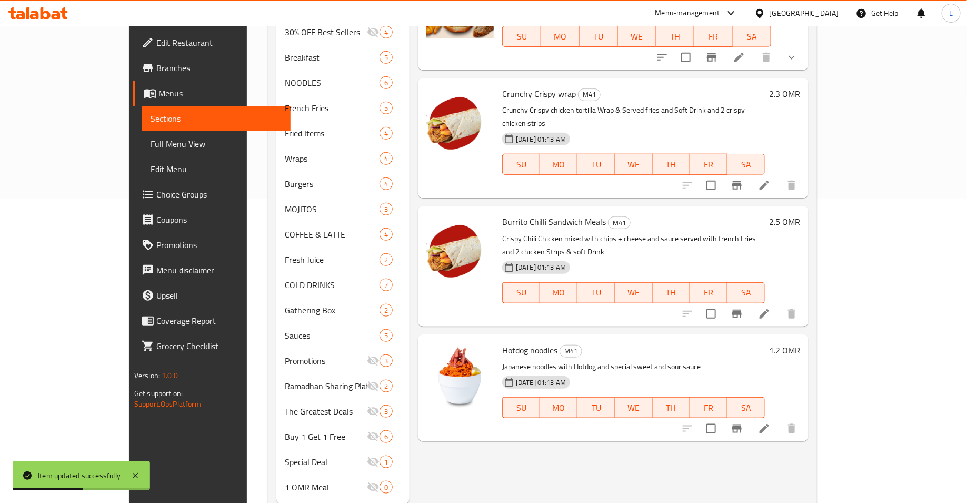
scroll to position [311, 0]
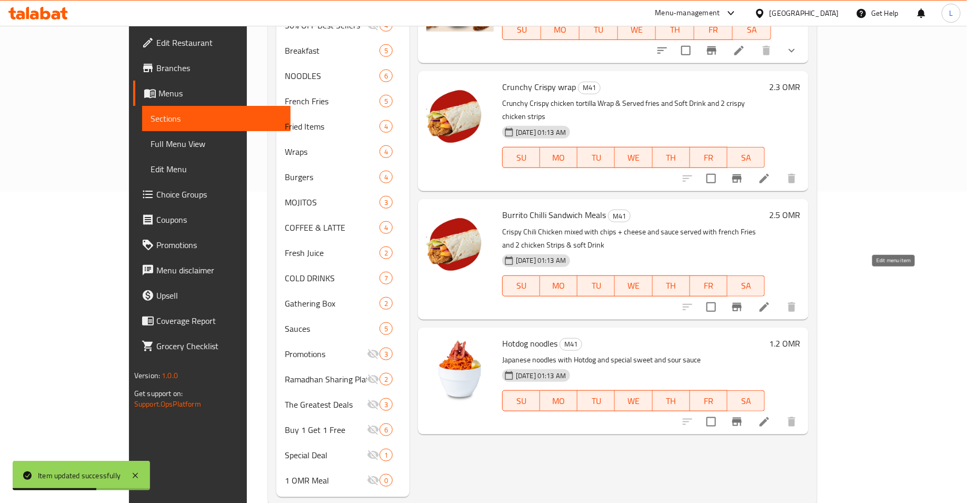
click at [771, 301] on icon at bounding box center [764, 307] width 13 height 13
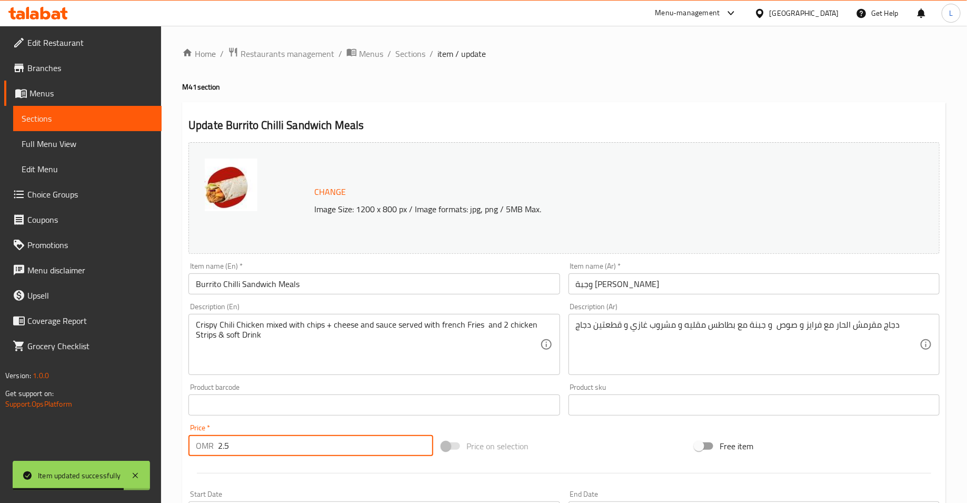
click at [242, 450] on input "2.5" at bounding box center [325, 445] width 215 height 21
click at [223, 447] on input "2.5" at bounding box center [325, 445] width 215 height 21
type input "3"
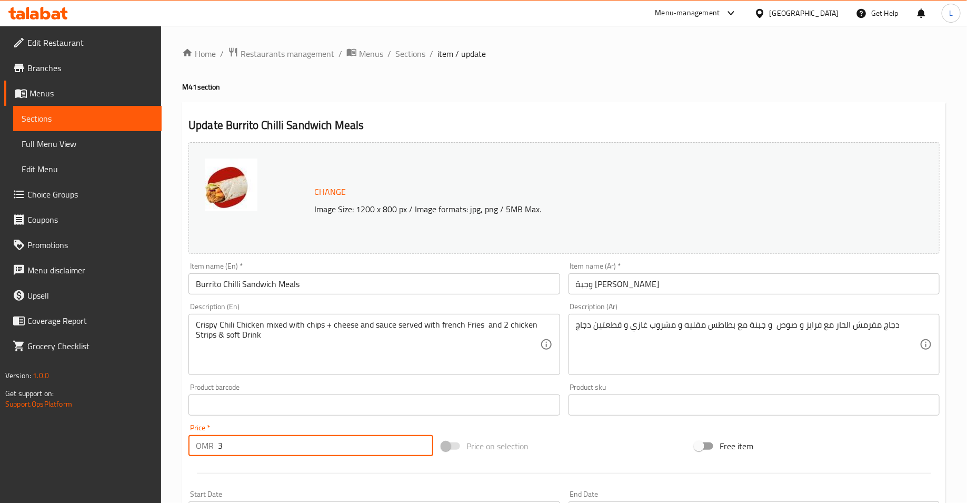
click at [330, 192] on span "Change" at bounding box center [330, 191] width 32 height 15
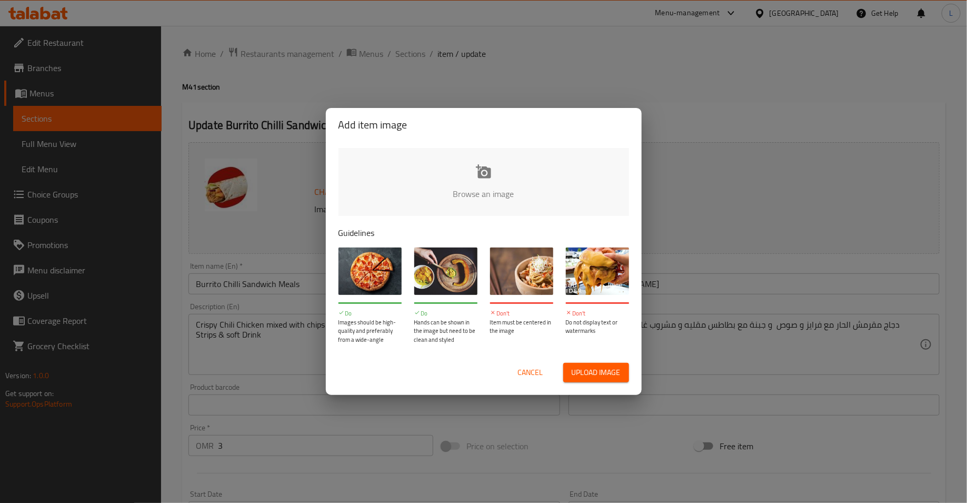
click at [428, 200] on input "file" at bounding box center [840, 197] width 1003 height 98
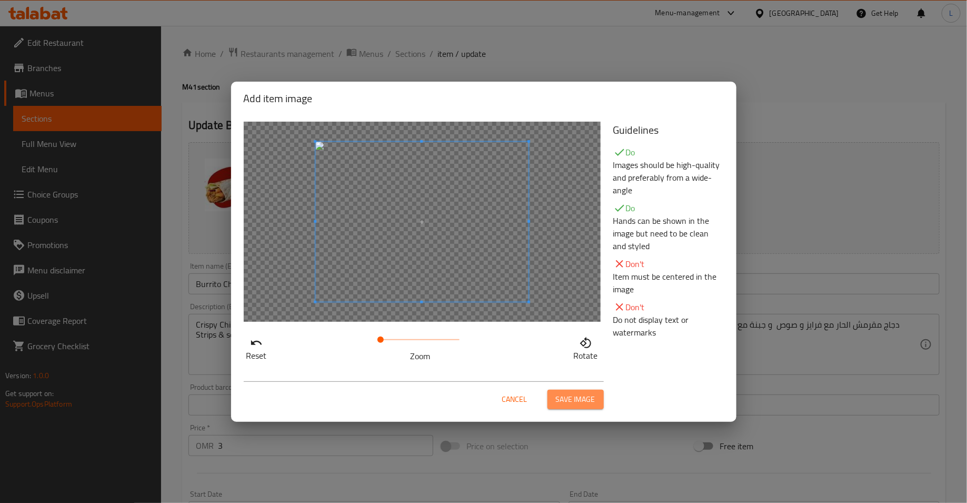
click at [586, 394] on span "Save image" at bounding box center [576, 399] width 40 height 13
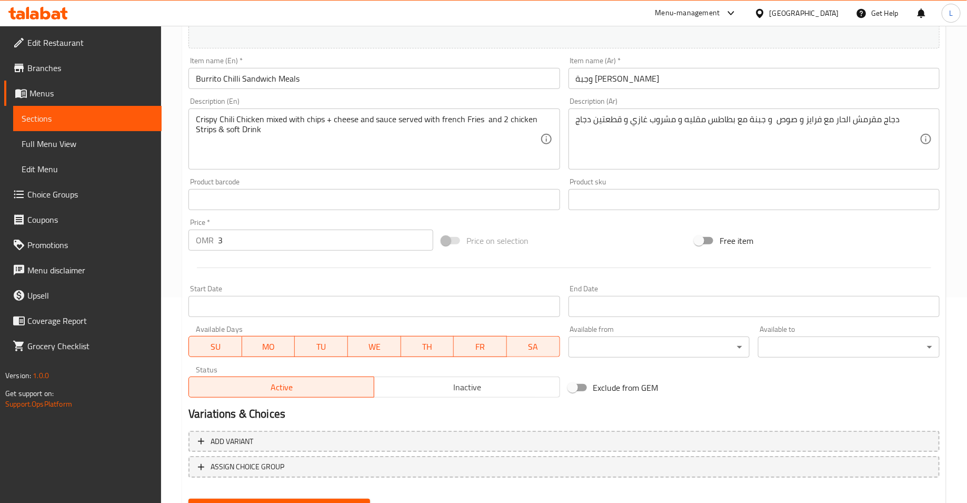
scroll to position [256, 0]
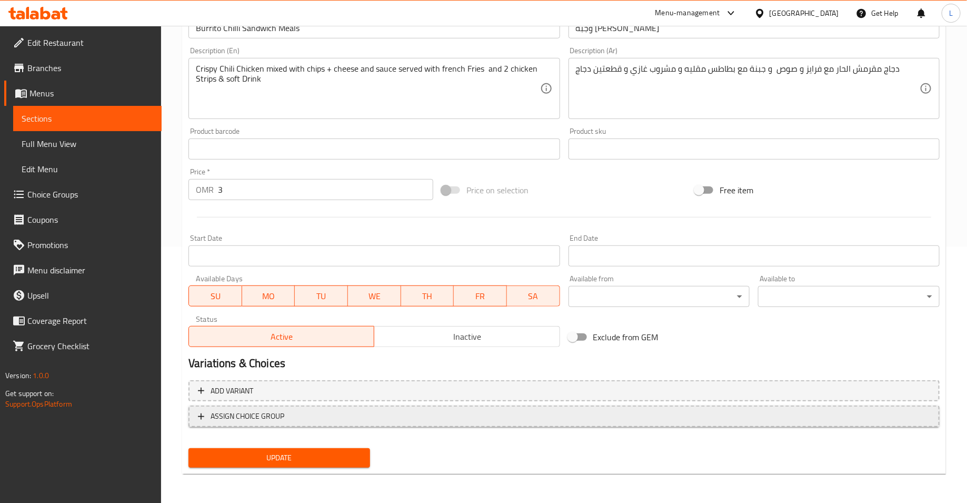
click at [328, 413] on span "ASSIGN CHOICE GROUP" at bounding box center [564, 416] width 733 height 13
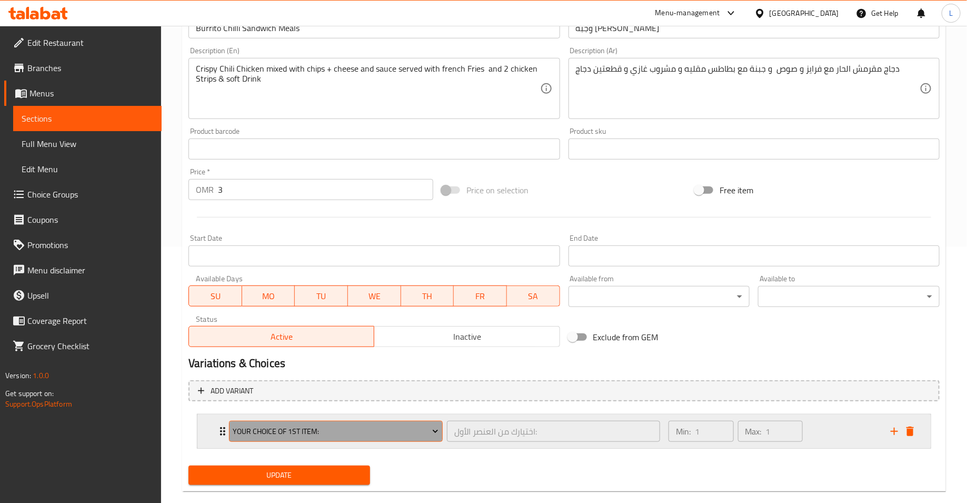
click at [303, 433] on span "Your Choice of 1st item:" at bounding box center [336, 431] width 206 height 13
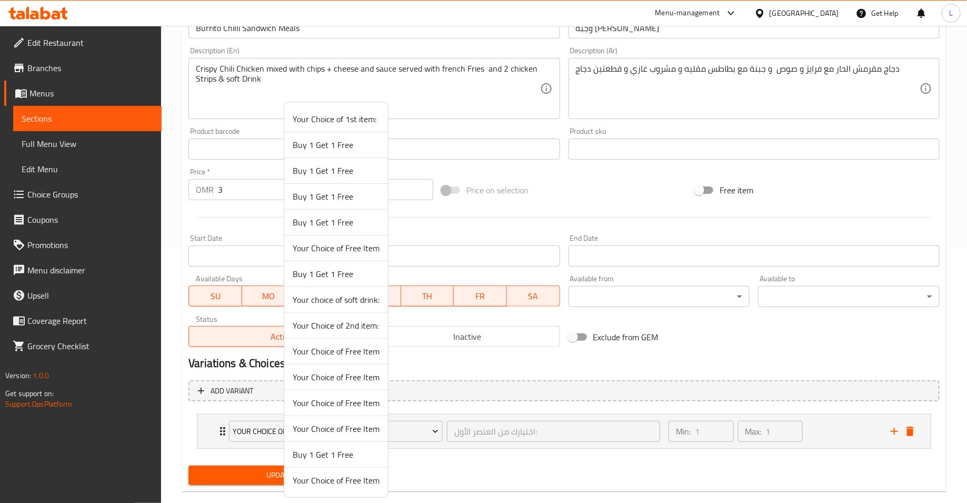
click at [308, 295] on span "Your choice of soft drink:" at bounding box center [336, 299] width 87 height 13
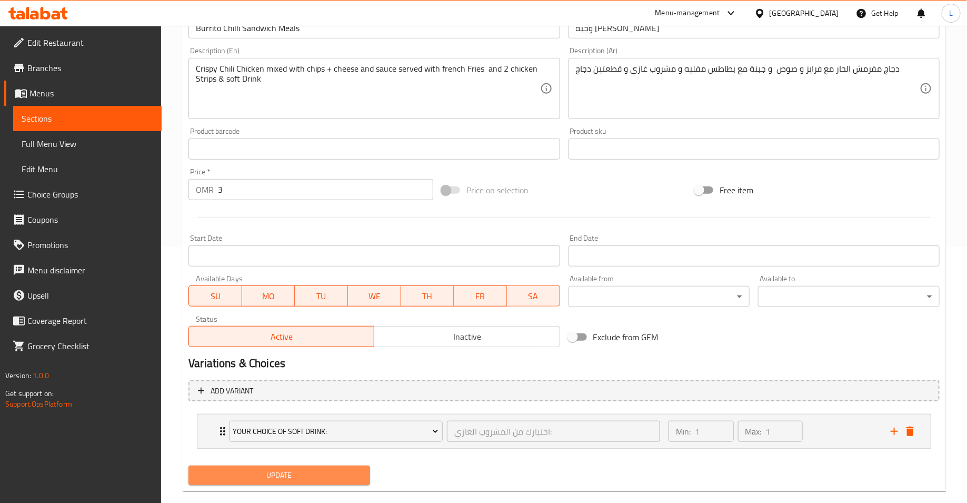
click at [272, 484] on button "Update" at bounding box center [280, 475] width 182 height 19
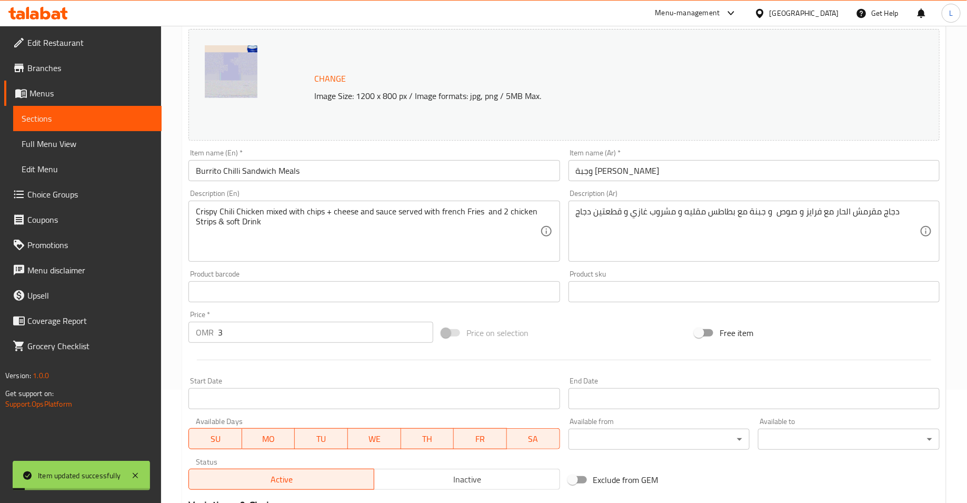
scroll to position [0, 0]
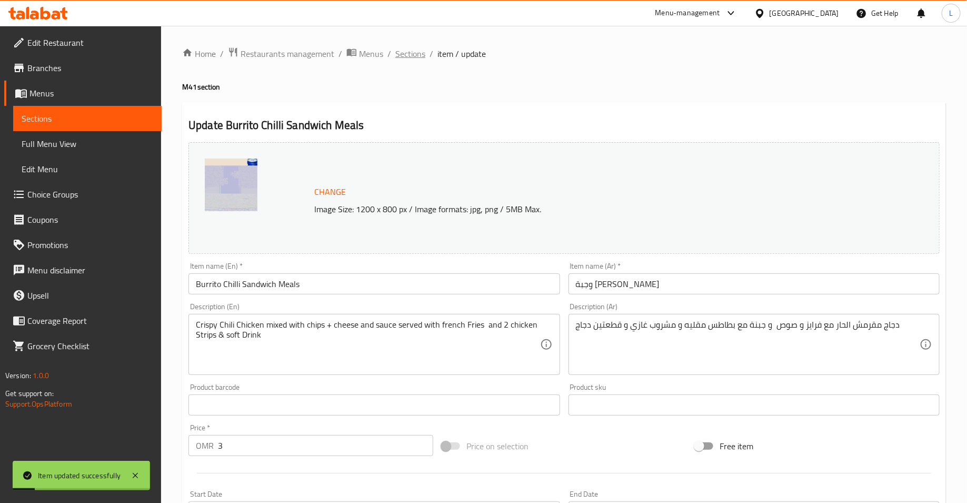
click at [404, 53] on span "Sections" at bounding box center [411, 53] width 30 height 13
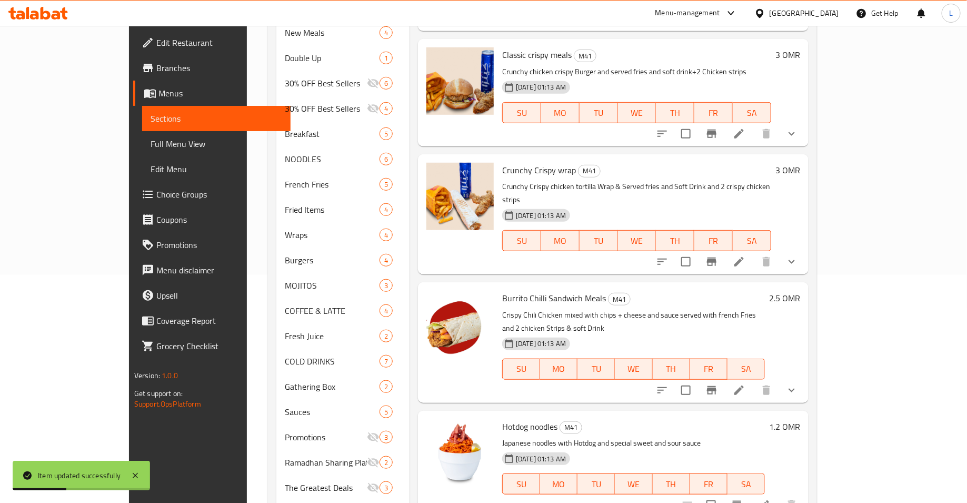
scroll to position [319, 0]
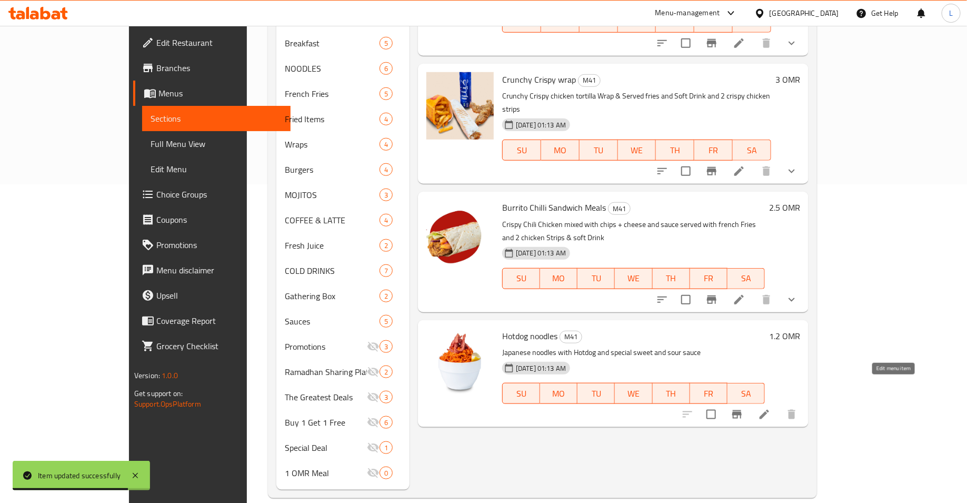
click at [771, 408] on icon at bounding box center [764, 414] width 13 height 13
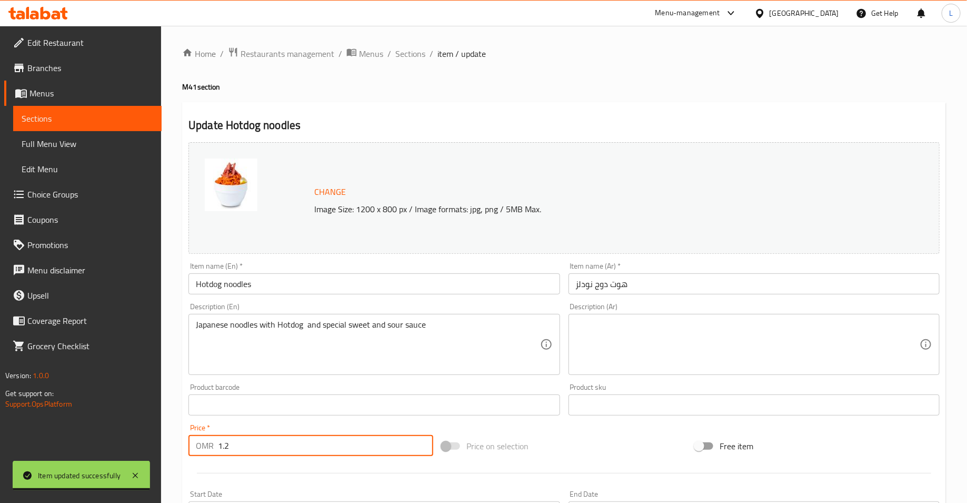
click at [264, 451] on input "1.2" at bounding box center [325, 445] width 215 height 21
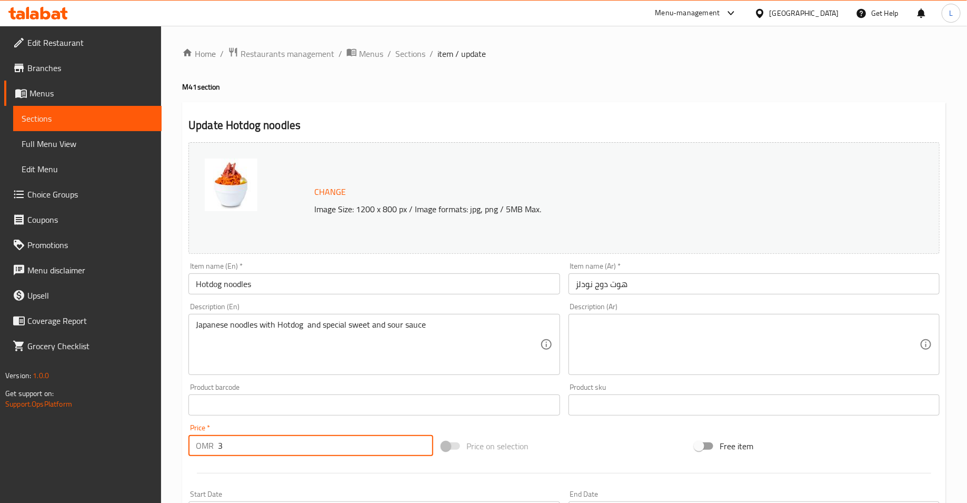
type input "3"
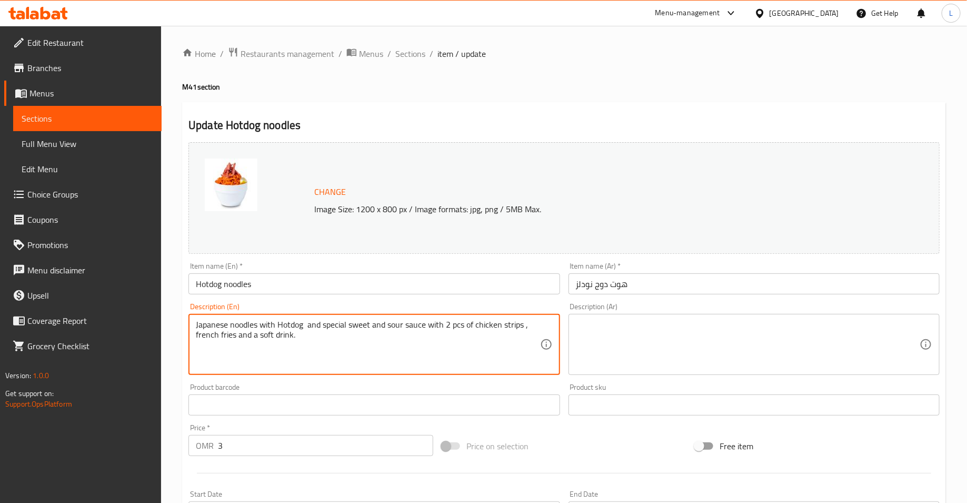
type textarea "Japanese noodles with Hotdog and special sweet and sour sauce with 2 pcs of chi…"
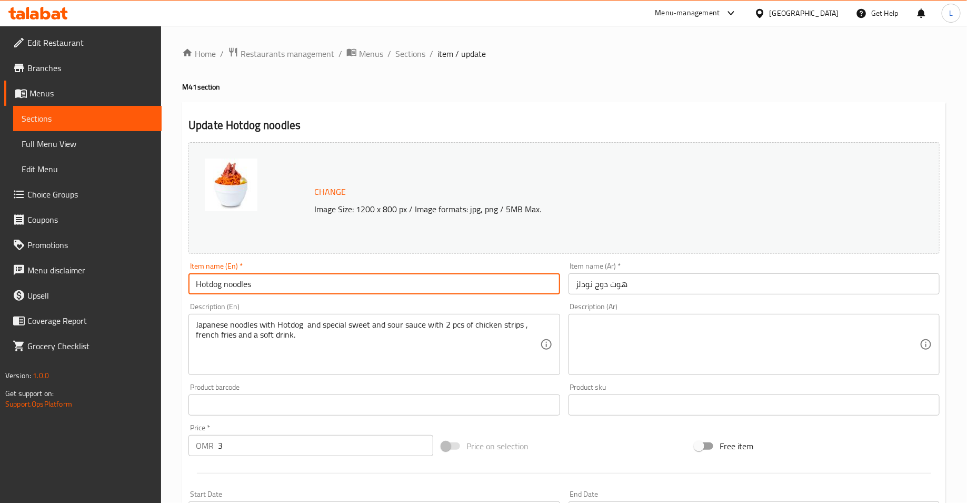
click at [358, 282] on input "Hotdog noodles" at bounding box center [374, 283] width 371 height 21
type input "Hotdog noodles Meal"
click at [579, 284] on input "هوت دوج نودلز" at bounding box center [754, 283] width 371 height 21
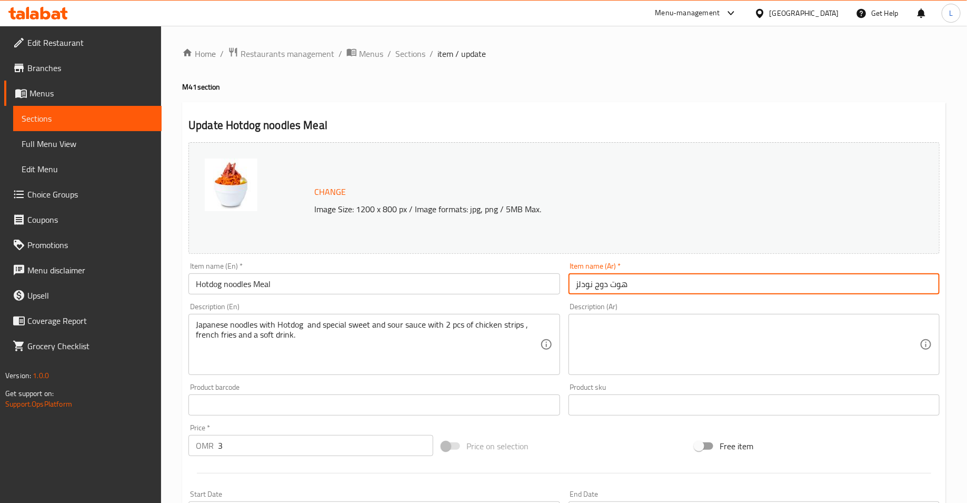
click at [575, 289] on input "هوت دوج نودلز" at bounding box center [754, 283] width 371 height 21
type input "وجبة هوت دوج نودلز"
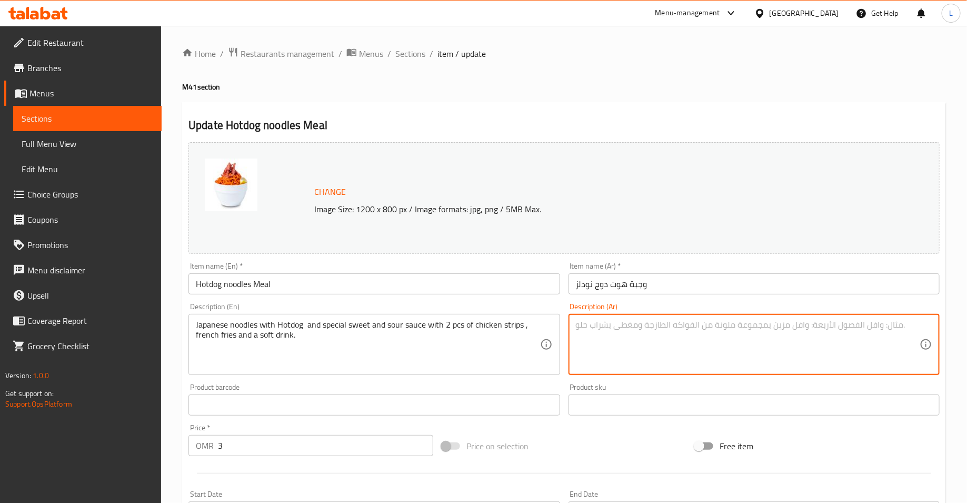
click at [713, 355] on textarea at bounding box center [748, 345] width 344 height 50
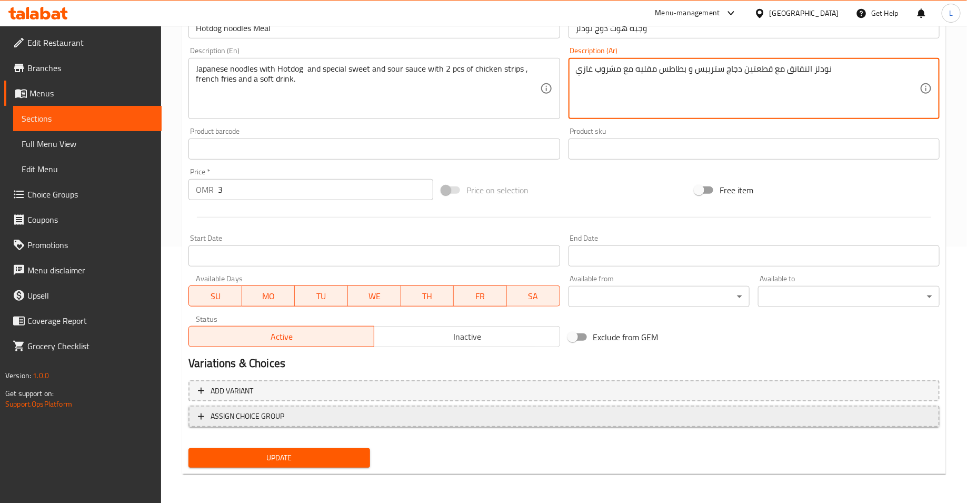
type textarea "نودلز النقانق مع قطعتين دجاج ستريبس و بطاطس مقليه مع مشروب غازي"
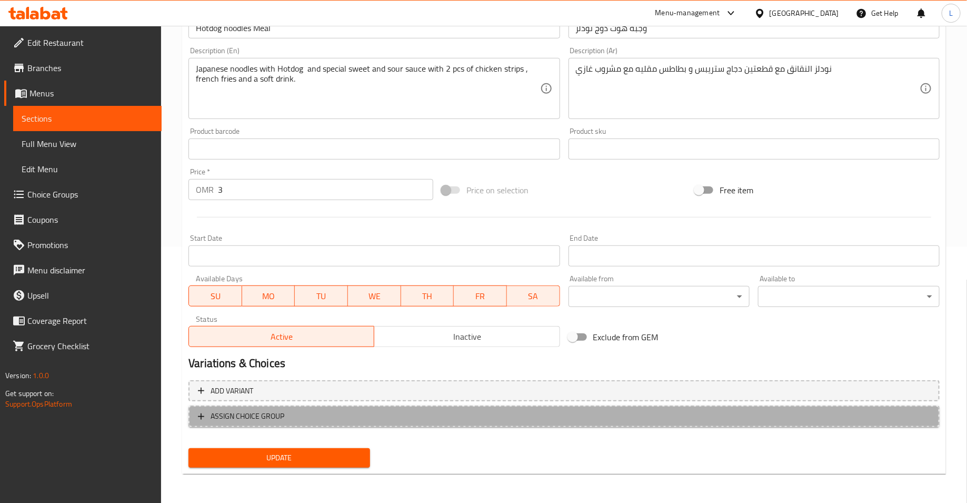
click at [349, 421] on span "ASSIGN CHOICE GROUP" at bounding box center [564, 416] width 733 height 13
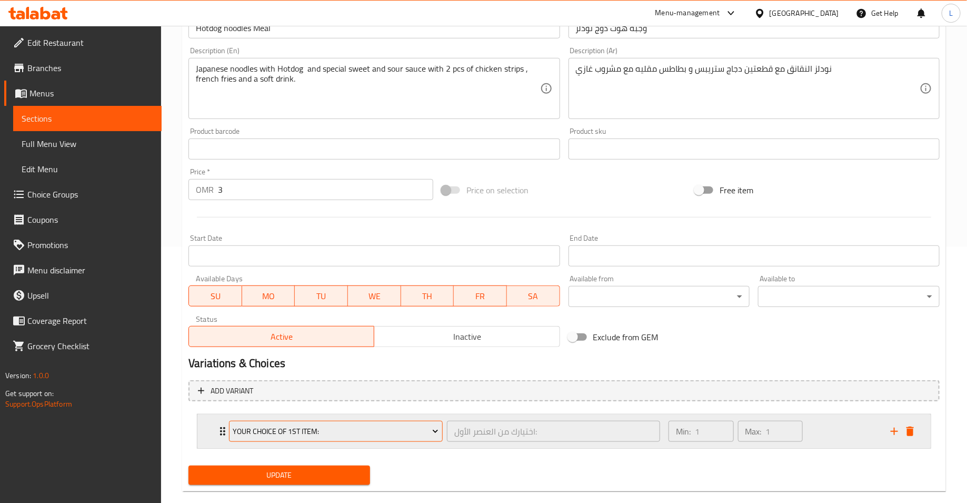
click at [349, 436] on span "Your Choice of 1st item:" at bounding box center [336, 431] width 206 height 13
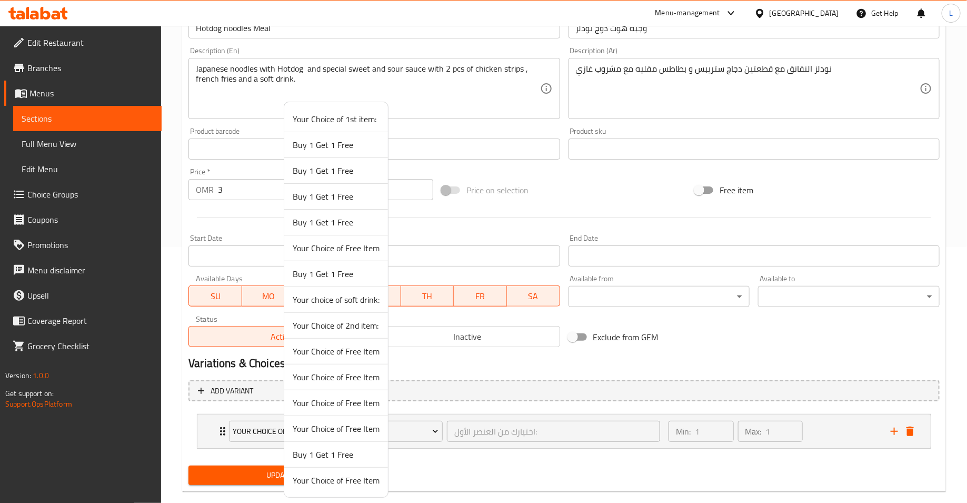
click at [319, 298] on span "Your choice of soft drink:" at bounding box center [336, 299] width 87 height 13
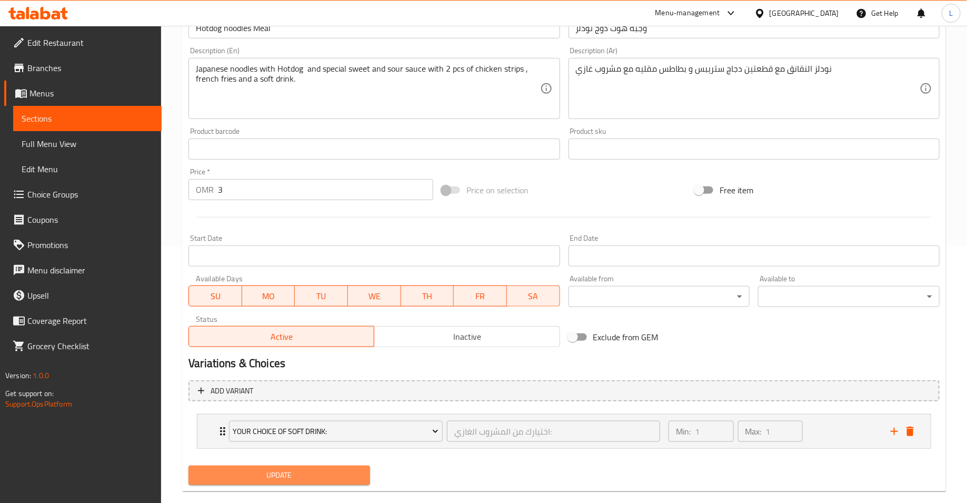
click at [312, 469] on span "Update" at bounding box center [279, 475] width 165 height 13
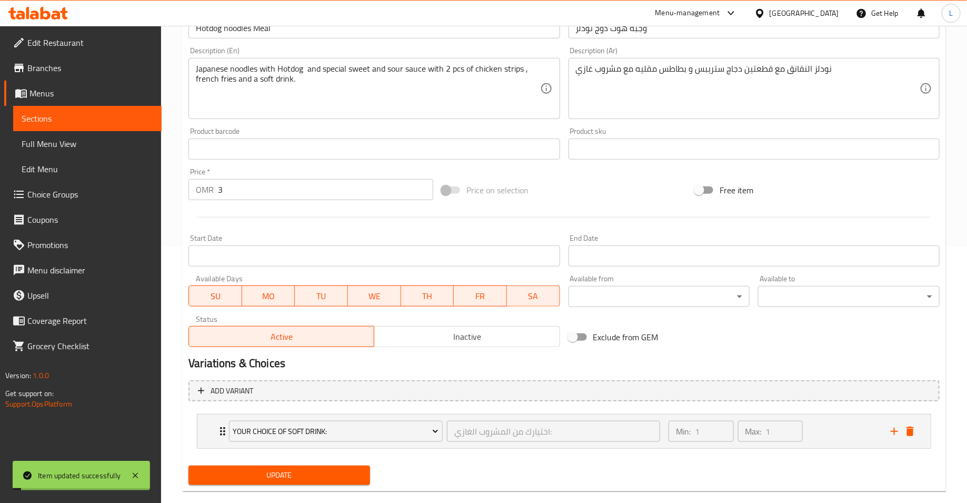
scroll to position [0, 0]
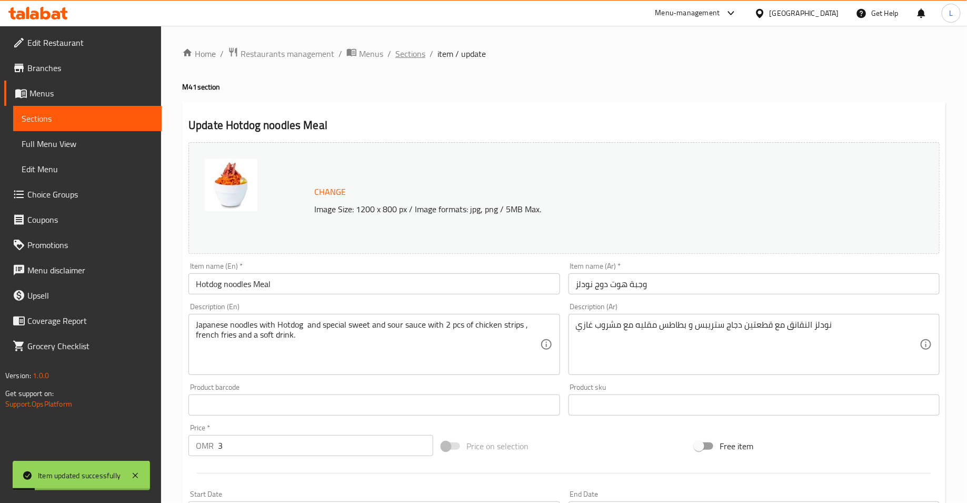
click at [414, 53] on span "Sections" at bounding box center [411, 53] width 30 height 13
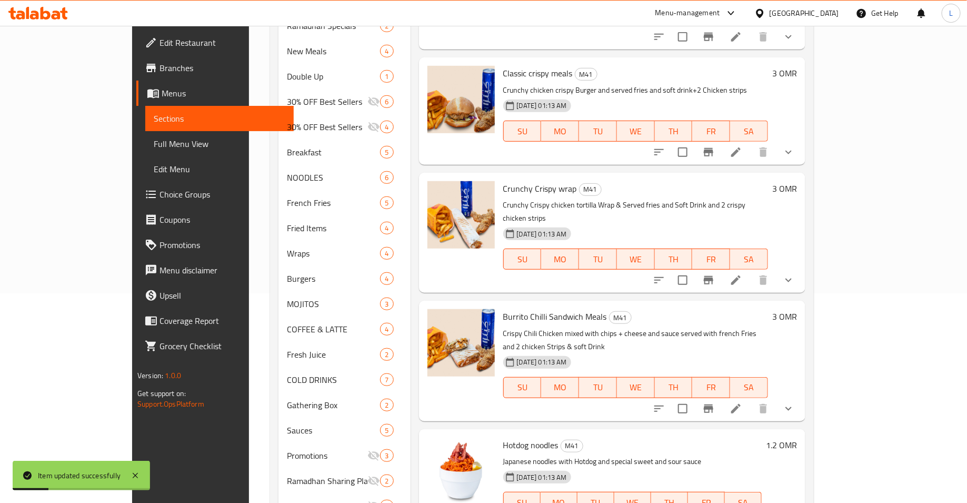
scroll to position [319, 0]
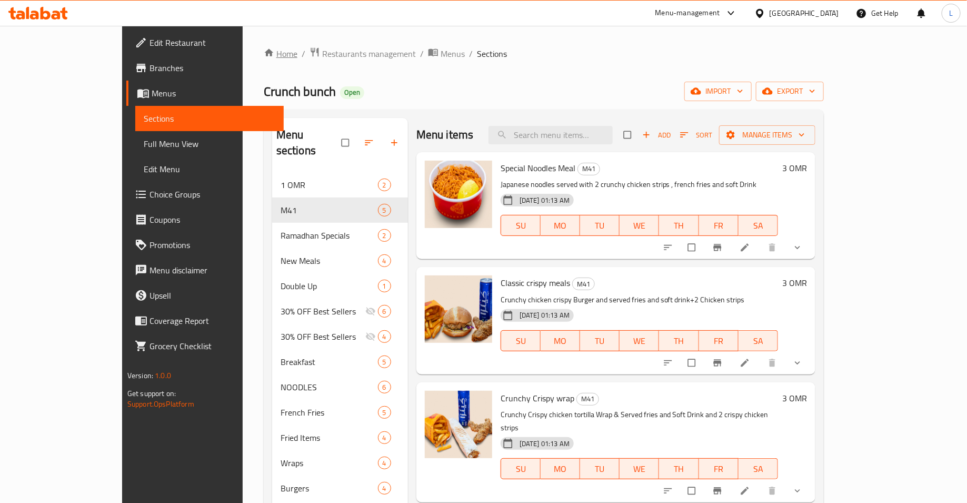
click at [264, 50] on link "Home" at bounding box center [281, 53] width 34 height 13
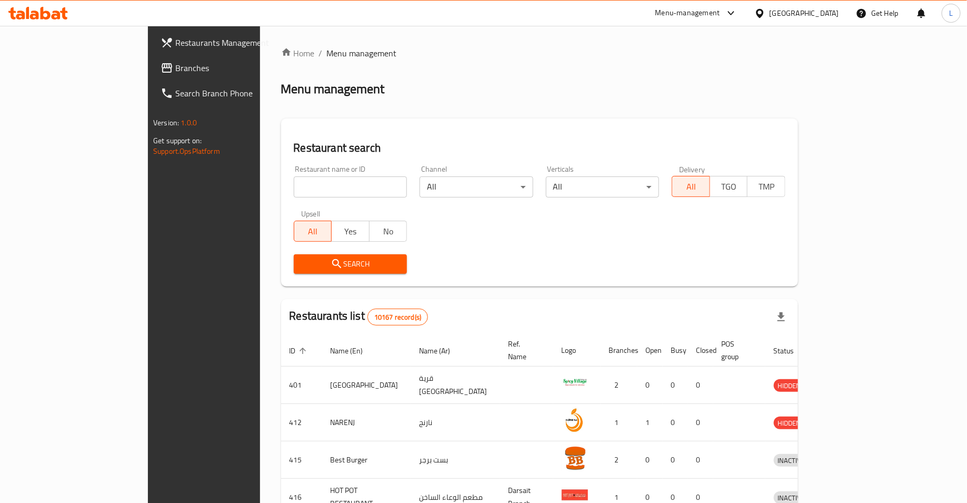
click at [175, 68] on span "Branches" at bounding box center [238, 68] width 126 height 13
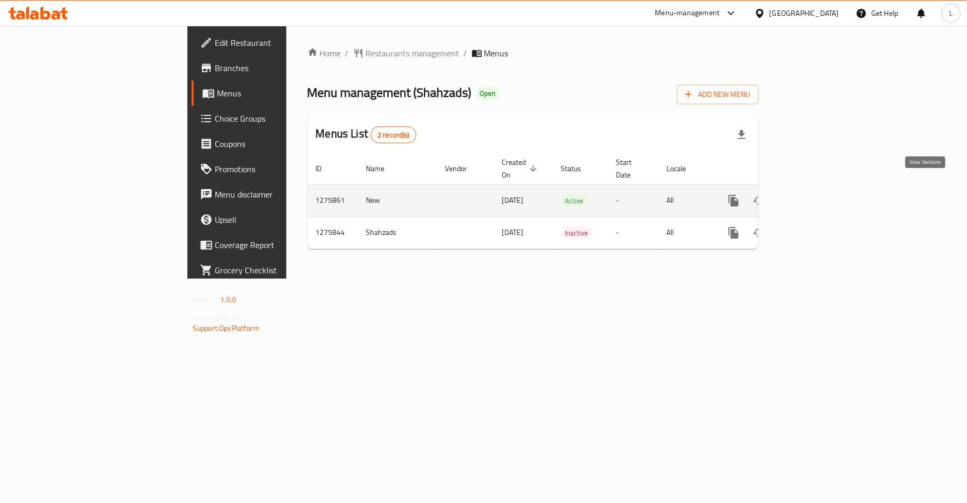
click at [816, 194] on icon "enhanced table" at bounding box center [810, 200] width 13 height 13
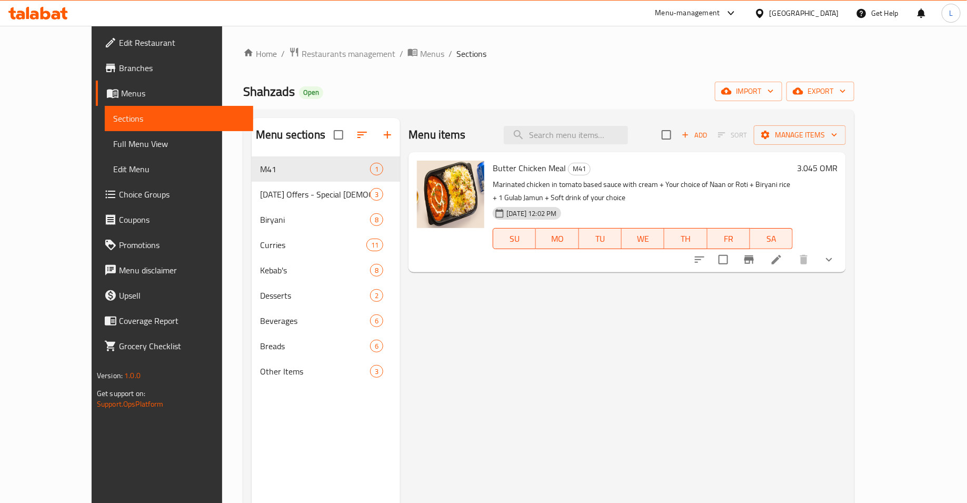
click at [838, 168] on h6 "3.045 OMR" at bounding box center [817, 168] width 41 height 15
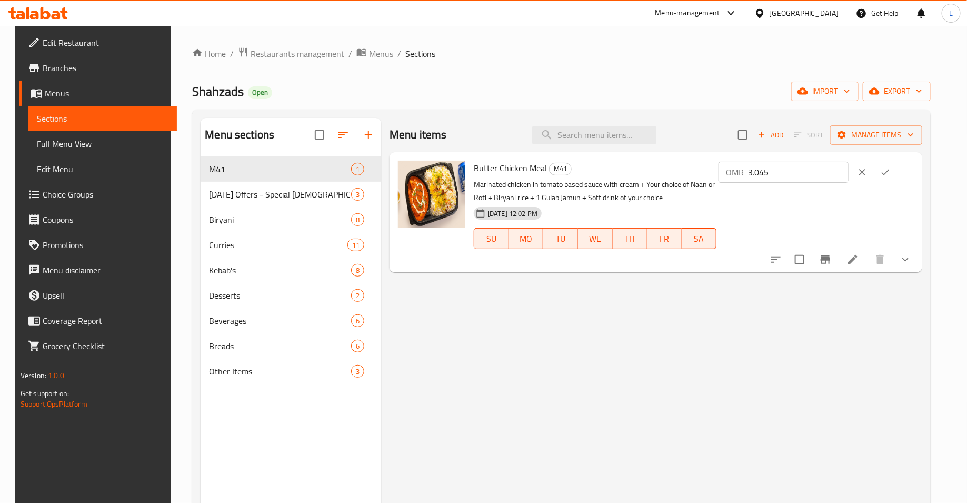
click at [819, 176] on input "3.045" at bounding box center [798, 172] width 101 height 21
type input "3.3"
click at [891, 170] on icon "ok" at bounding box center [886, 172] width 11 height 11
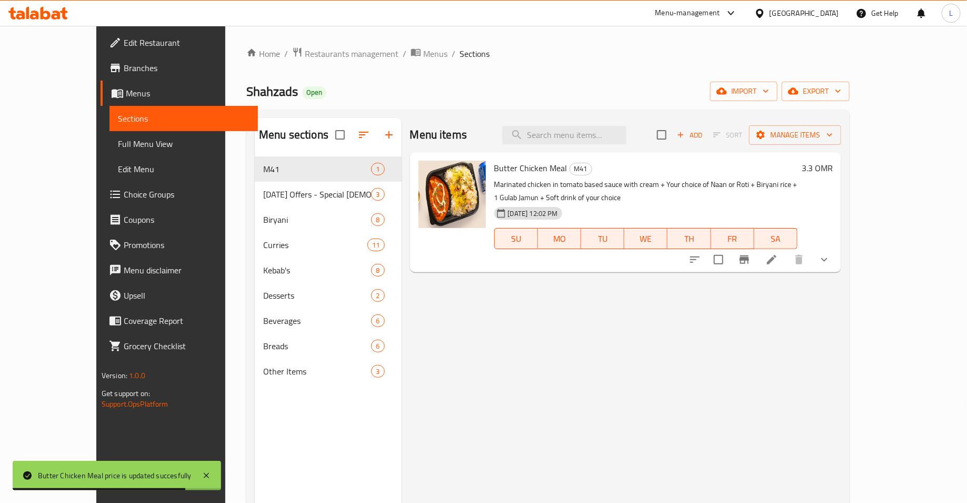
click at [833, 171] on h6 "3.3 OMR" at bounding box center [817, 168] width 31 height 15
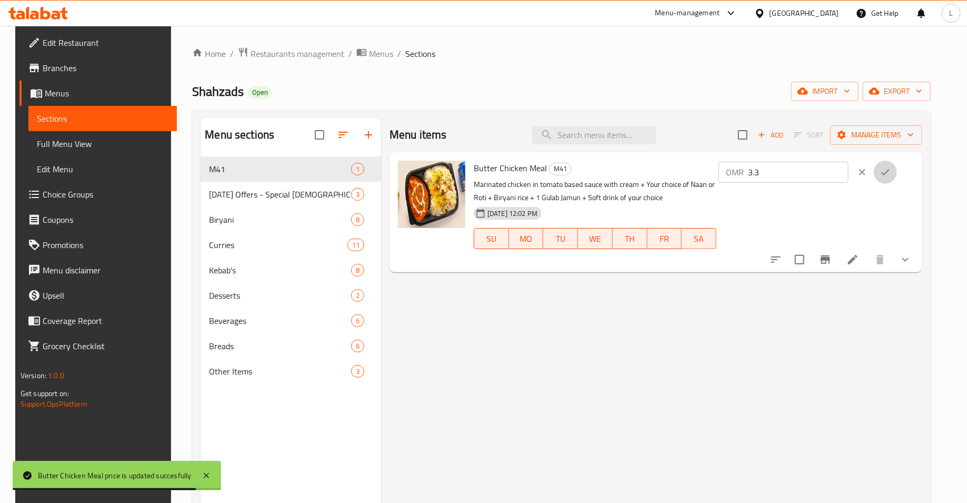
click at [891, 171] on icon "ok" at bounding box center [886, 172] width 11 height 11
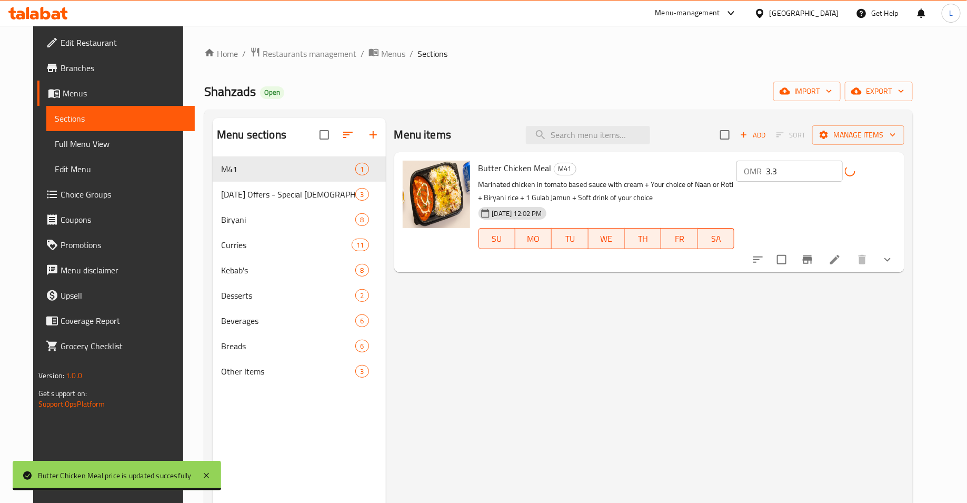
click at [838, 170] on input "3.3" at bounding box center [804, 171] width 77 height 21
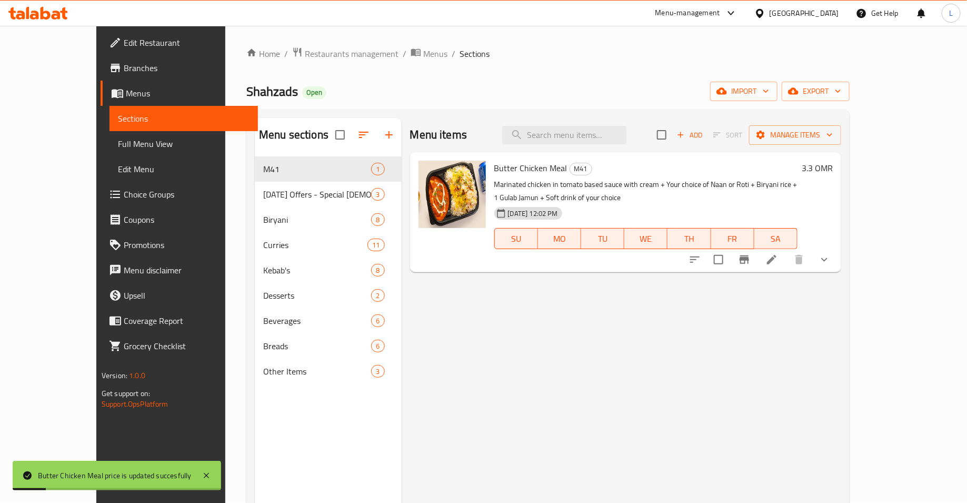
click at [833, 174] on h6 "3.3 OMR" at bounding box center [817, 168] width 31 height 15
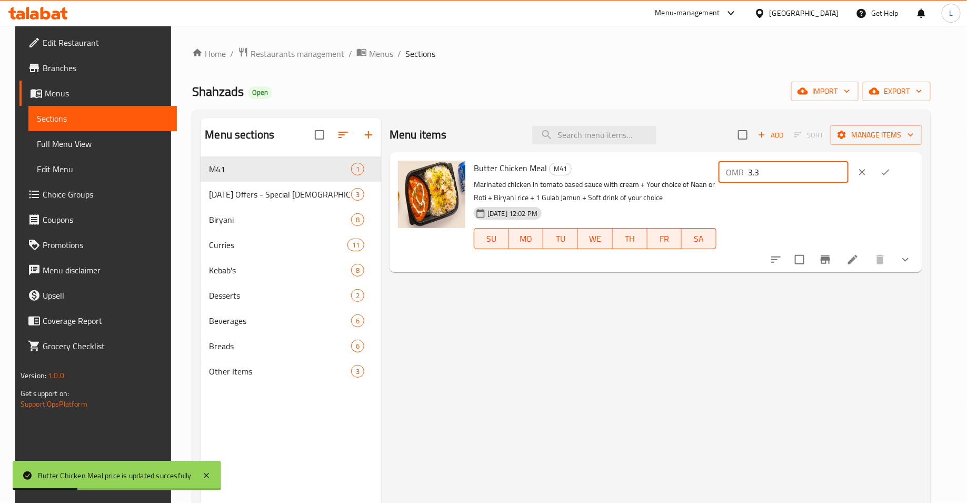
click at [844, 173] on input "3.3" at bounding box center [798, 172] width 101 height 21
type input "3.2"
click at [897, 173] on button "ok" at bounding box center [885, 172] width 23 height 23
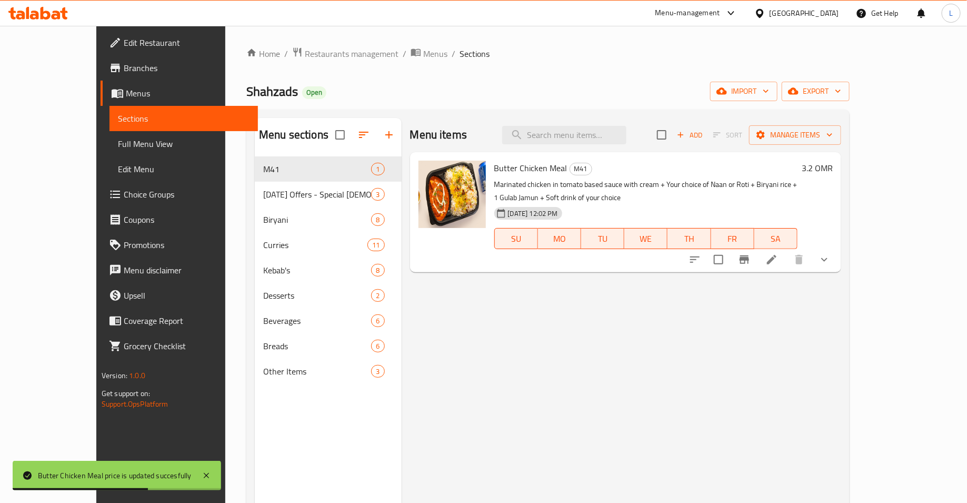
click at [11, 11] on icon at bounding box center [11, 13] width 7 height 12
